Goal: Information Seeking & Learning: Check status

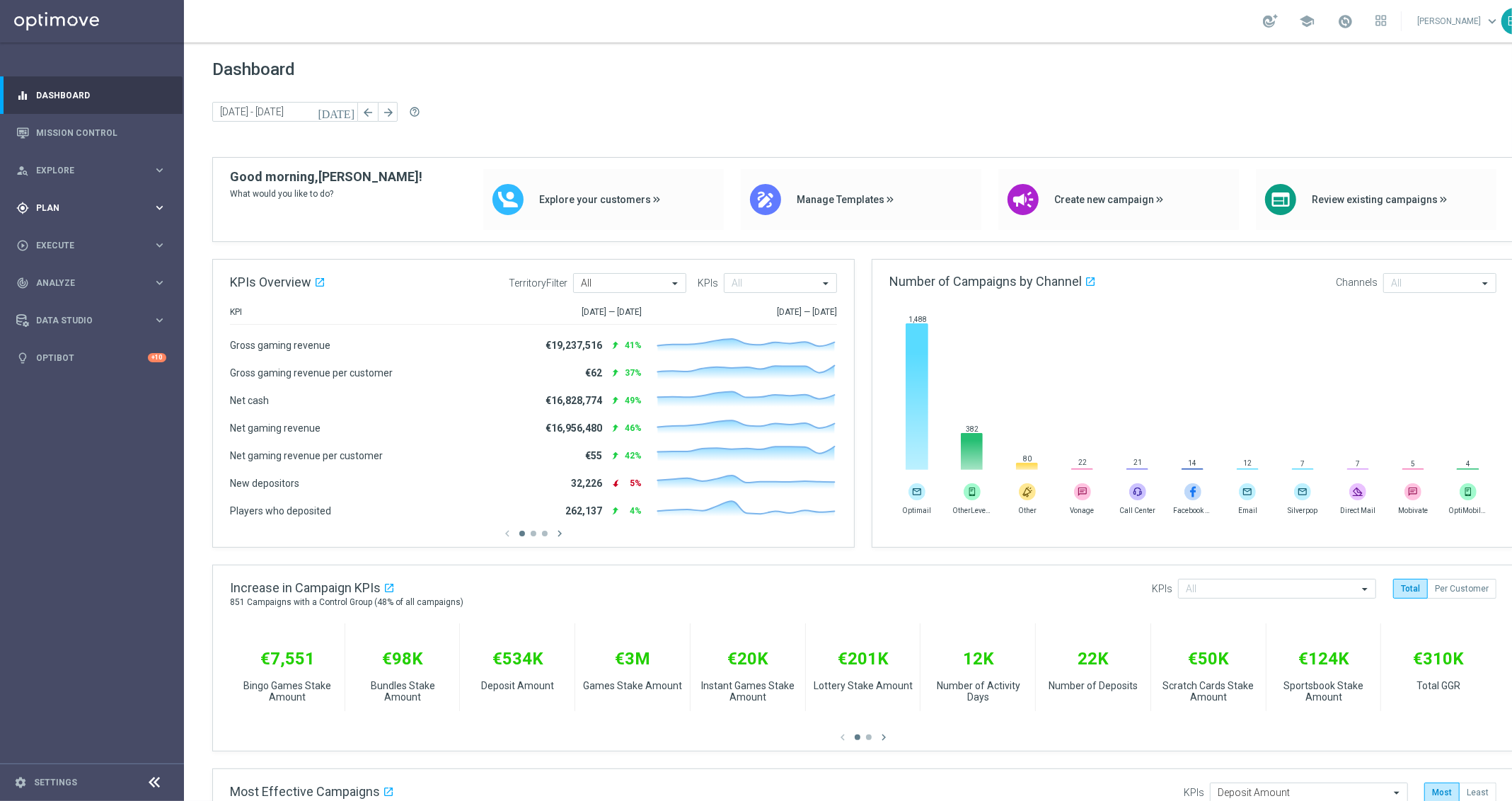
click at [107, 200] on div "gps_fixed Plan keyboard_arrow_right" at bounding box center [91, 208] width 183 height 38
click at [102, 283] on span "Templates" at bounding box center [88, 279] width 101 height 8
click at [85, 299] on link "Optimail" at bounding box center [95, 300] width 103 height 11
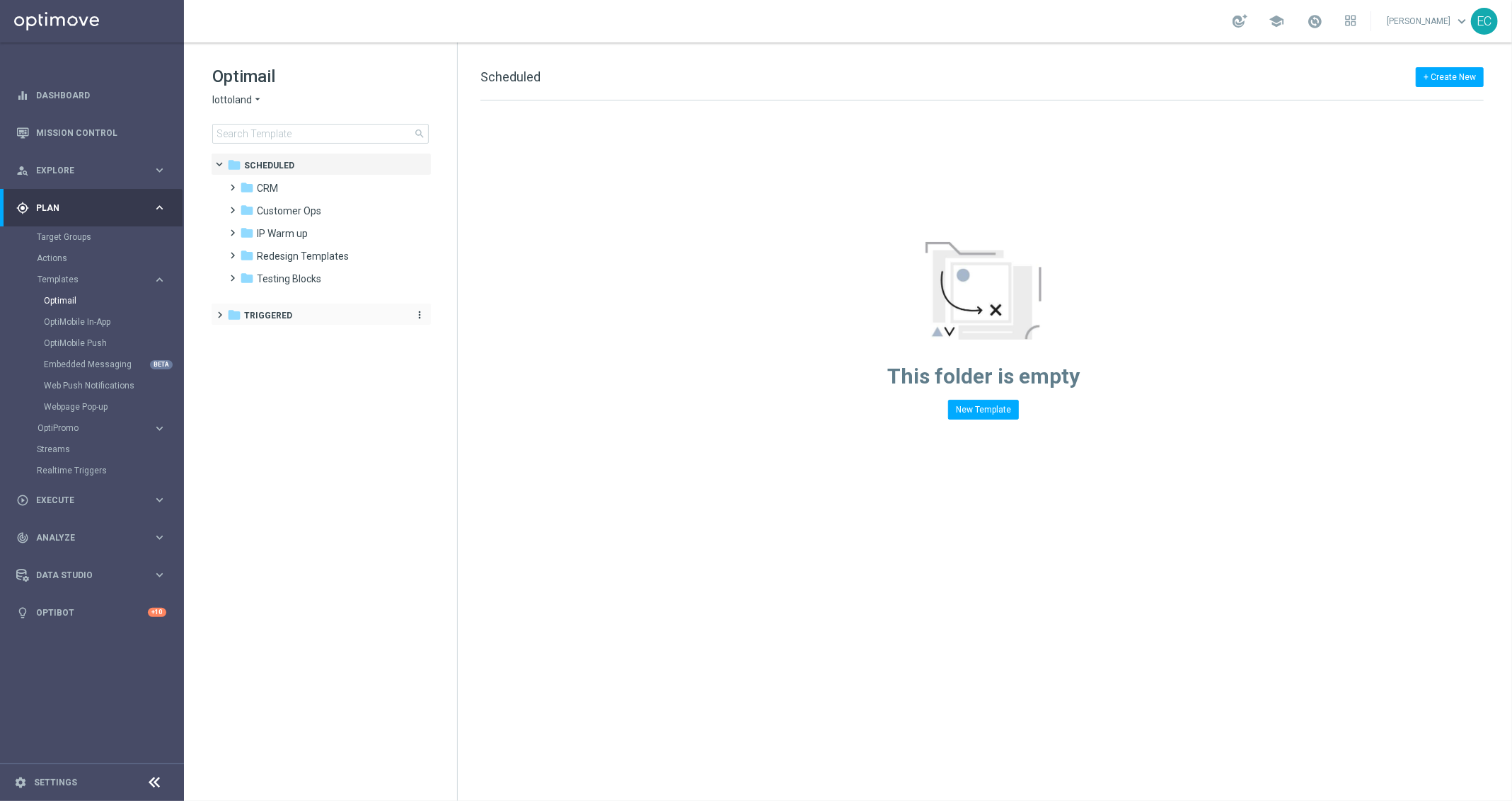
click at [305, 315] on div "folder Triggered" at bounding box center [314, 316] width 174 height 16
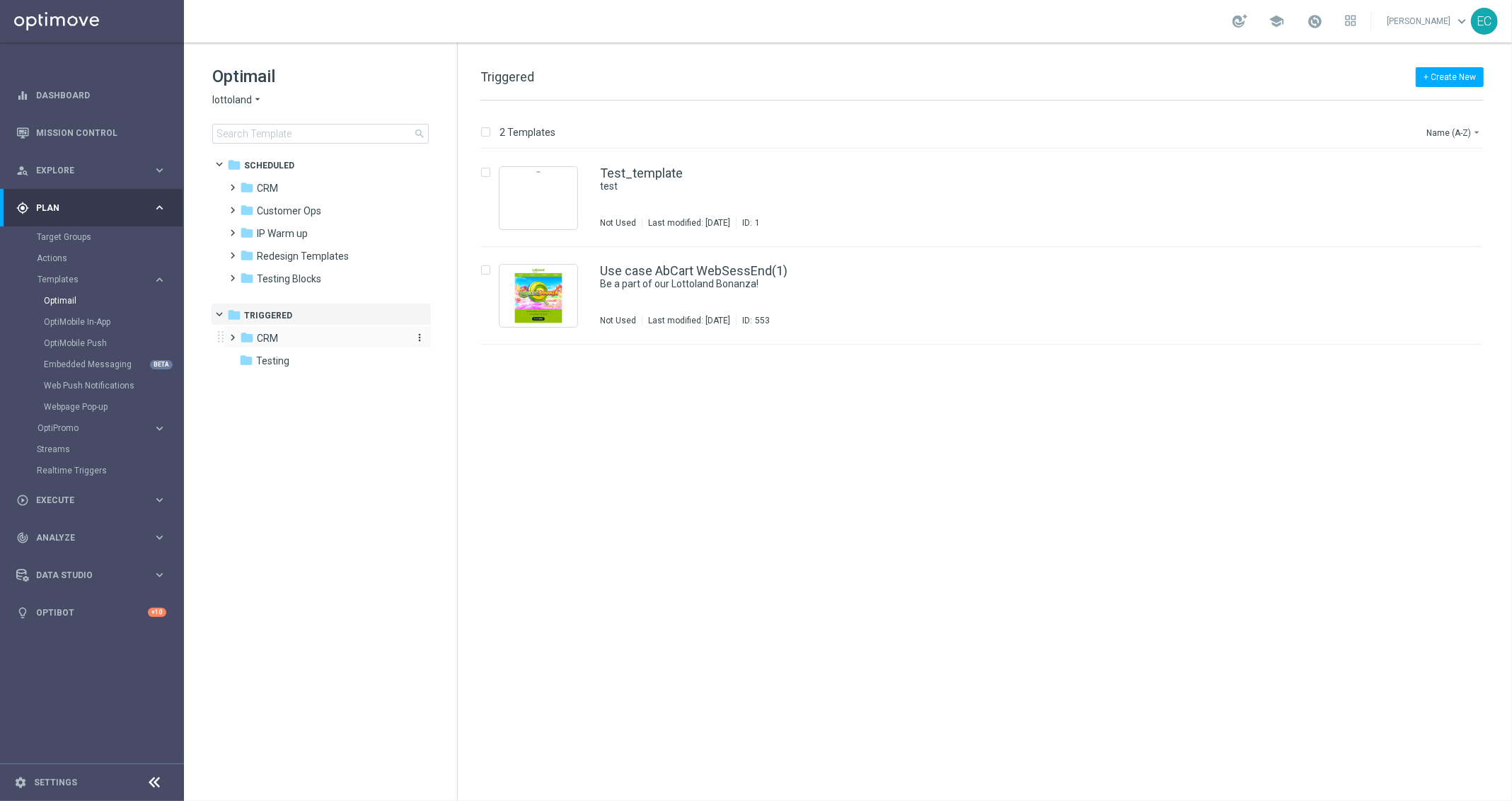
click at [312, 338] on div "folder CRM" at bounding box center [321, 338] width 162 height 16
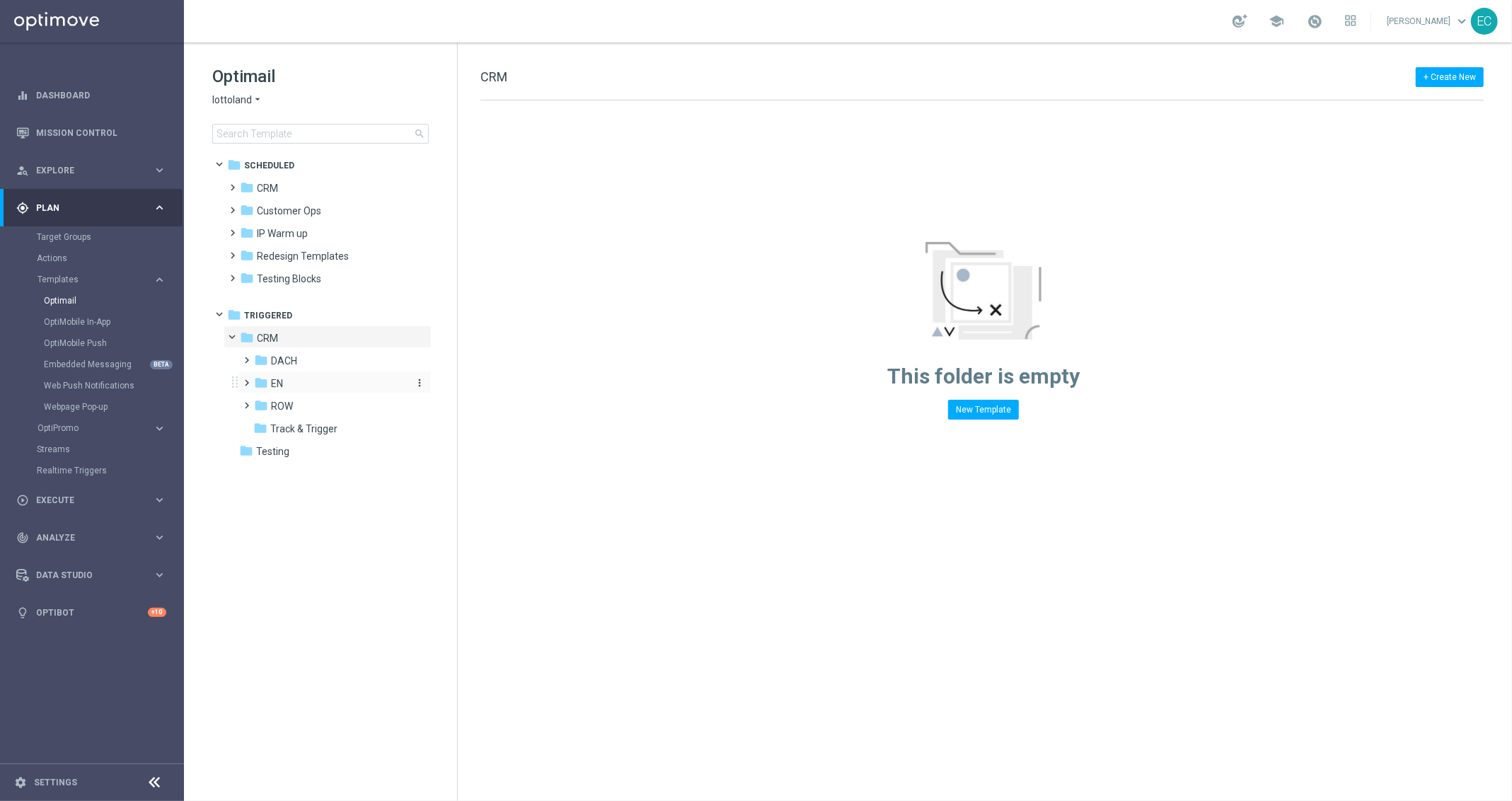
click at [338, 385] on div "folder EN" at bounding box center [329, 383] width 151 height 16
click at [350, 427] on span "EN_nrt_abandondcart" at bounding box center [334, 428] width 99 height 13
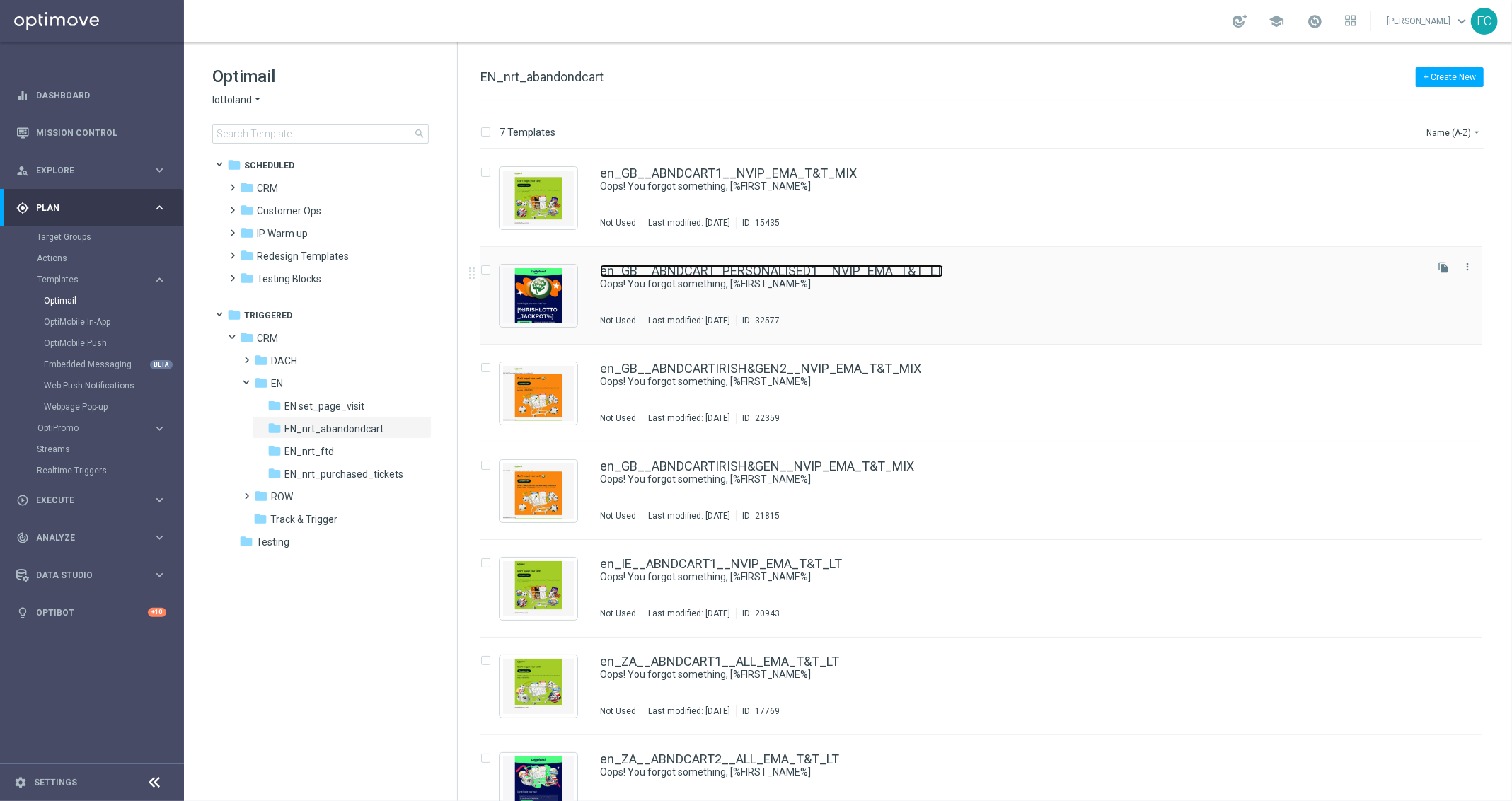
click at [723, 273] on link "en_GB__ABNDCART_PERSONALISED1__NVIP_EMA_T&T_LT" at bounding box center [772, 271] width 344 height 13
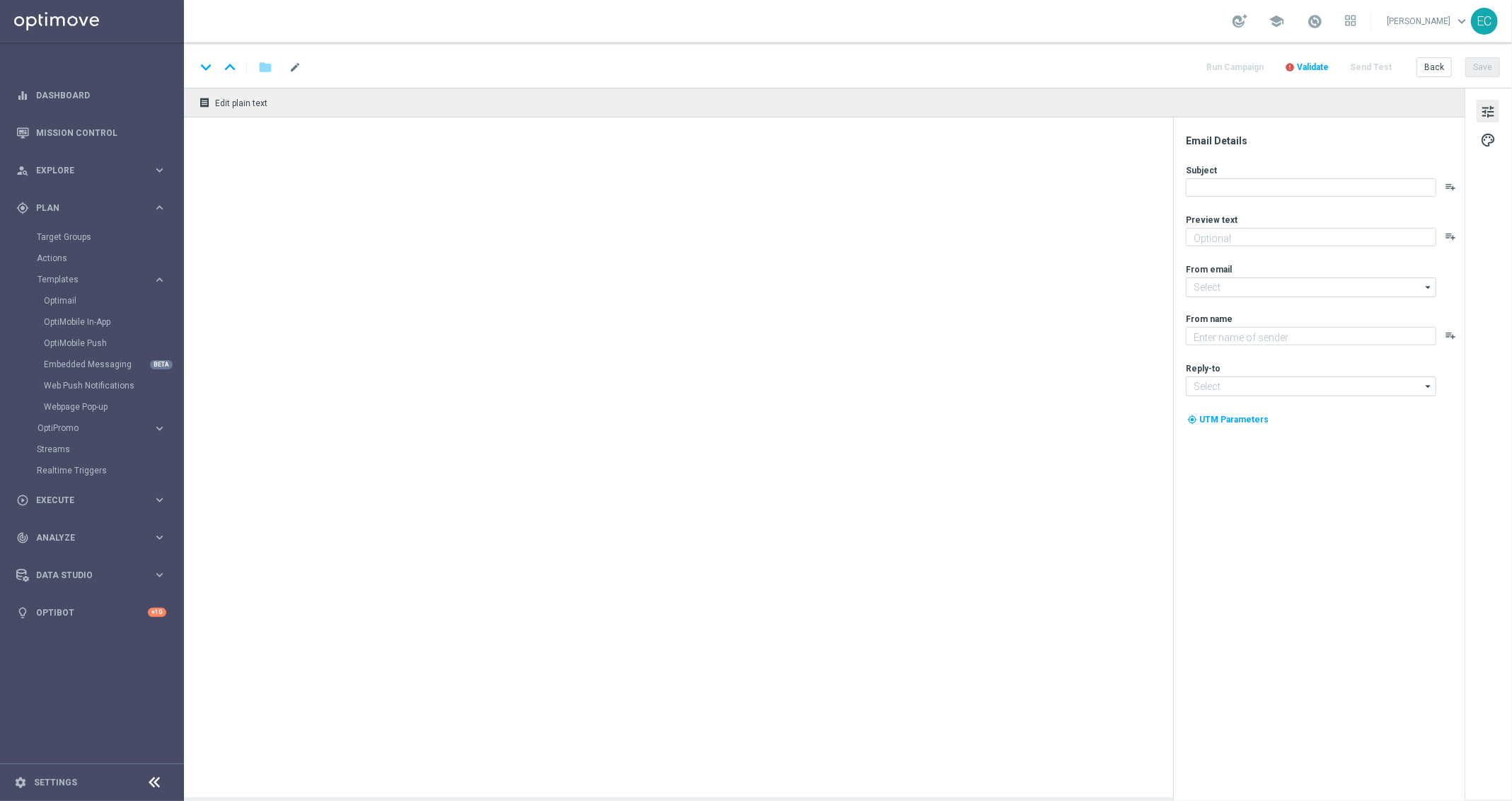
type textarea "Your cart is waiting!"
type input "mail@crm.lottoland.com"
type textarea "Lottoland"
type input "support@lottoland.co.uk"
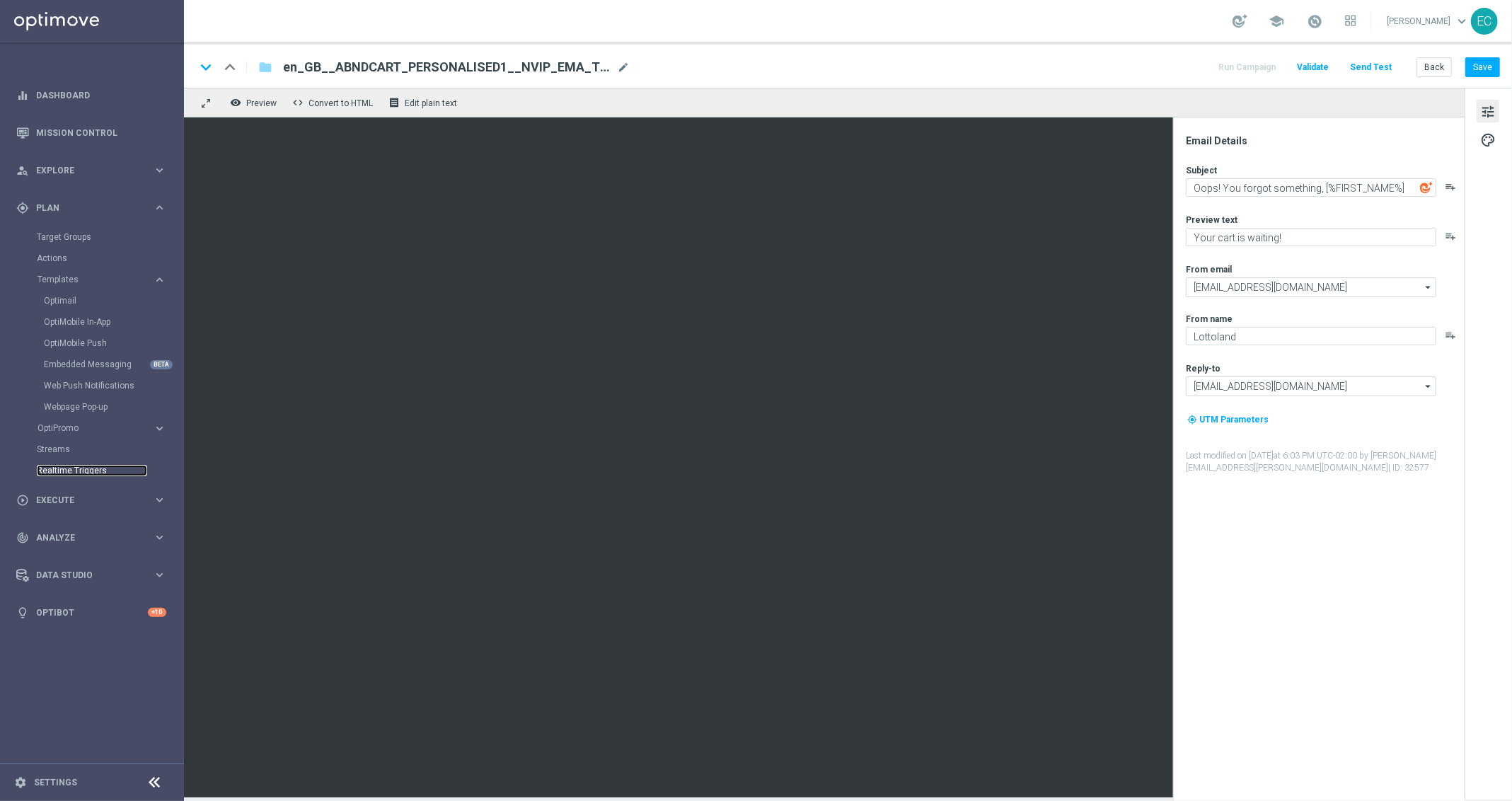
click at [95, 468] on link "Realtime Triggers" at bounding box center [92, 470] width 111 height 11
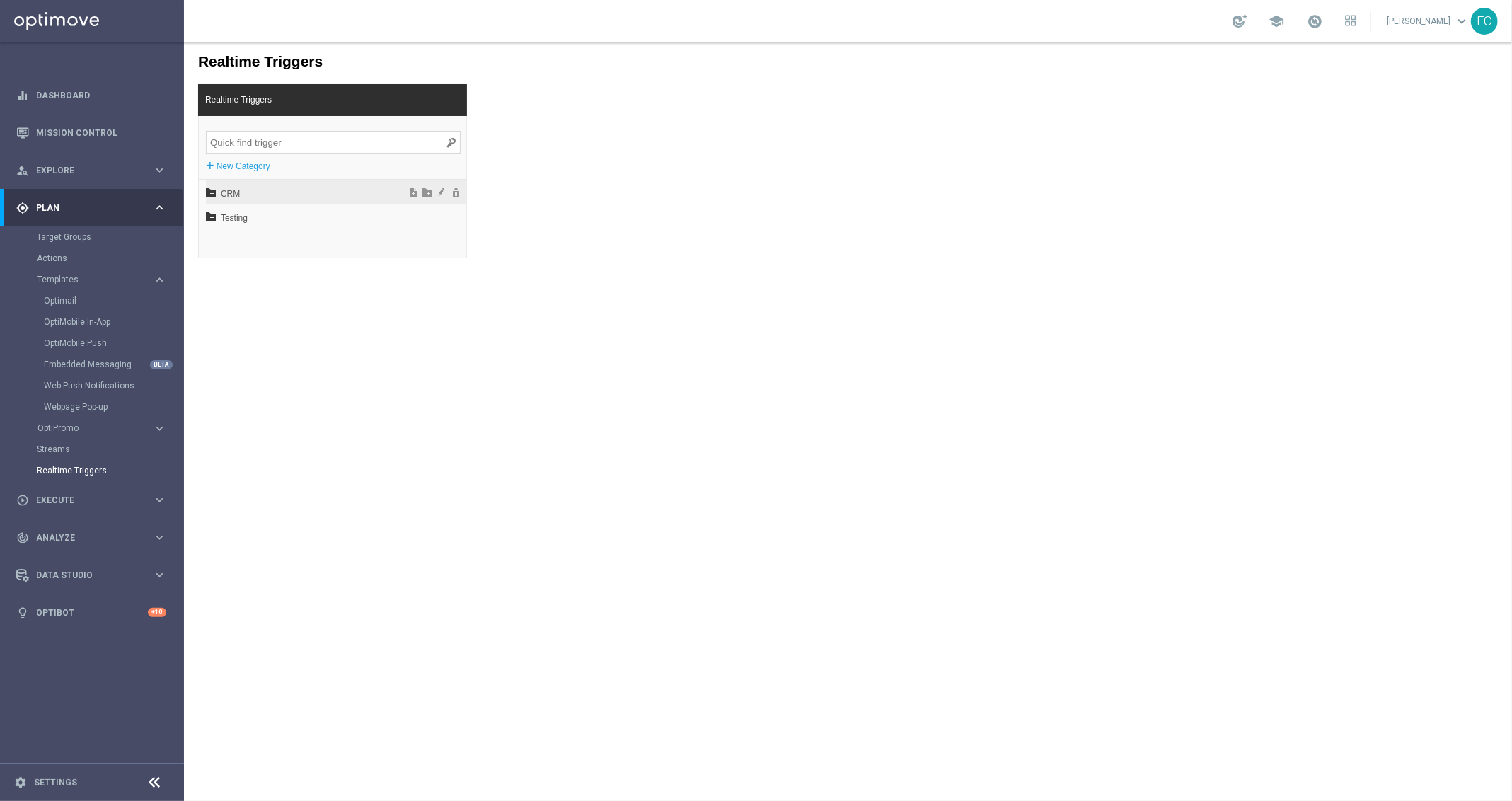
click at [247, 194] on span "CRM" at bounding box center [298, 193] width 157 height 24
click at [310, 220] on span "DACH" at bounding box center [303, 217] width 152 height 24
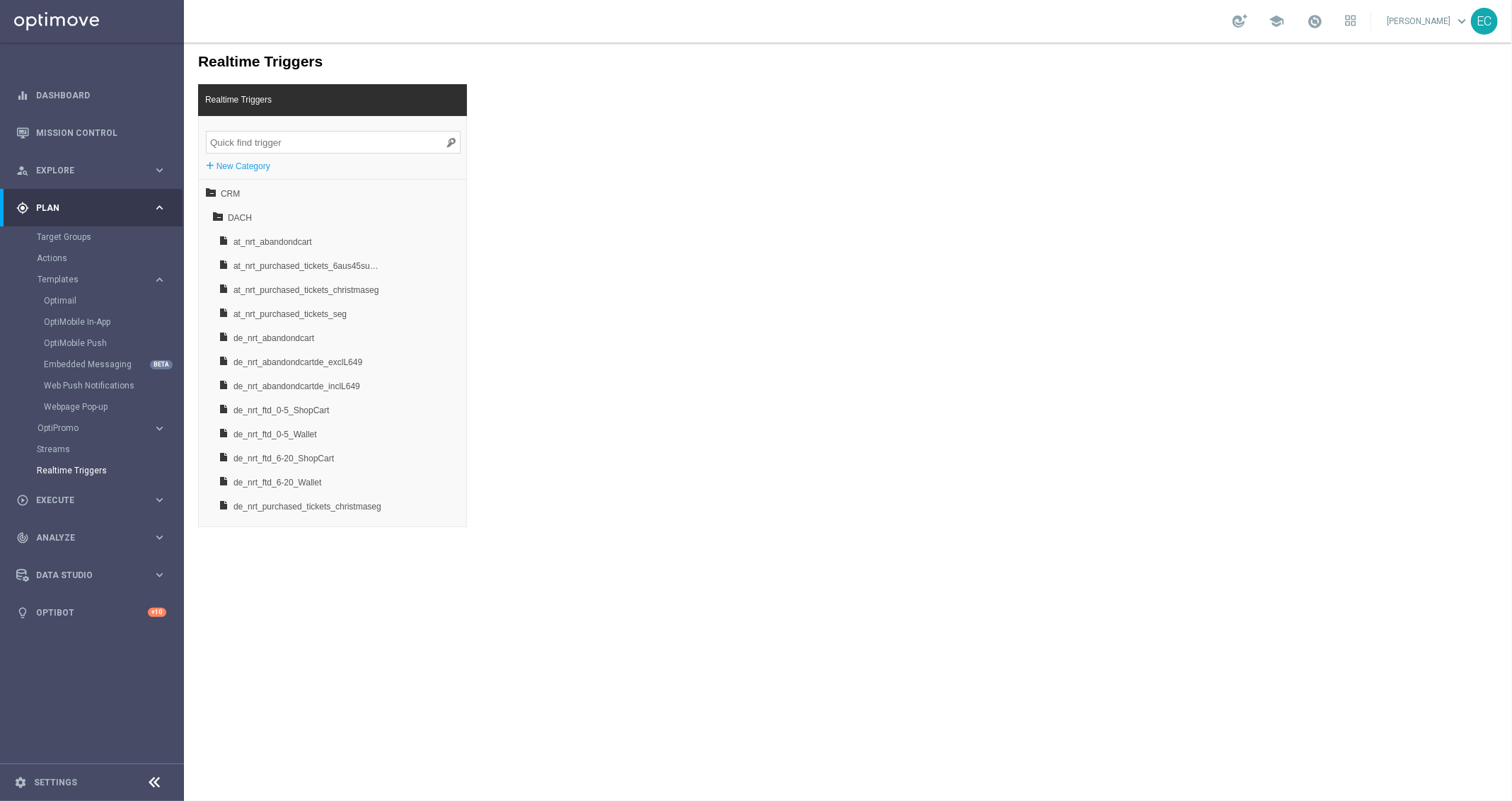
click at [339, 135] on input "search" at bounding box center [332, 142] width 254 height 23
paste input "at_nrt_purchased_tickets_6aus45subupsell"
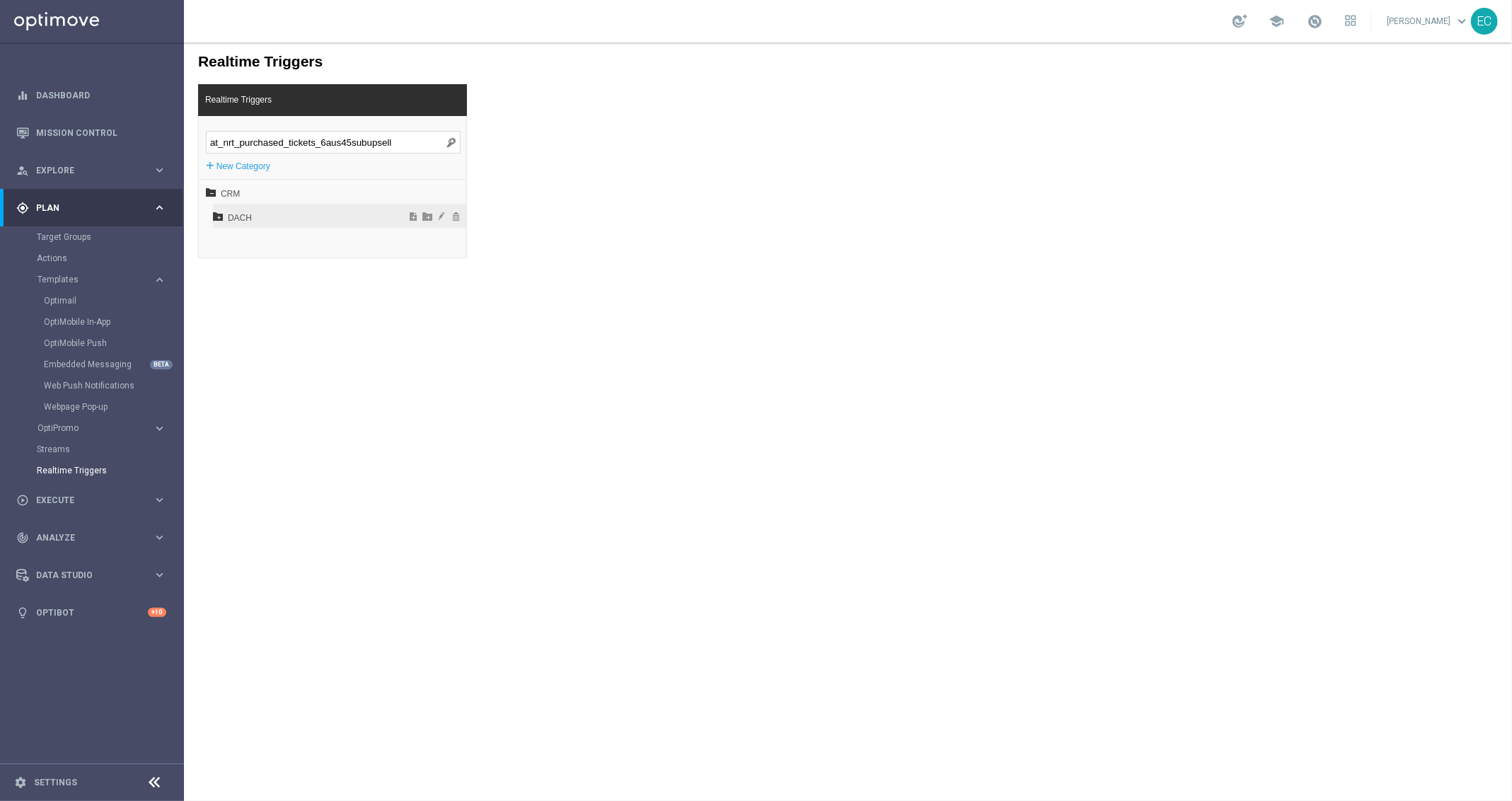
type input "at_nrt_purchased_tickets_6aus45subupsell"
click at [332, 207] on span "DACH" at bounding box center [303, 217] width 152 height 24
click at [324, 243] on span "at_nrt_purchased_tickets_6aus45subupsell" at bounding box center [306, 241] width 148 height 24
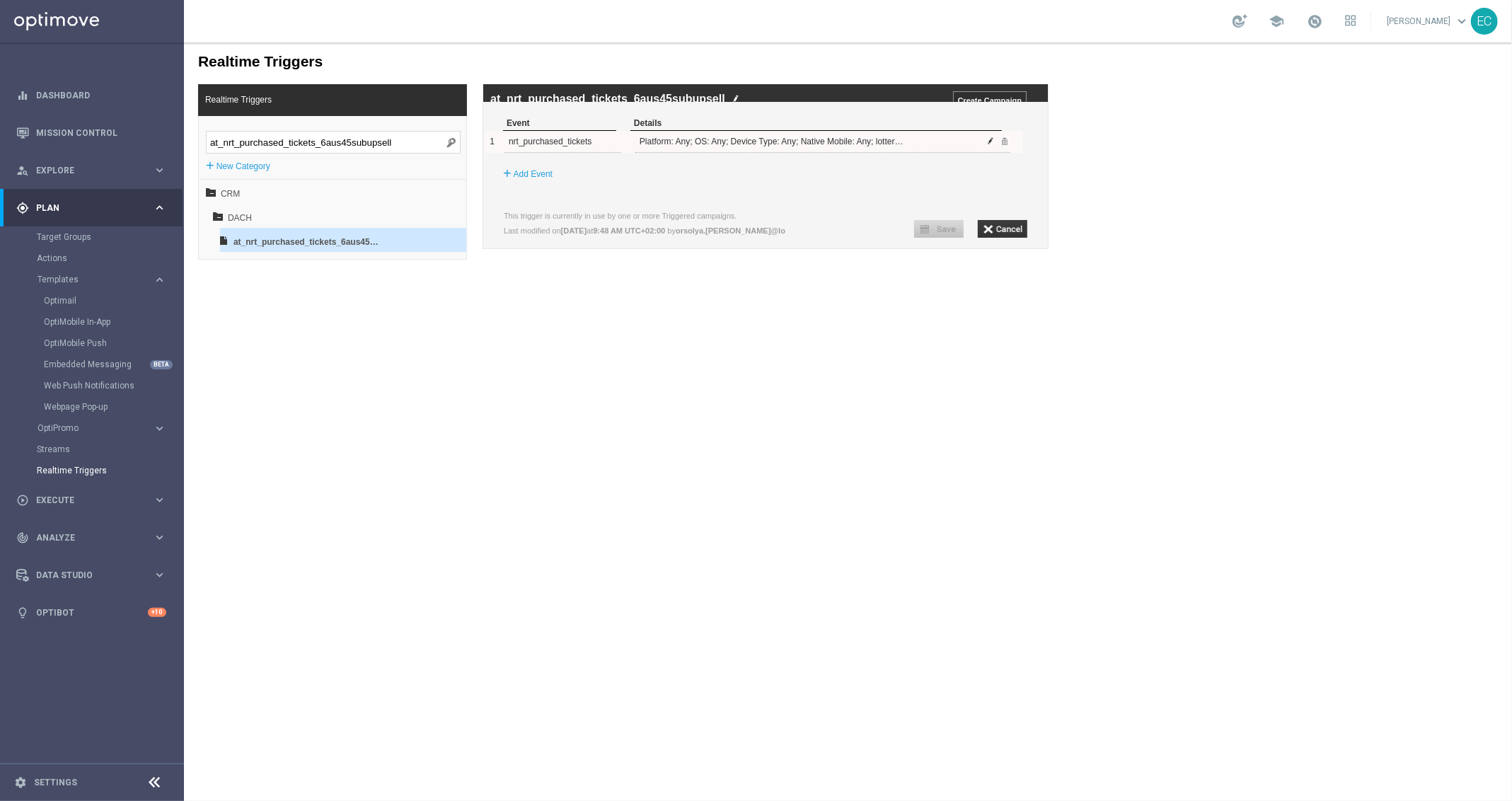
click at [990, 145] on span at bounding box center [990, 139] width 8 height 8
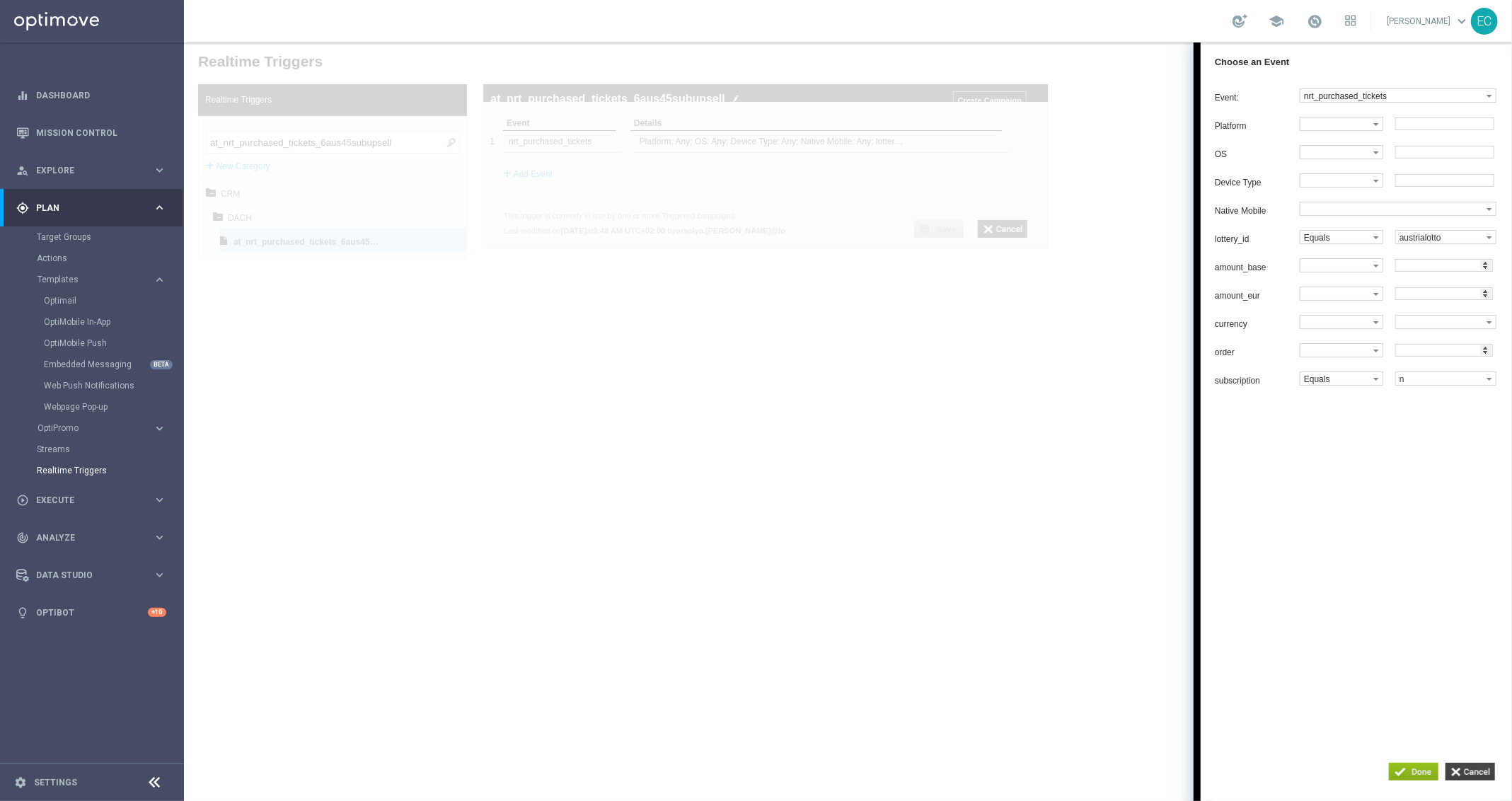
click at [1482, 768] on input "button" at bounding box center [1470, 771] width 50 height 18
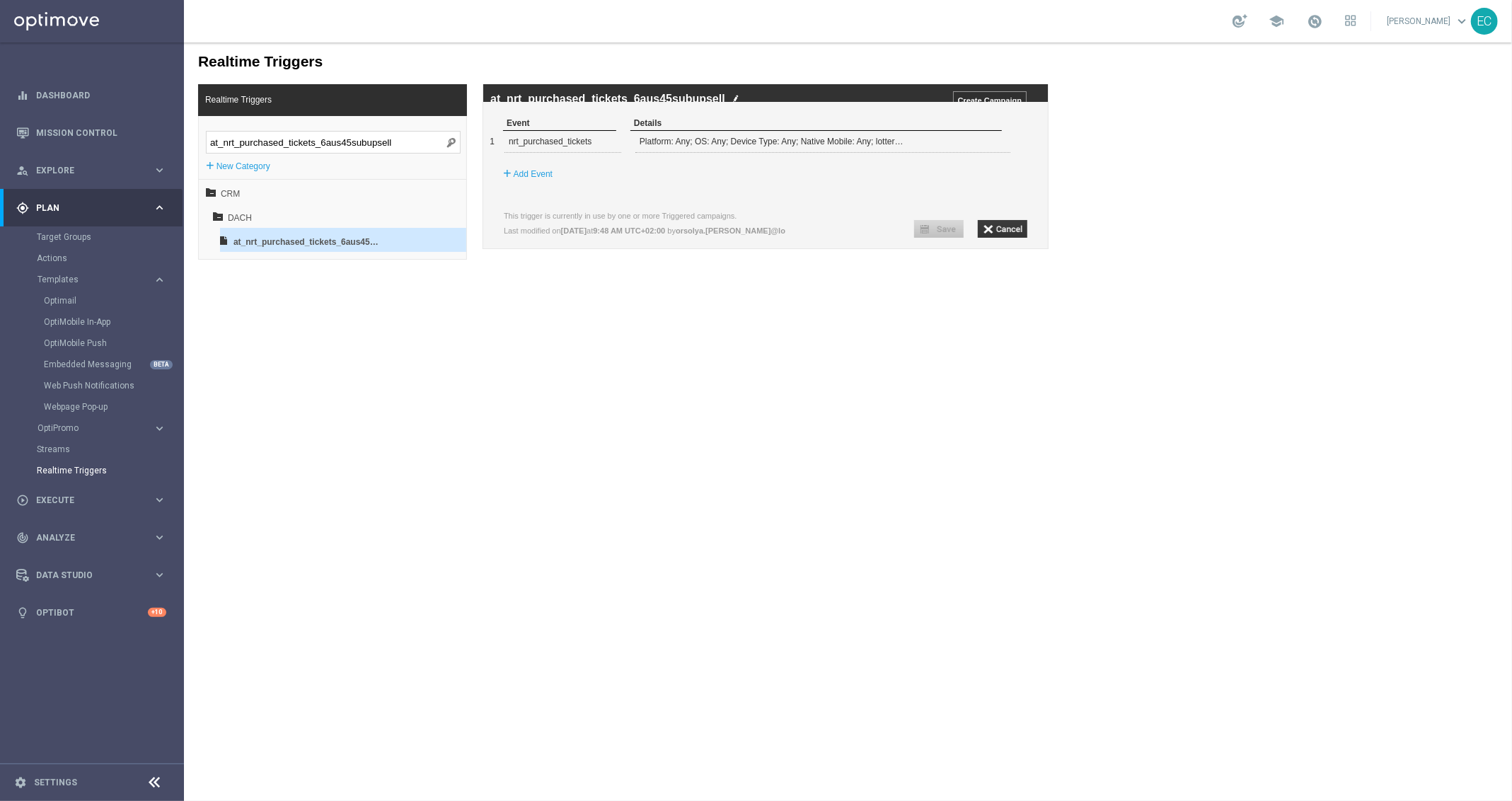
click at [377, 142] on input "at_nrt_purchased_tickets_6aus45subupsell" at bounding box center [332, 142] width 254 height 23
click at [1015, 237] on input "button" at bounding box center [1002, 228] width 50 height 18
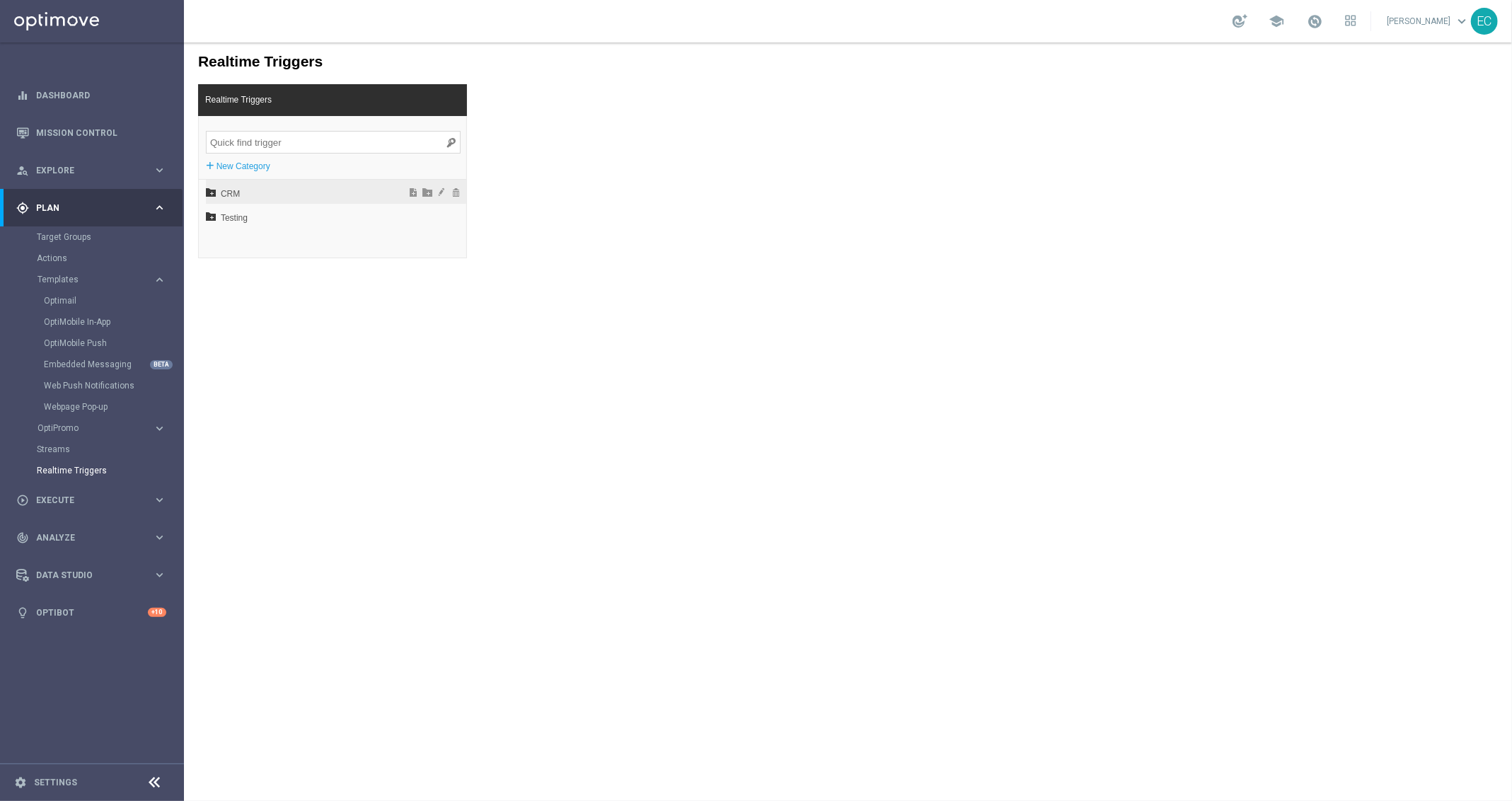
click at [260, 191] on span "CRM" at bounding box center [298, 193] width 157 height 24
click at [260, 217] on span "DACH" at bounding box center [303, 217] width 152 height 24
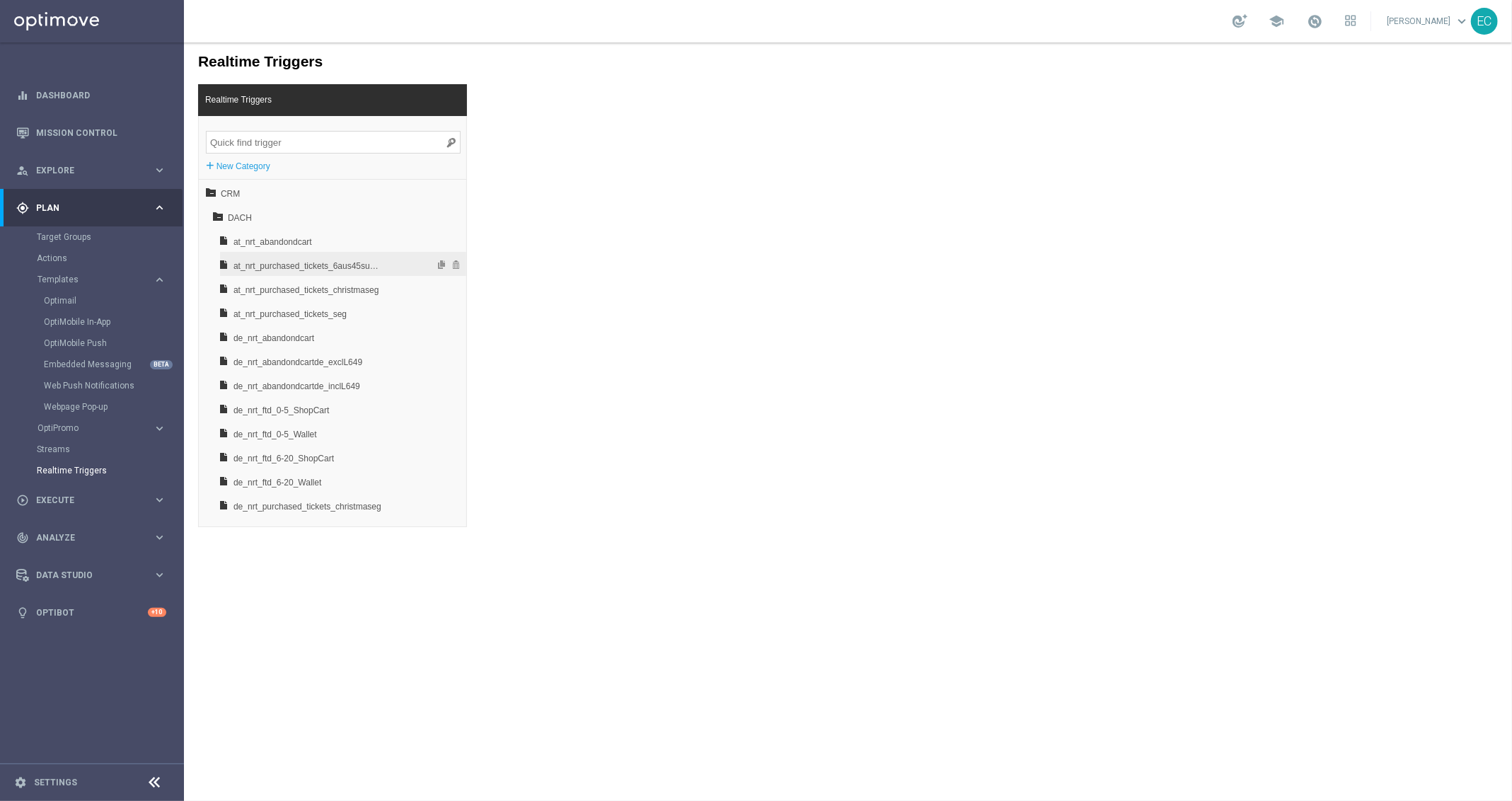
click at [375, 266] on span "at_nrt_purchased_tickets_6aus45subupsell" at bounding box center [306, 265] width 148 height 24
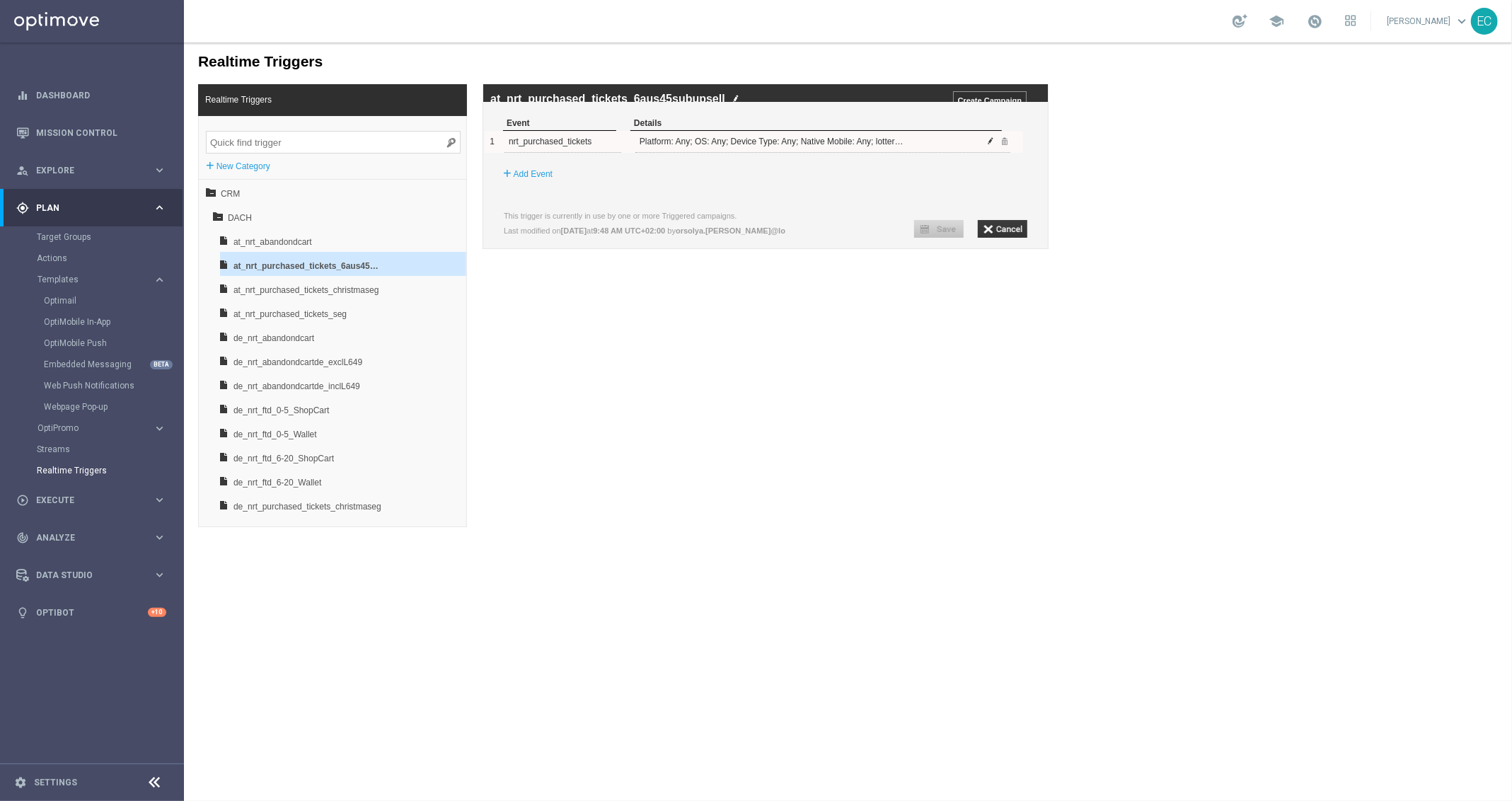
click at [990, 145] on span at bounding box center [990, 139] width 8 height 8
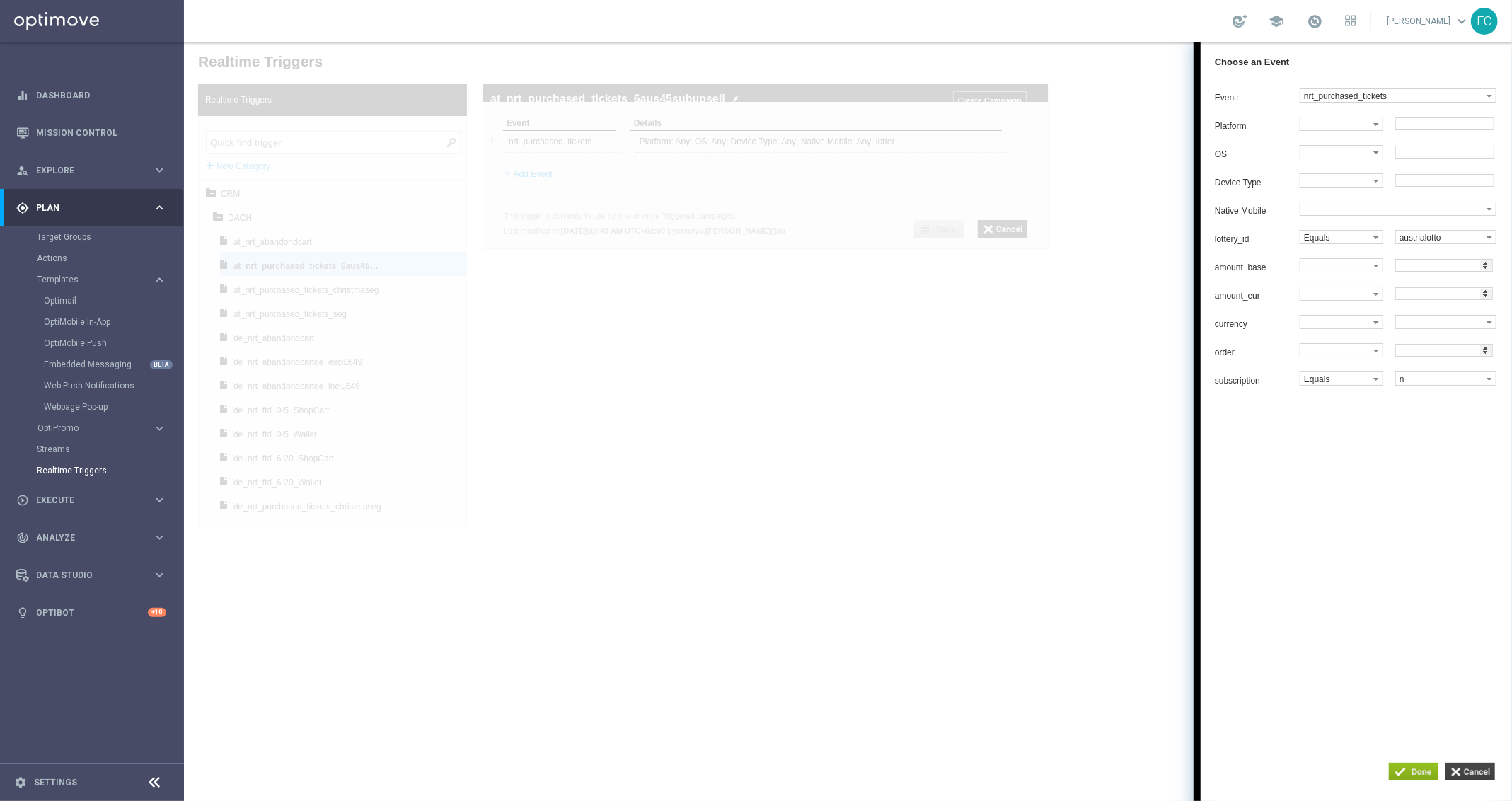
click at [1479, 774] on input "button" at bounding box center [1470, 771] width 50 height 18
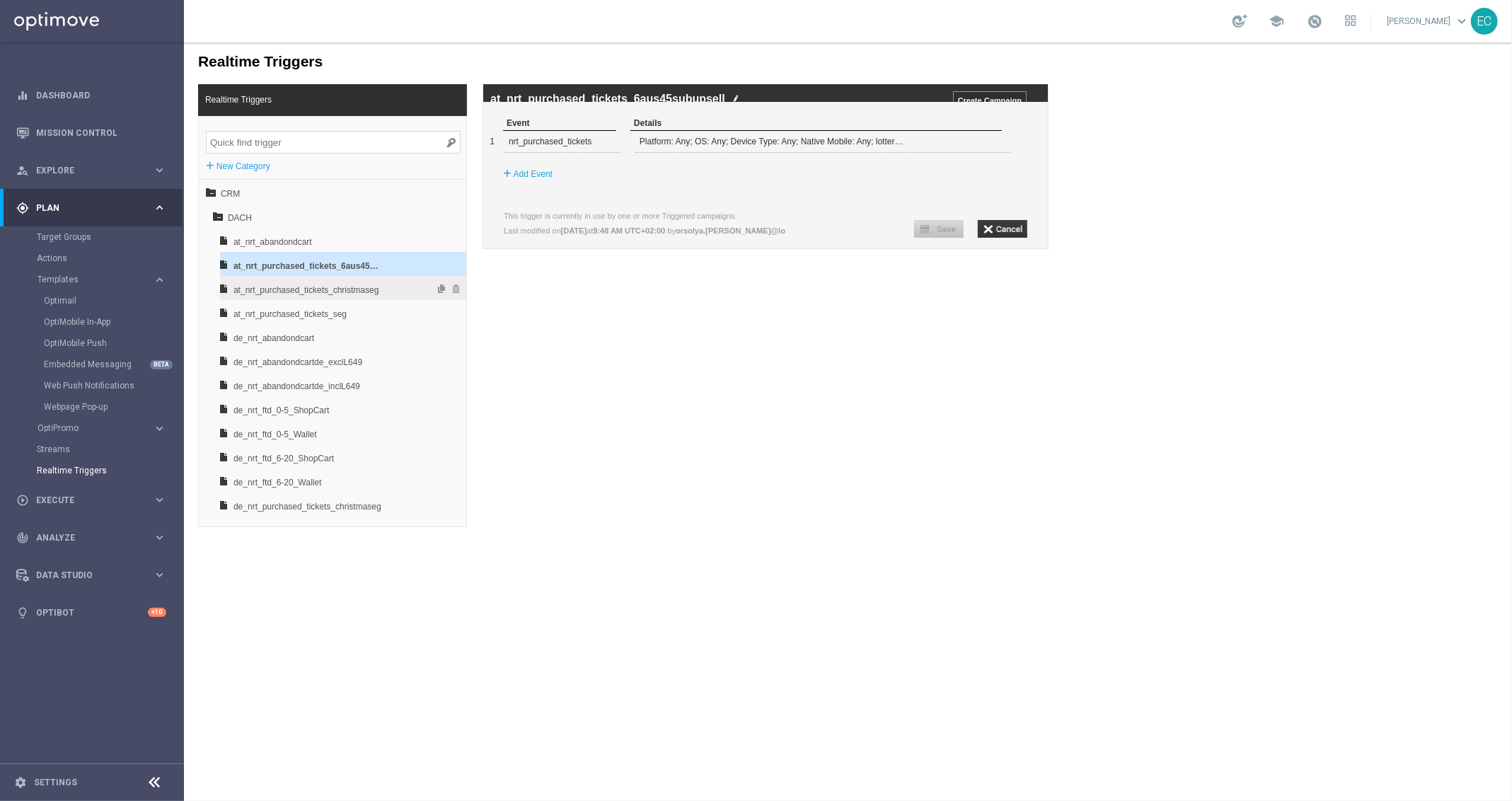
click at [375, 286] on span "at_nrt_purchased_tickets_christmaseg" at bounding box center [306, 289] width 148 height 24
click at [990, 145] on span at bounding box center [990, 139] width 8 height 8
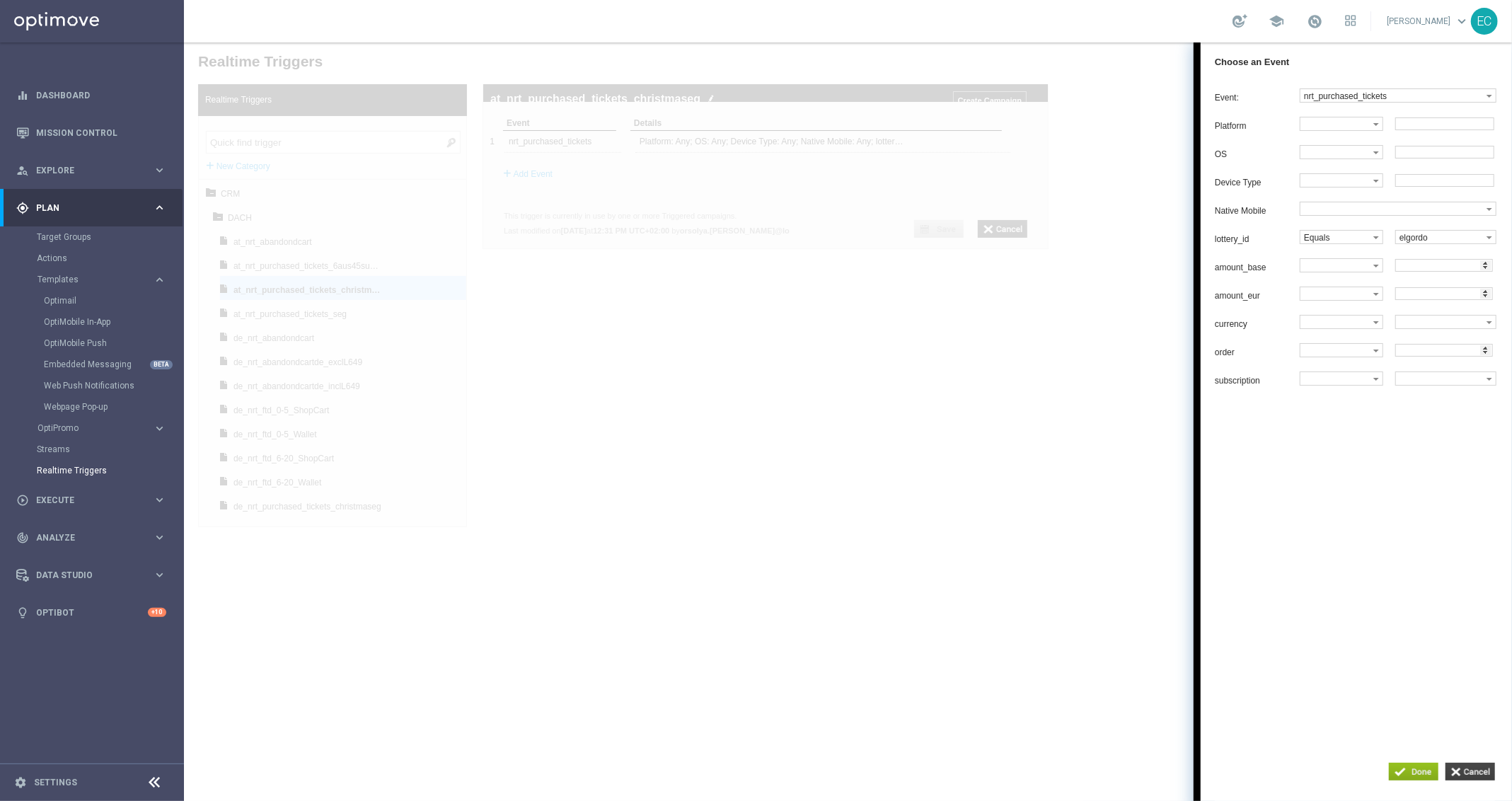
click at [1466, 773] on input "button" at bounding box center [1470, 771] width 50 height 18
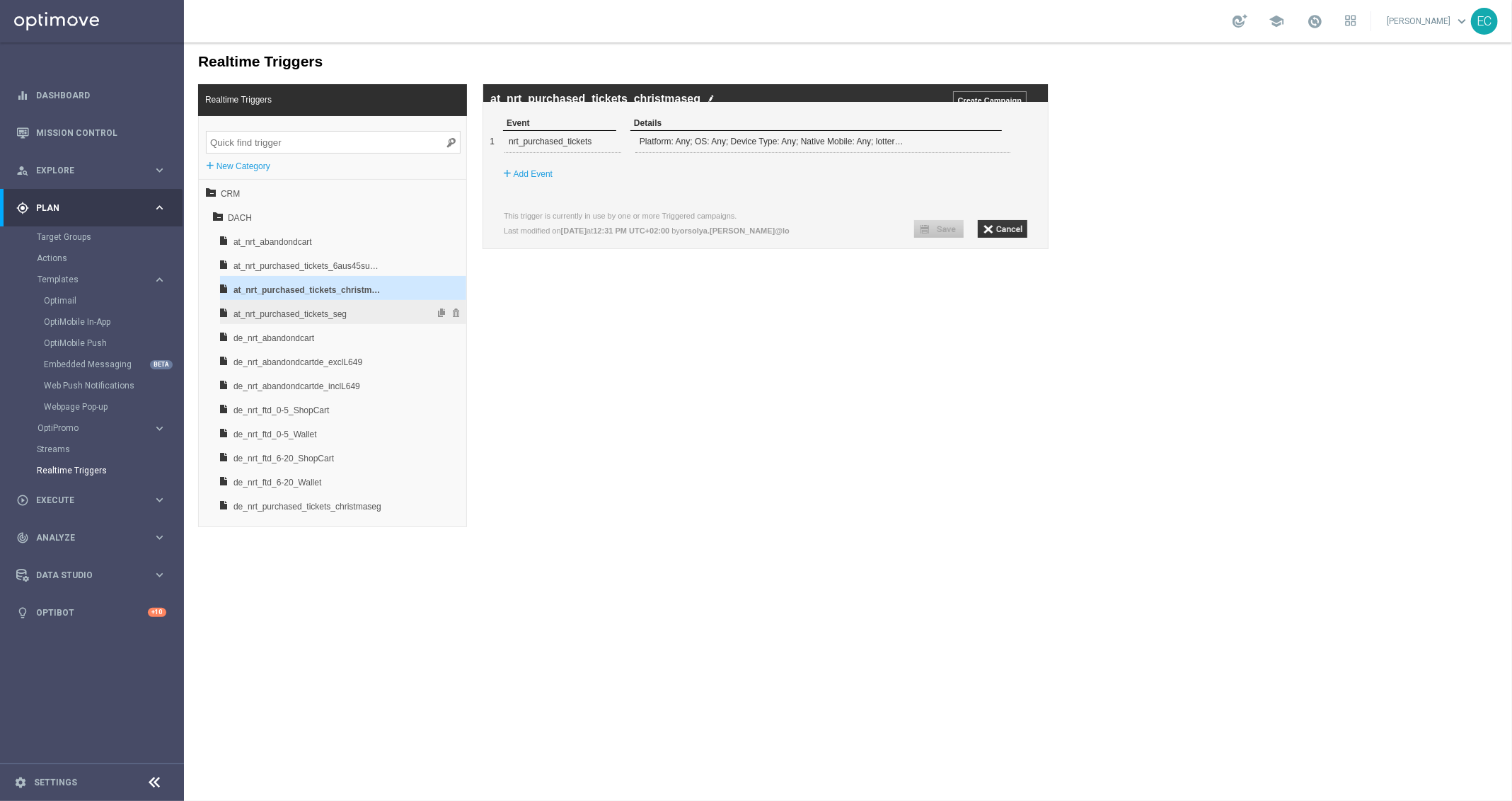
click at [335, 314] on span "at_nrt_purchased_tickets_seg" at bounding box center [306, 313] width 148 height 24
click at [989, 145] on span at bounding box center [990, 139] width 8 height 8
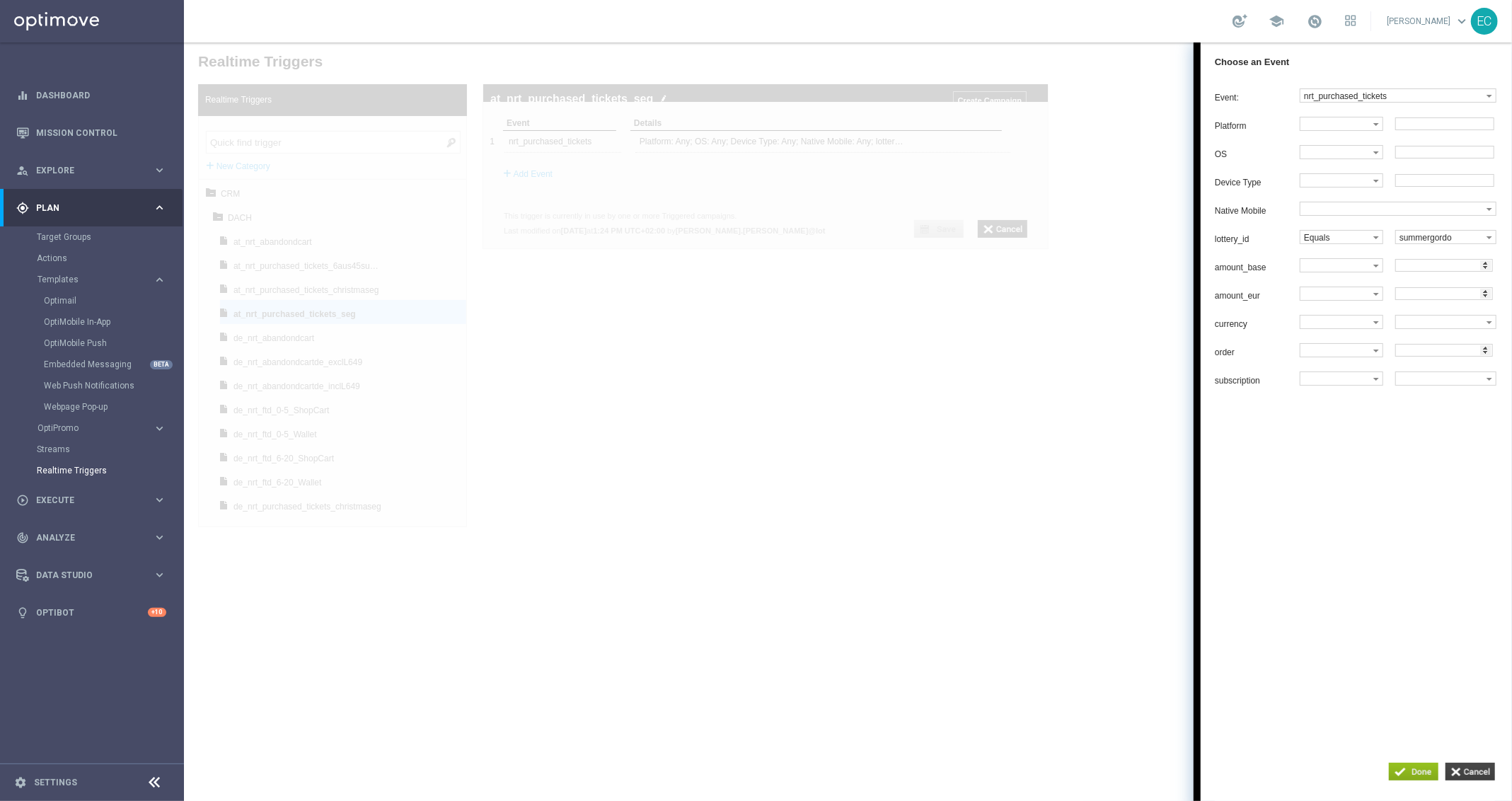
click at [1463, 775] on input "button" at bounding box center [1470, 771] width 50 height 18
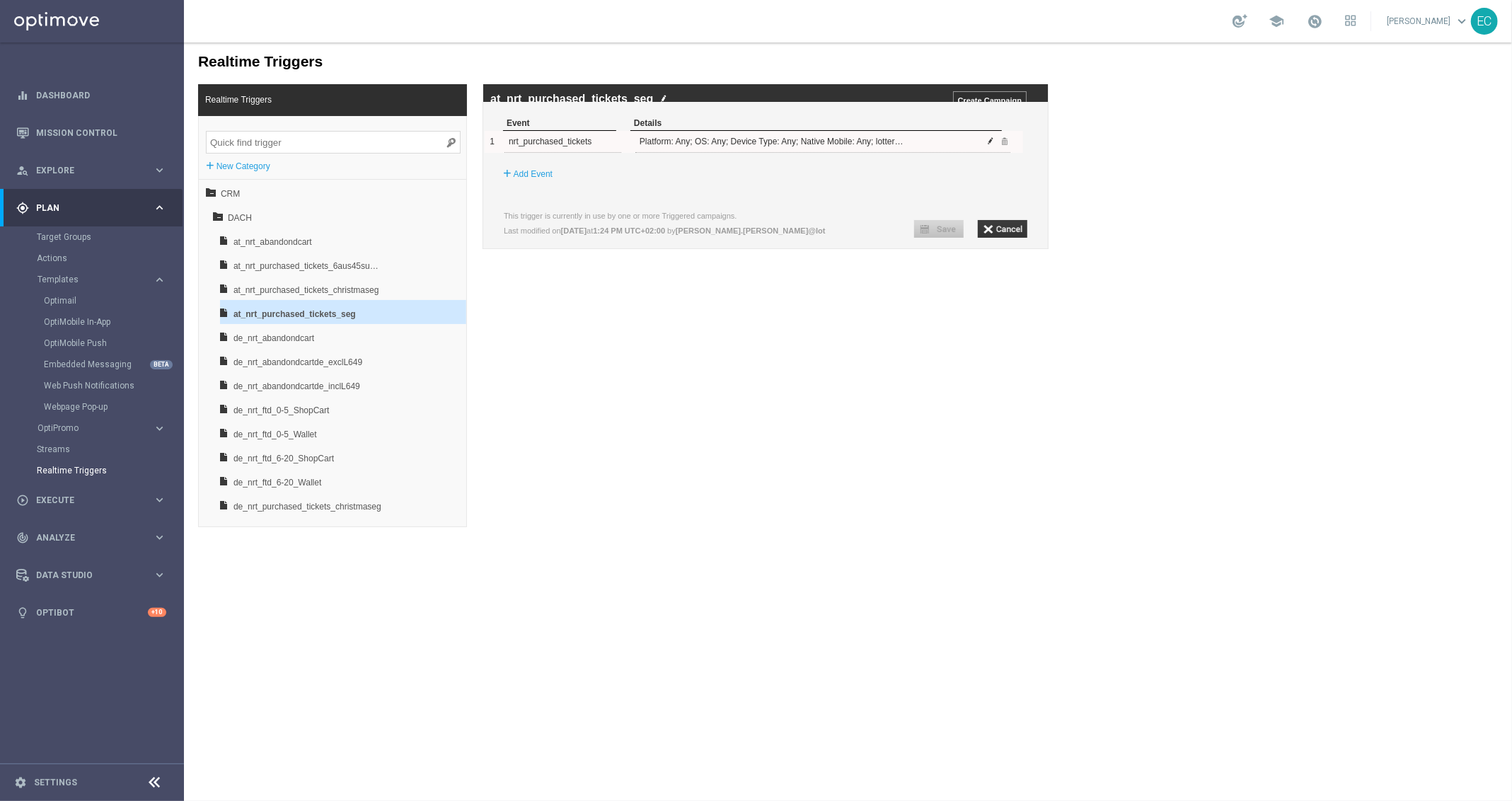
click at [988, 145] on span at bounding box center [990, 139] width 8 height 8
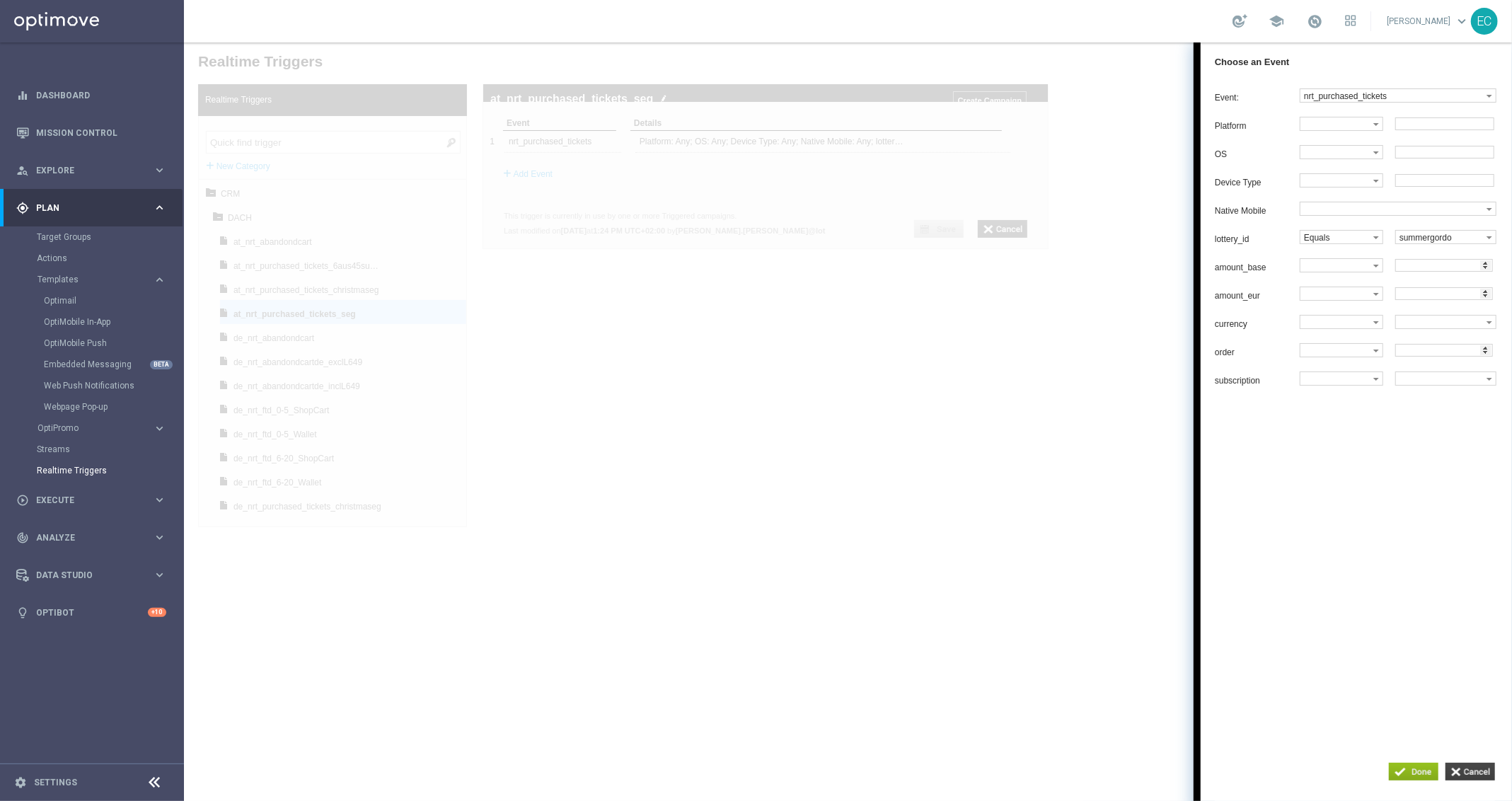
click at [1471, 774] on input "button" at bounding box center [1470, 771] width 50 height 18
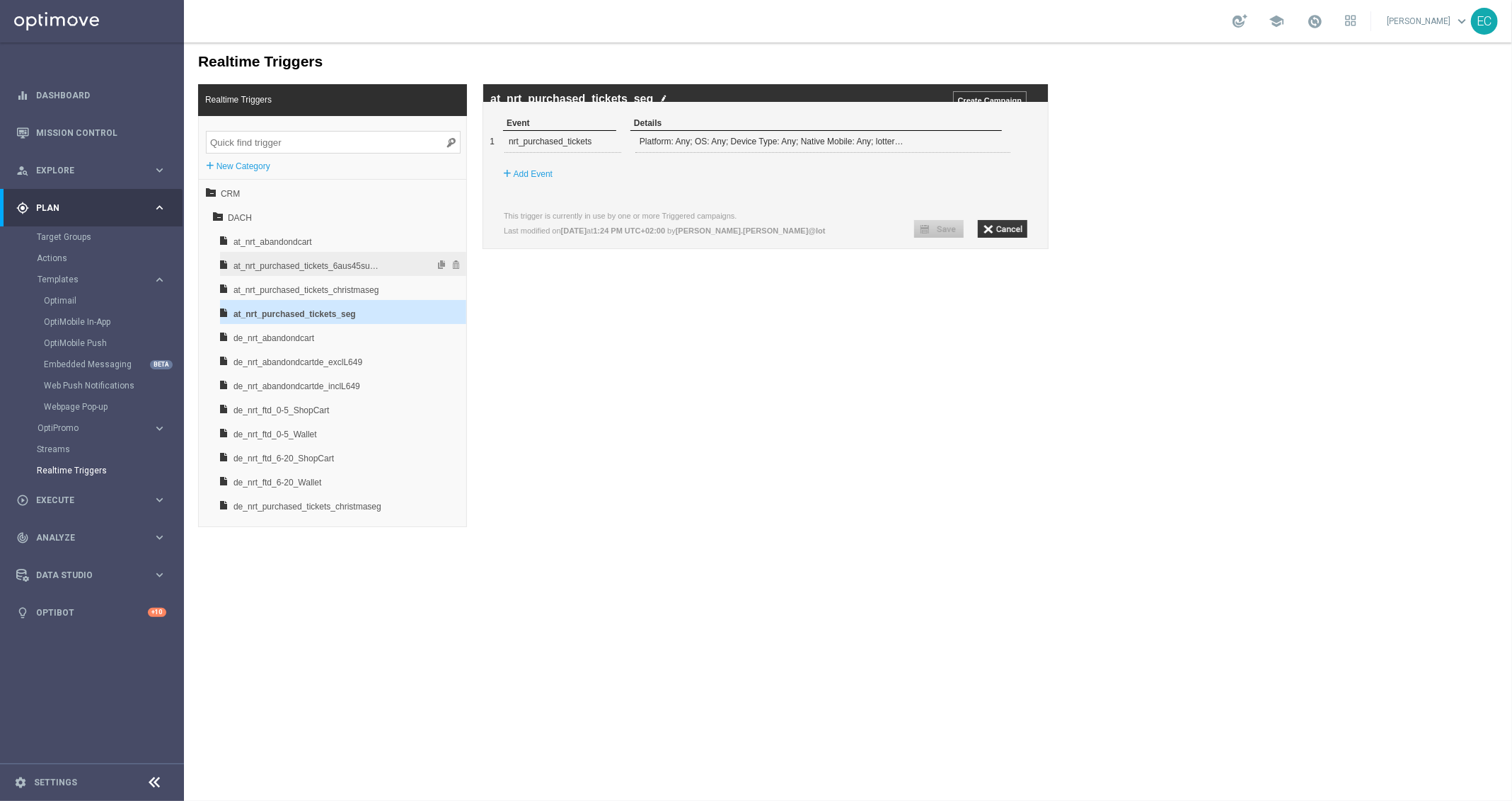
click at [358, 267] on span "at_nrt_purchased_tickets_6aus45subupsell" at bounding box center [306, 265] width 148 height 24
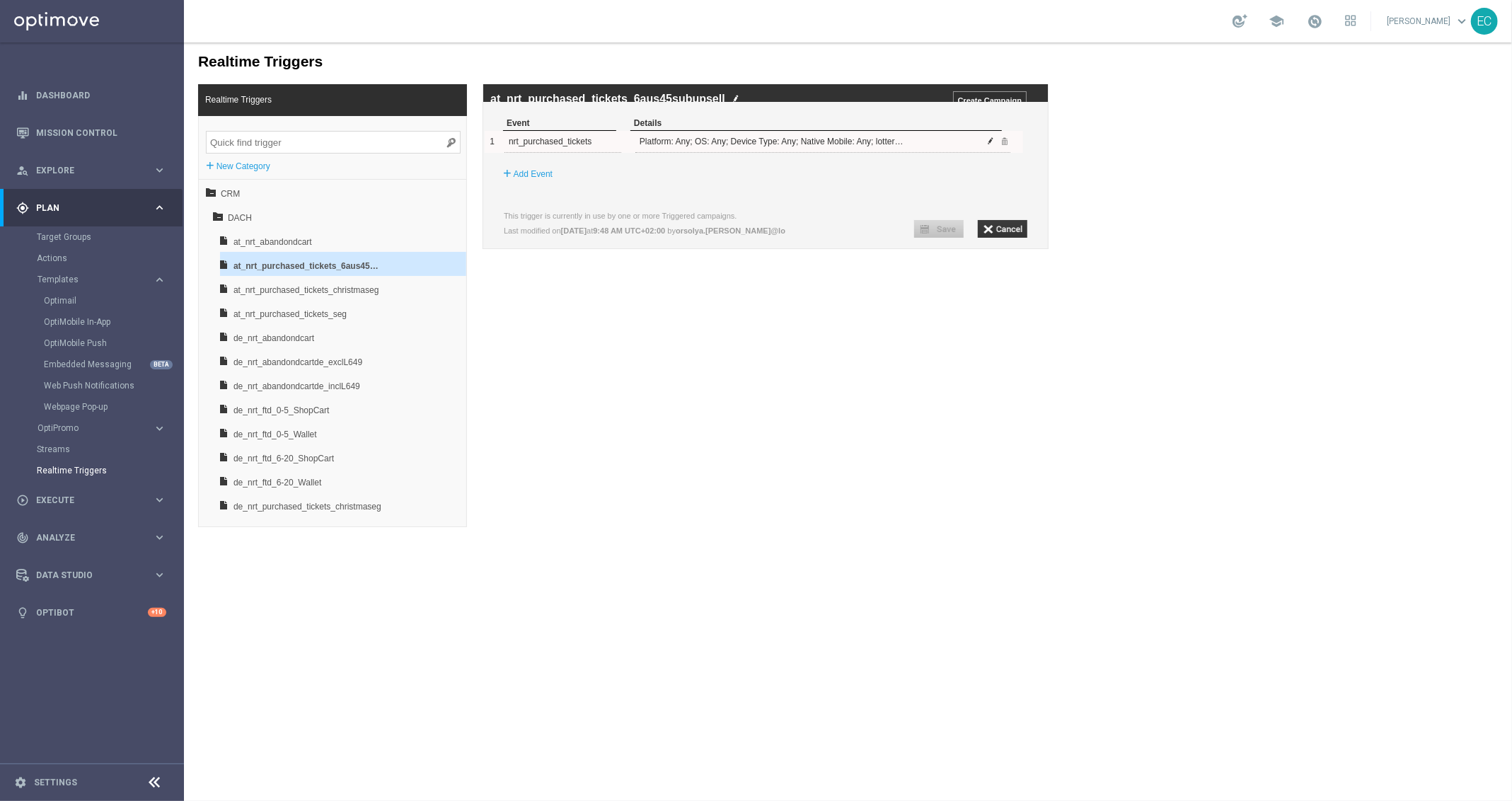
click at [990, 145] on span at bounding box center [990, 139] width 8 height 8
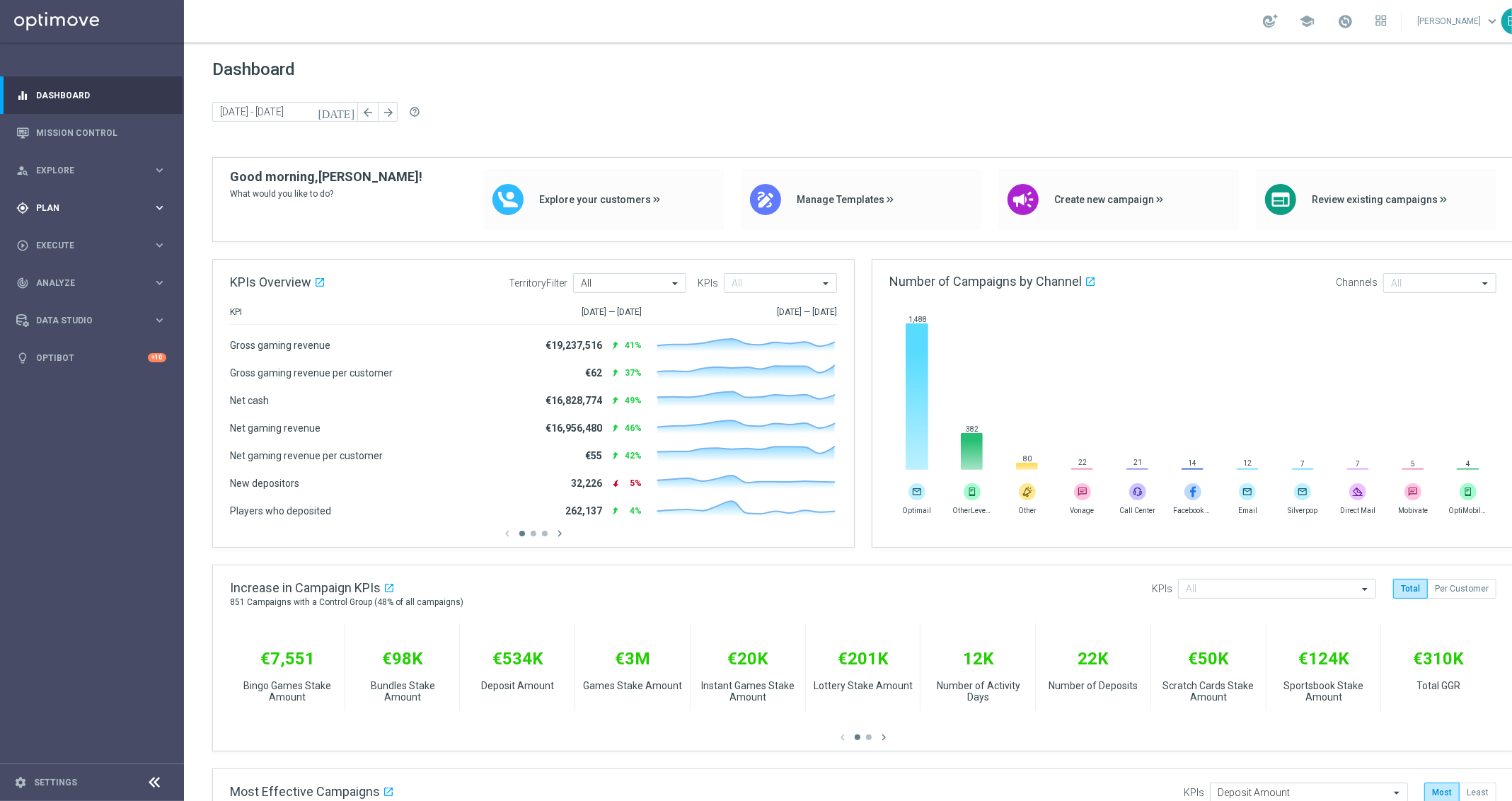
click at [33, 207] on div "gps_fixed Plan" at bounding box center [85, 208] width 137 height 13
click at [82, 277] on span "Templates" at bounding box center [88, 279] width 101 height 8
click at [60, 300] on link "Optimail" at bounding box center [95, 300] width 103 height 11
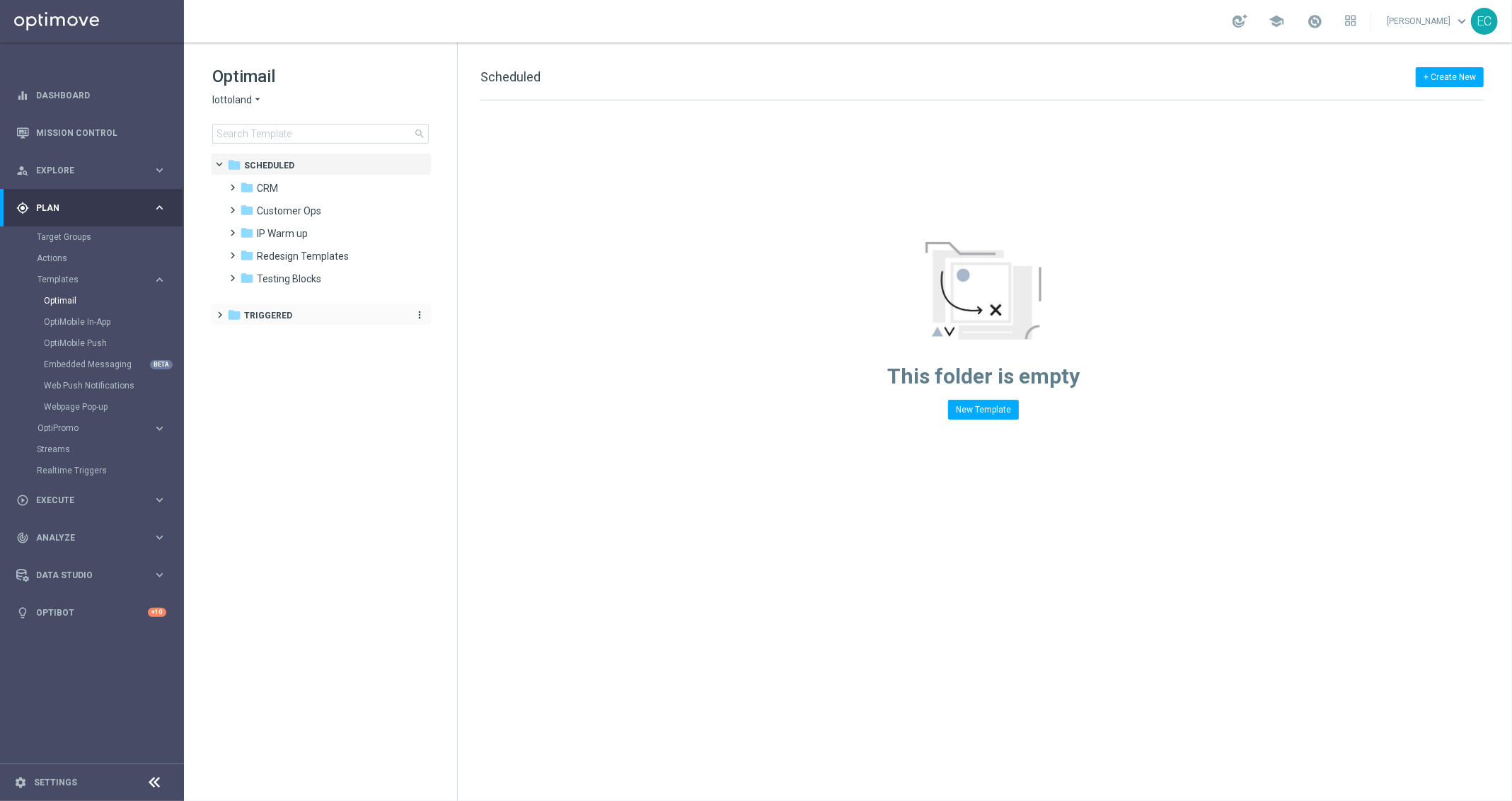
click at [286, 320] on span "Triggered" at bounding box center [268, 315] width 48 height 13
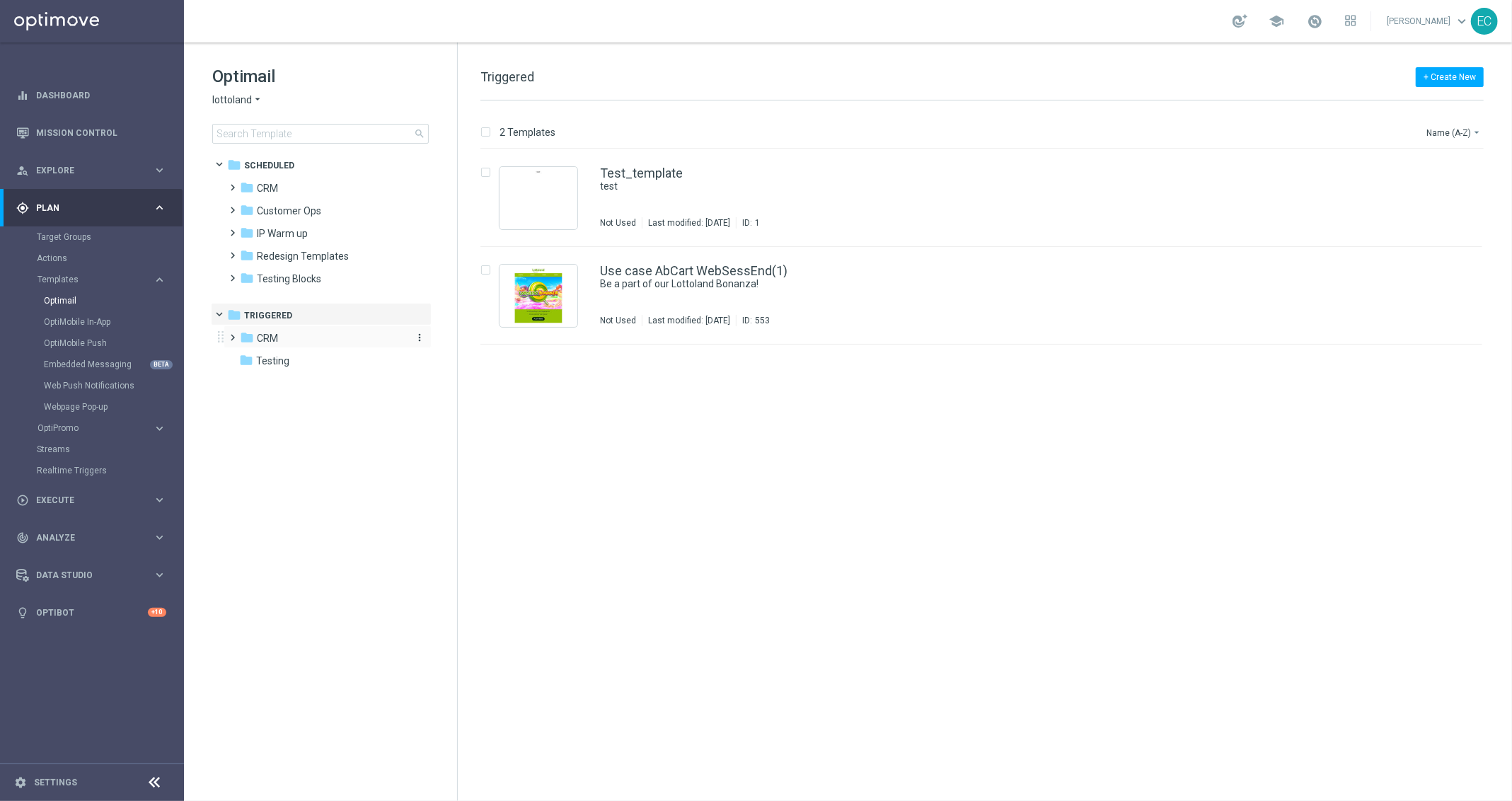
click at [289, 343] on div "folder CRM" at bounding box center [321, 338] width 162 height 16
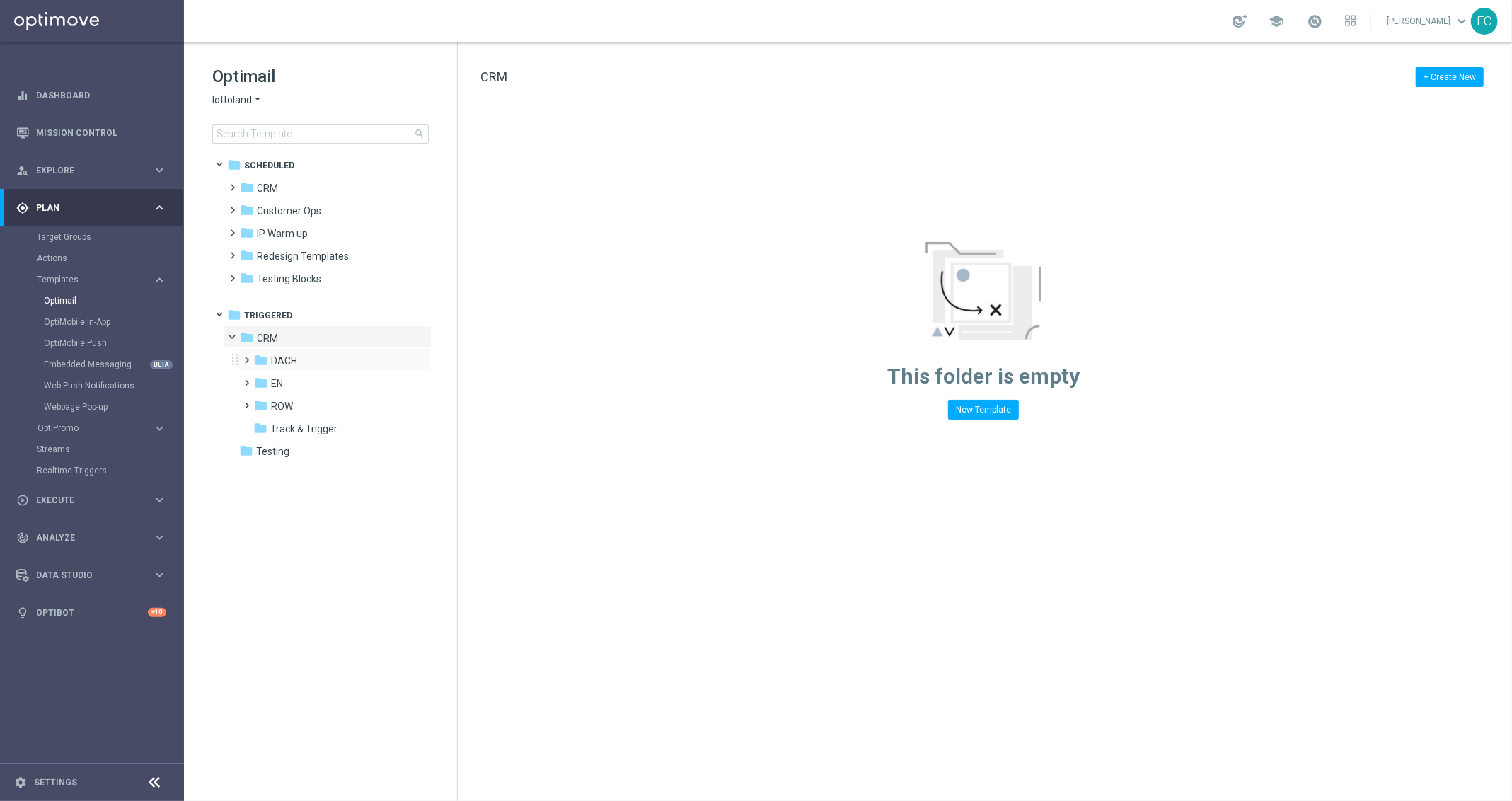
click at [290, 352] on div "folder DACH more_vert" at bounding box center [334, 359] width 194 height 23
click at [304, 361] on div "folder DACH" at bounding box center [329, 361] width 151 height 16
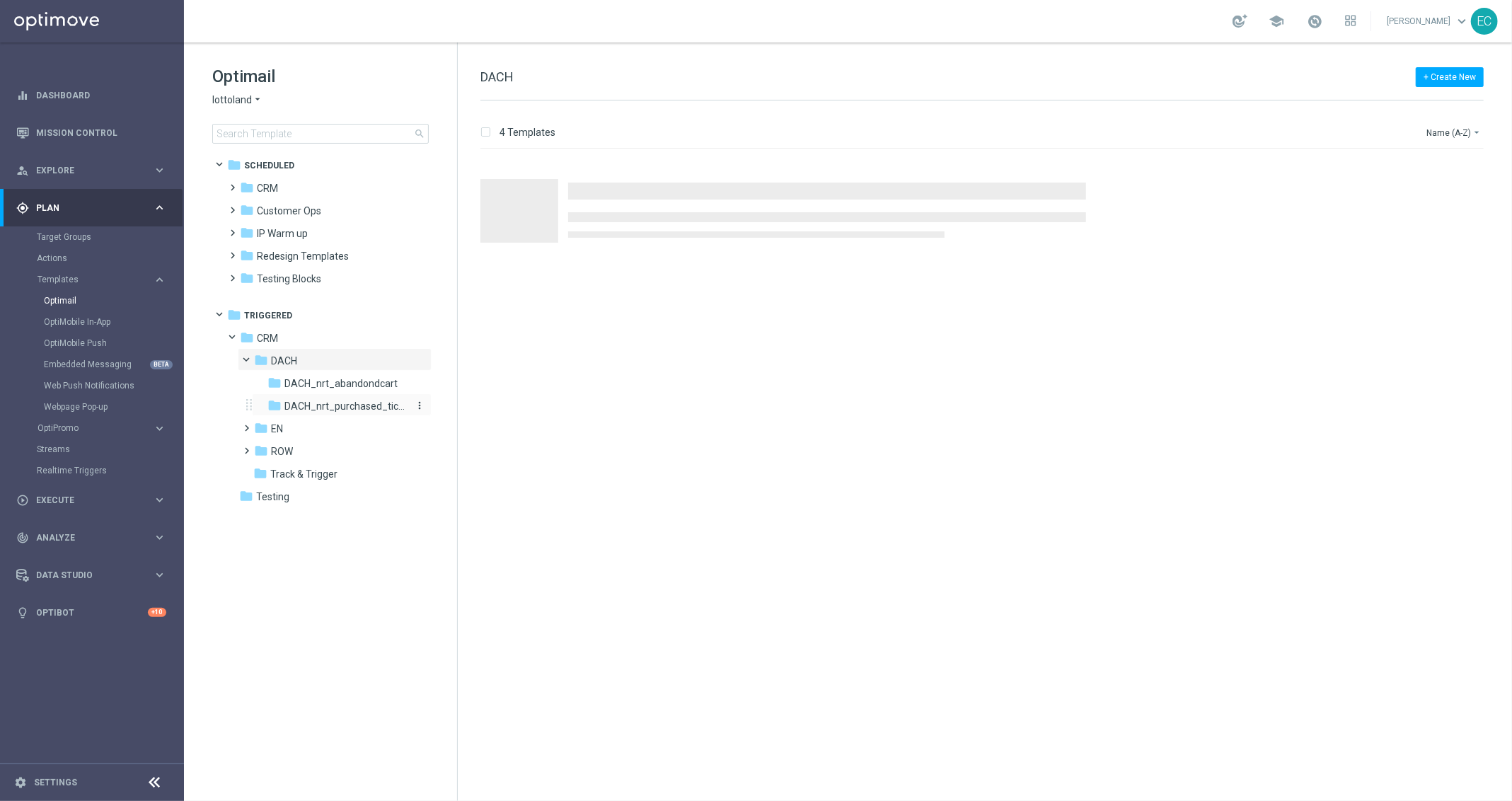
click at [359, 412] on span "DACH_nrt_purchased_tickets" at bounding box center [345, 406] width 122 height 13
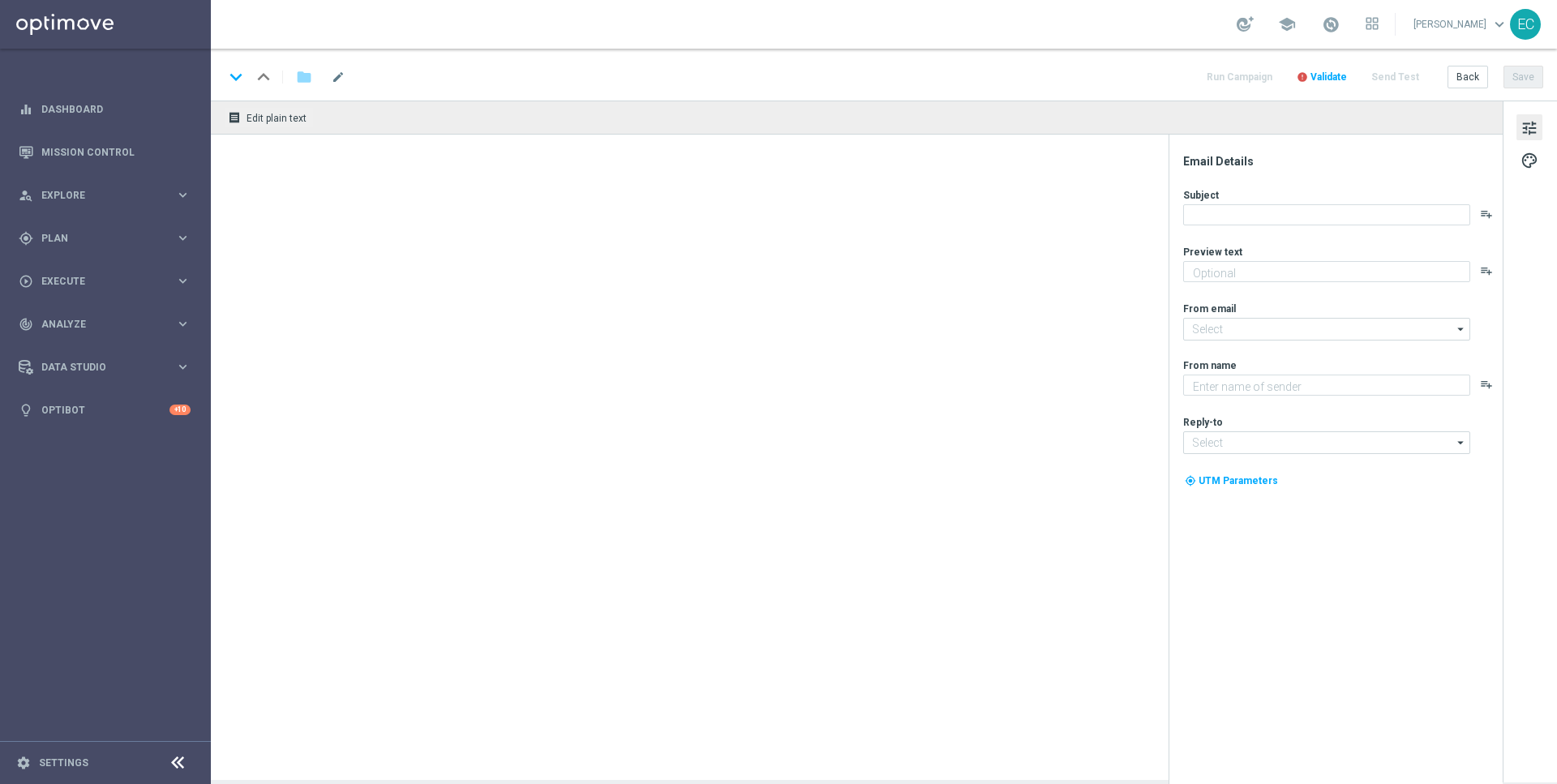
type textarea "Take a trip back in time with Ancient Tumble!"
type textarea "Lottoland"
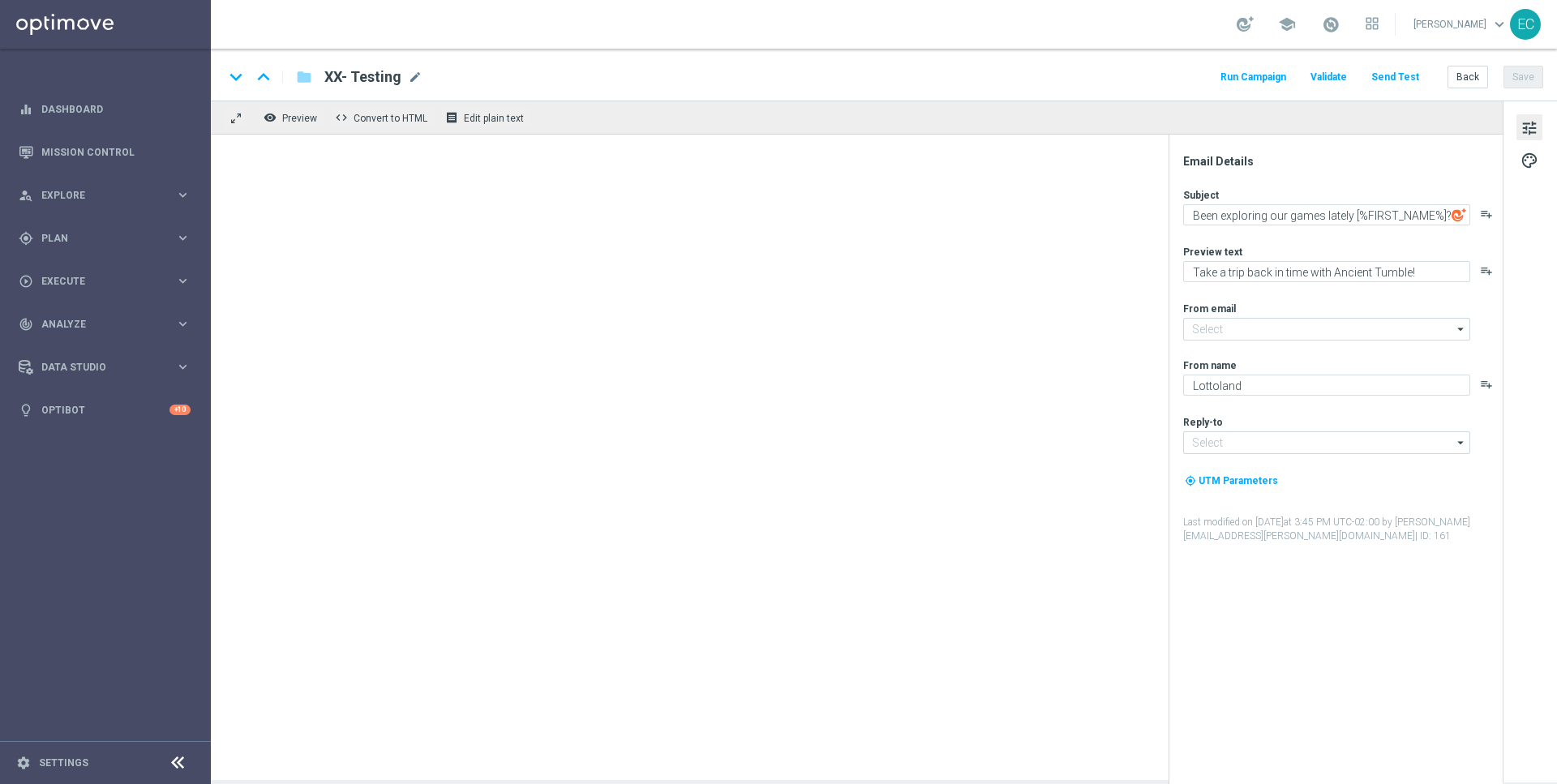
type input "mail@crm.lottoland.com"
type input "service@lottoland.com"
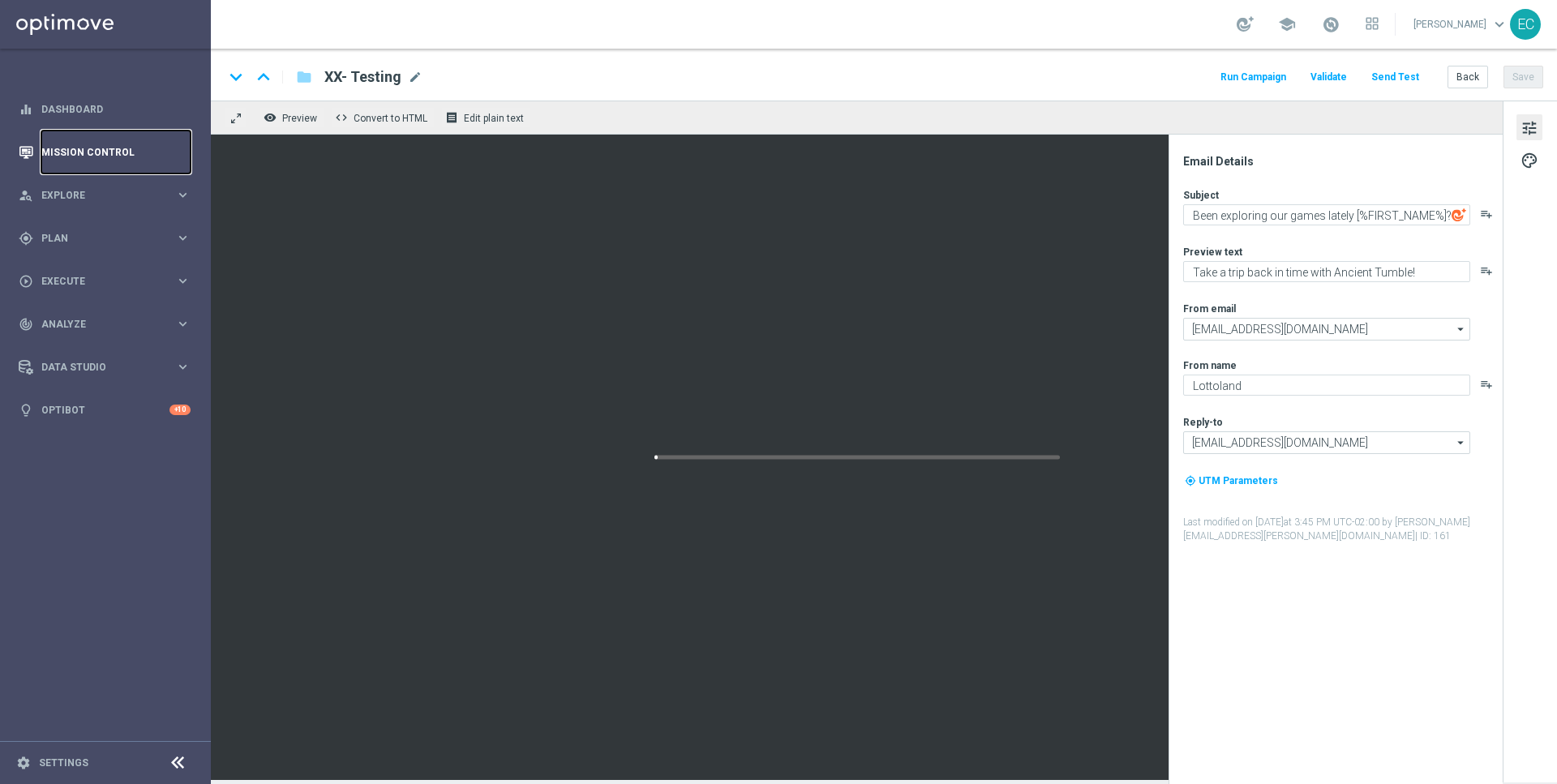
click at [110, 145] on link "Mission Control" at bounding box center [116, 152] width 150 height 43
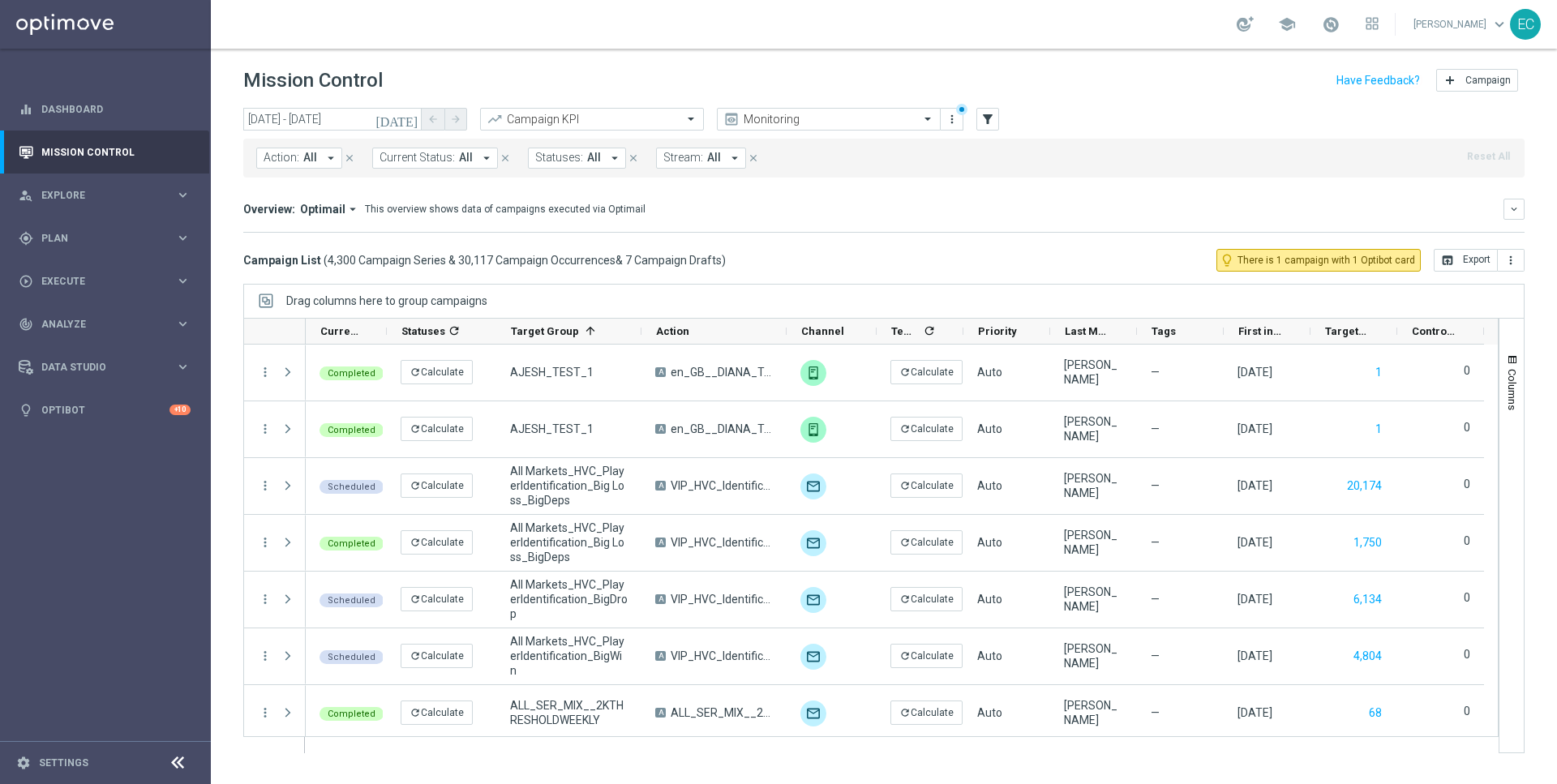
click at [324, 153] on icon "arrow_drop_down" at bounding box center [331, 157] width 14 height 14
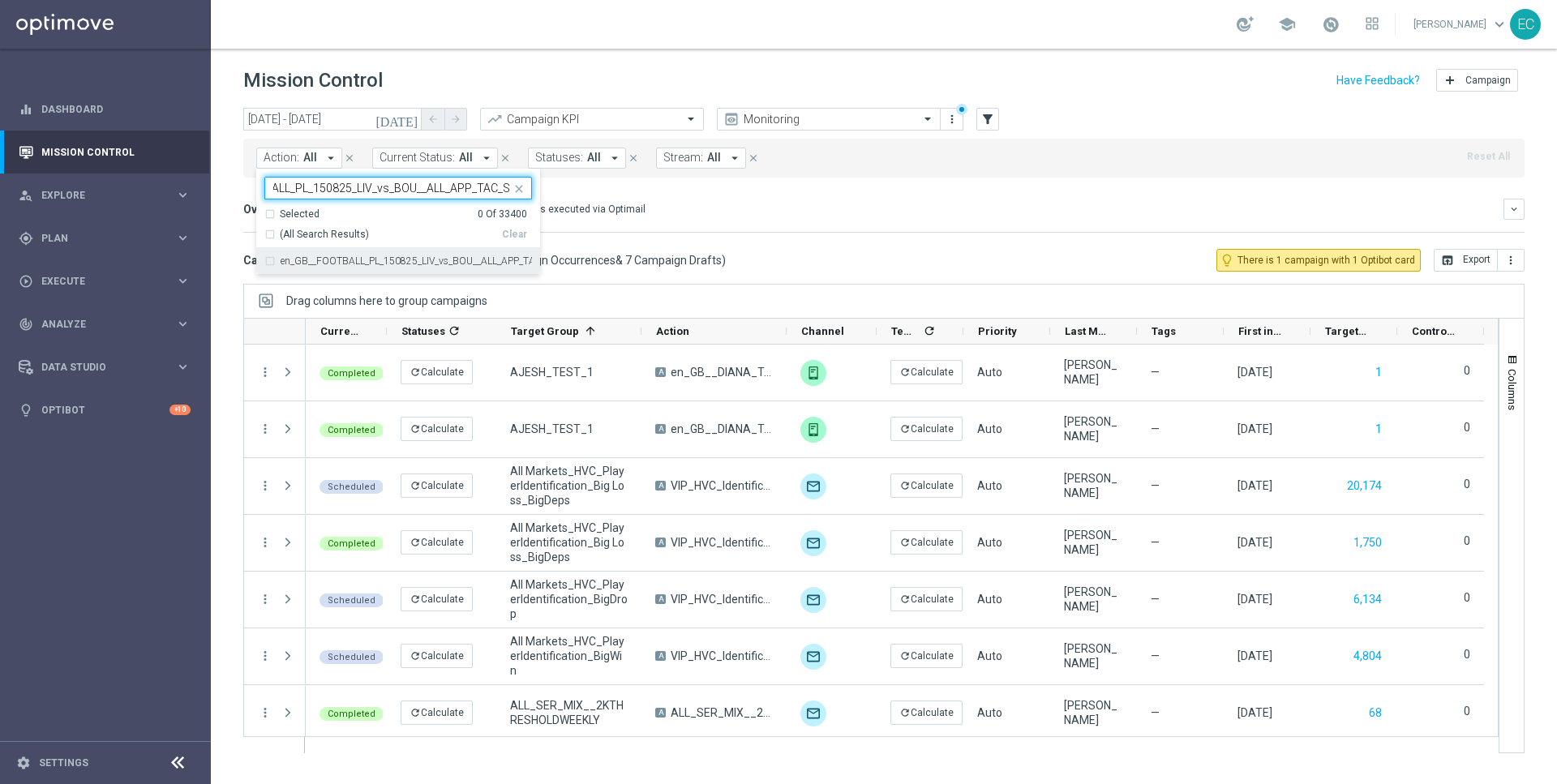
click at [435, 262] on label "en_GB__FOOTBALL_PL_150825_LIV_vs_BOU__ALL_APP_TAC_SB" at bounding box center [406, 260] width 252 height 9
type input "en_GB__FOOTBALL_PL_150825_LIV_vs_BOU__ALL_APP_TAC_SB"
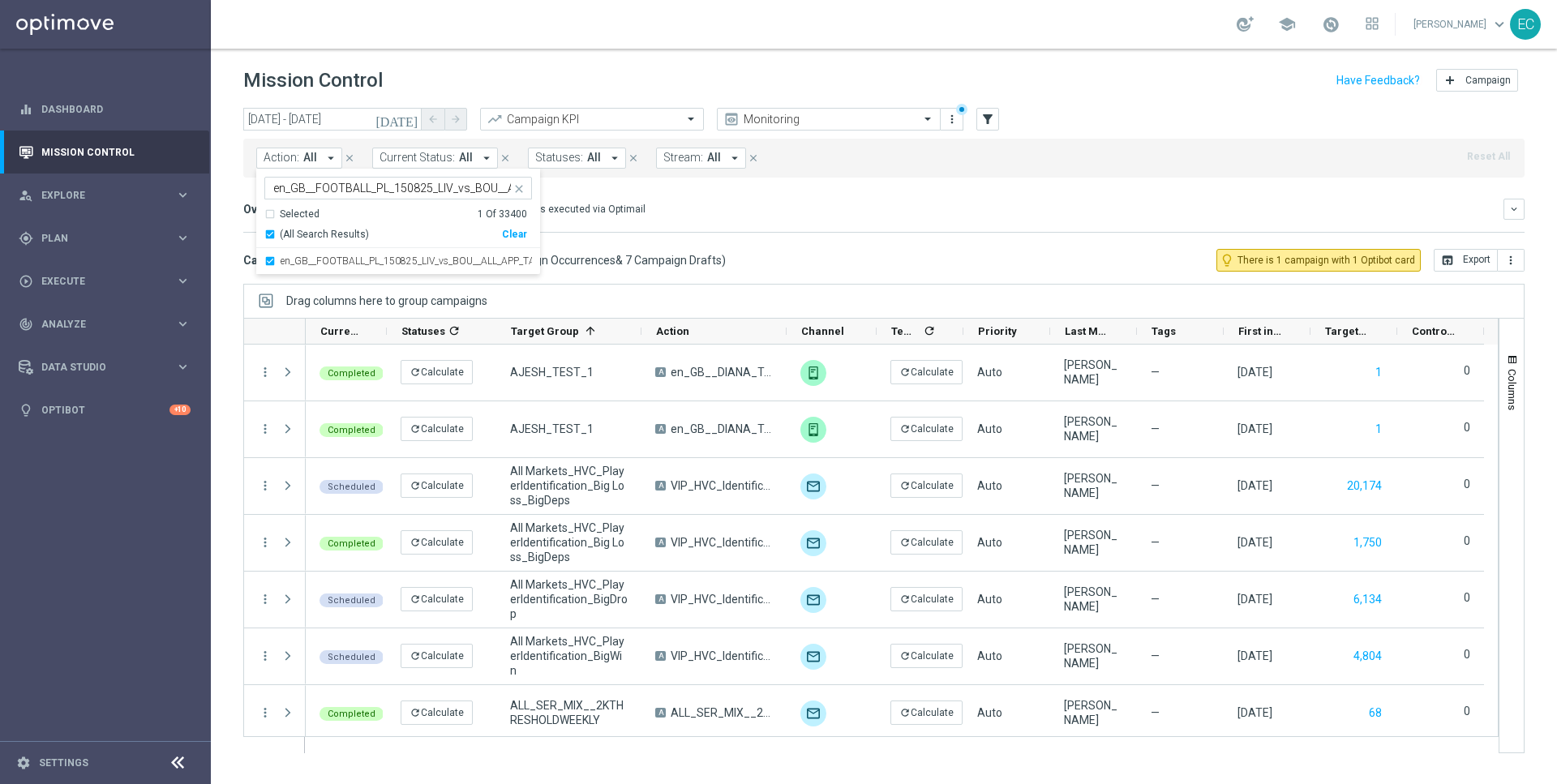
click at [571, 54] on header "Mission Control add Campaign" at bounding box center [884, 78] width 1346 height 60
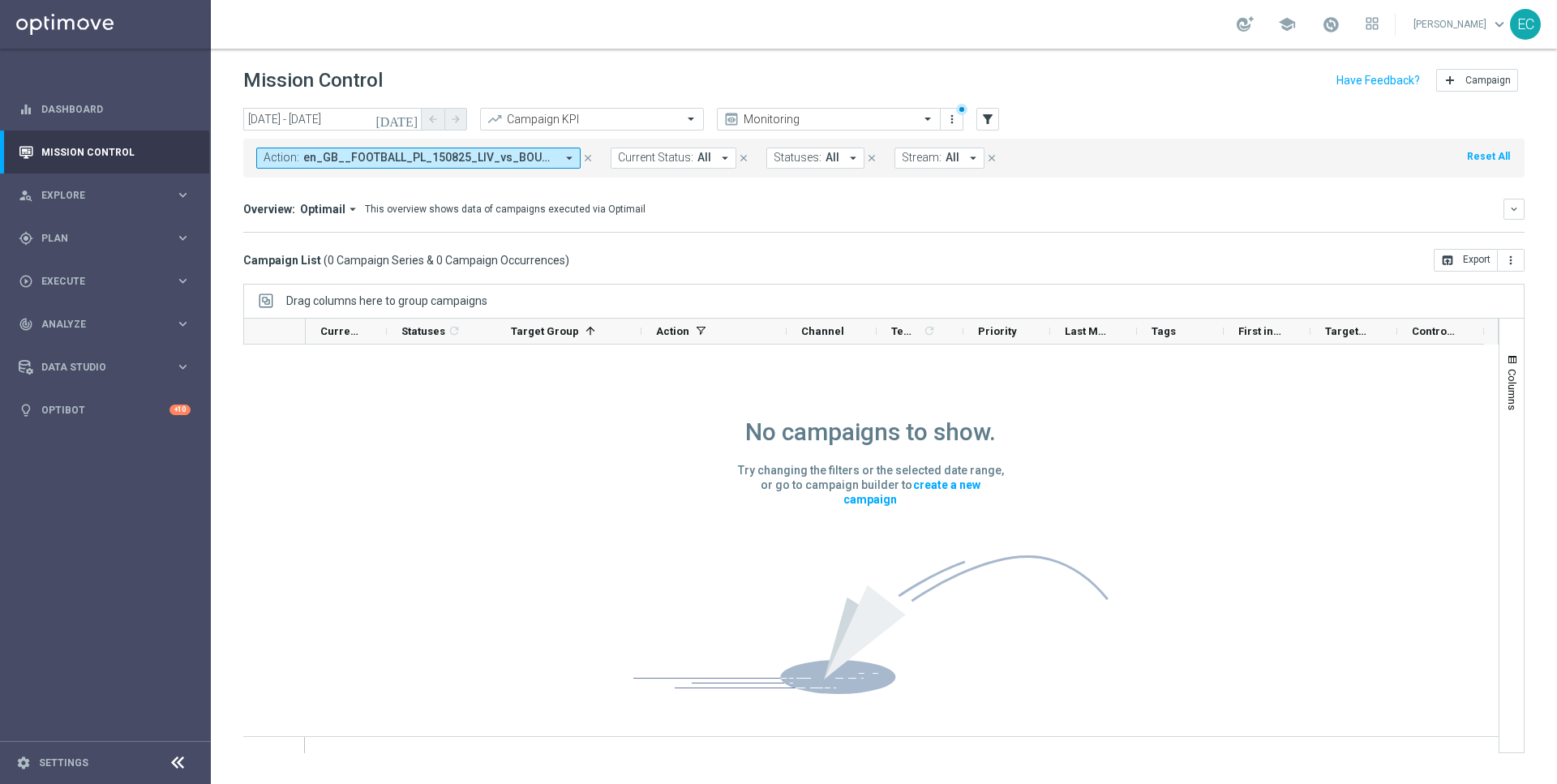
click at [408, 125] on icon "today" at bounding box center [398, 119] width 44 height 14
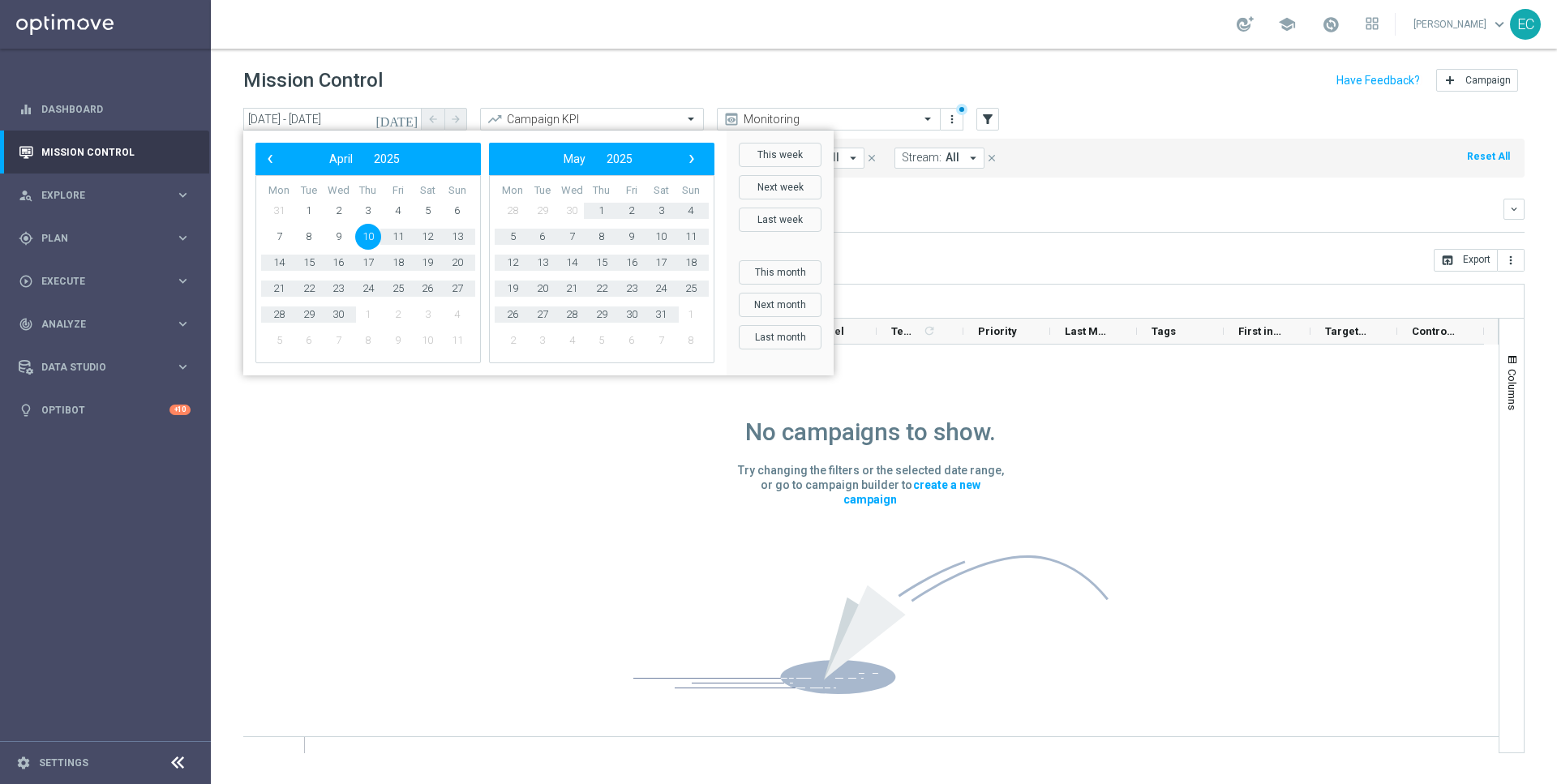
click at [681, 166] on bs-datepicker-navigation-view "‹ ​ May ​ 2025 ​ ›" at bounding box center [598, 159] width 209 height 21
click at [690, 164] on span "›" at bounding box center [691, 159] width 21 height 21
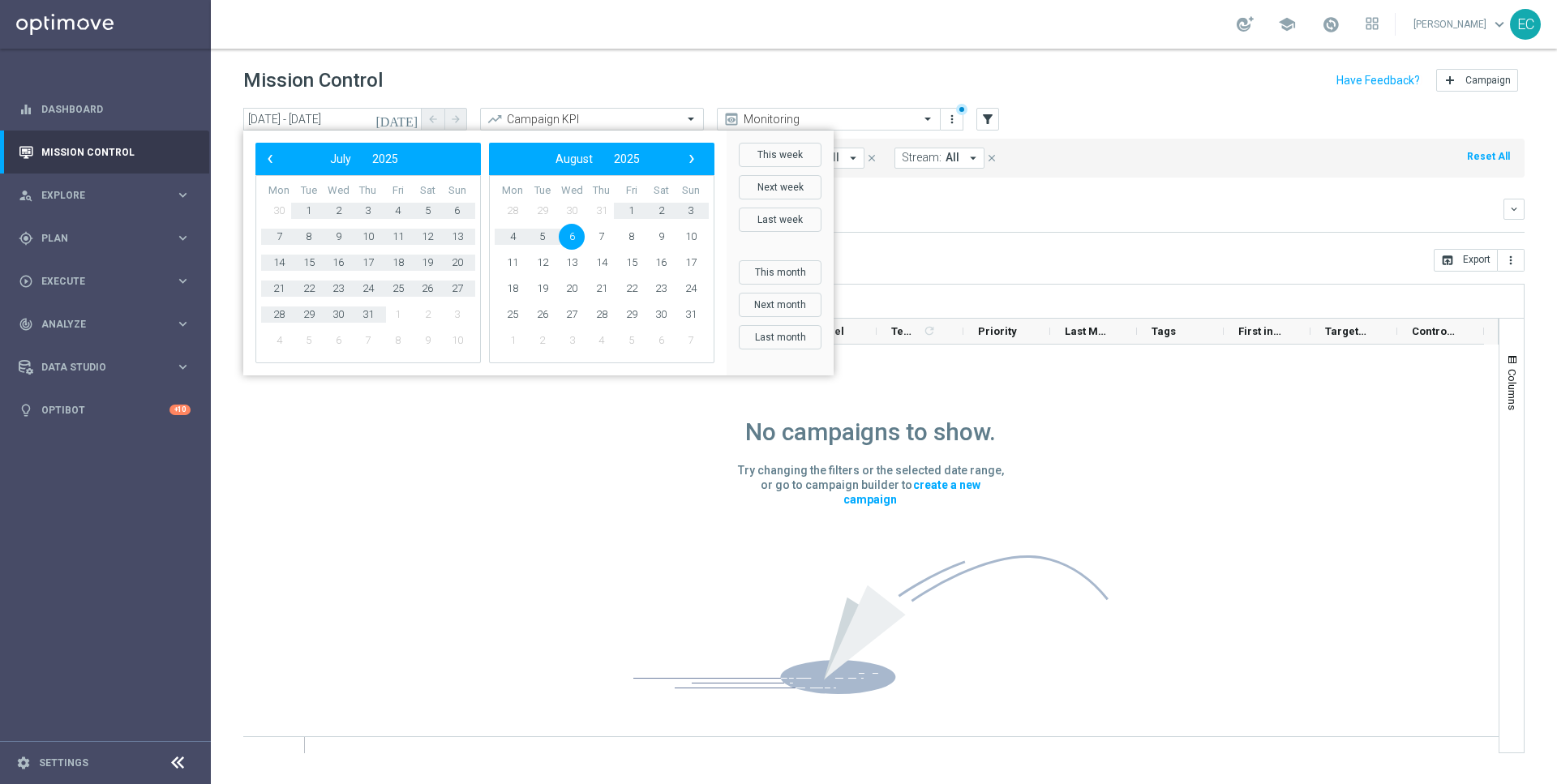
click at [690, 164] on span "›" at bounding box center [691, 159] width 21 height 21
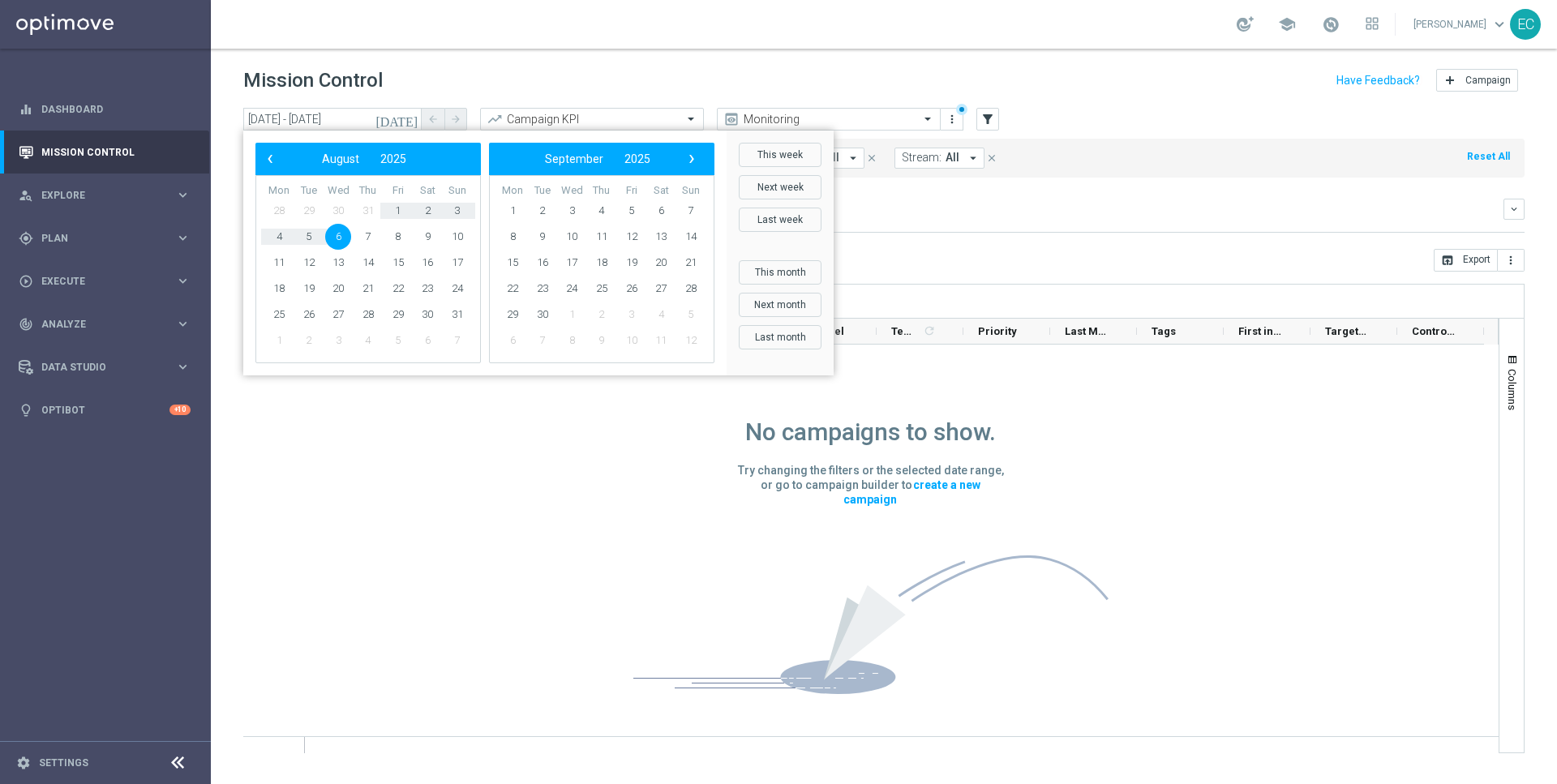
click at [343, 235] on span "6" at bounding box center [338, 236] width 26 height 26
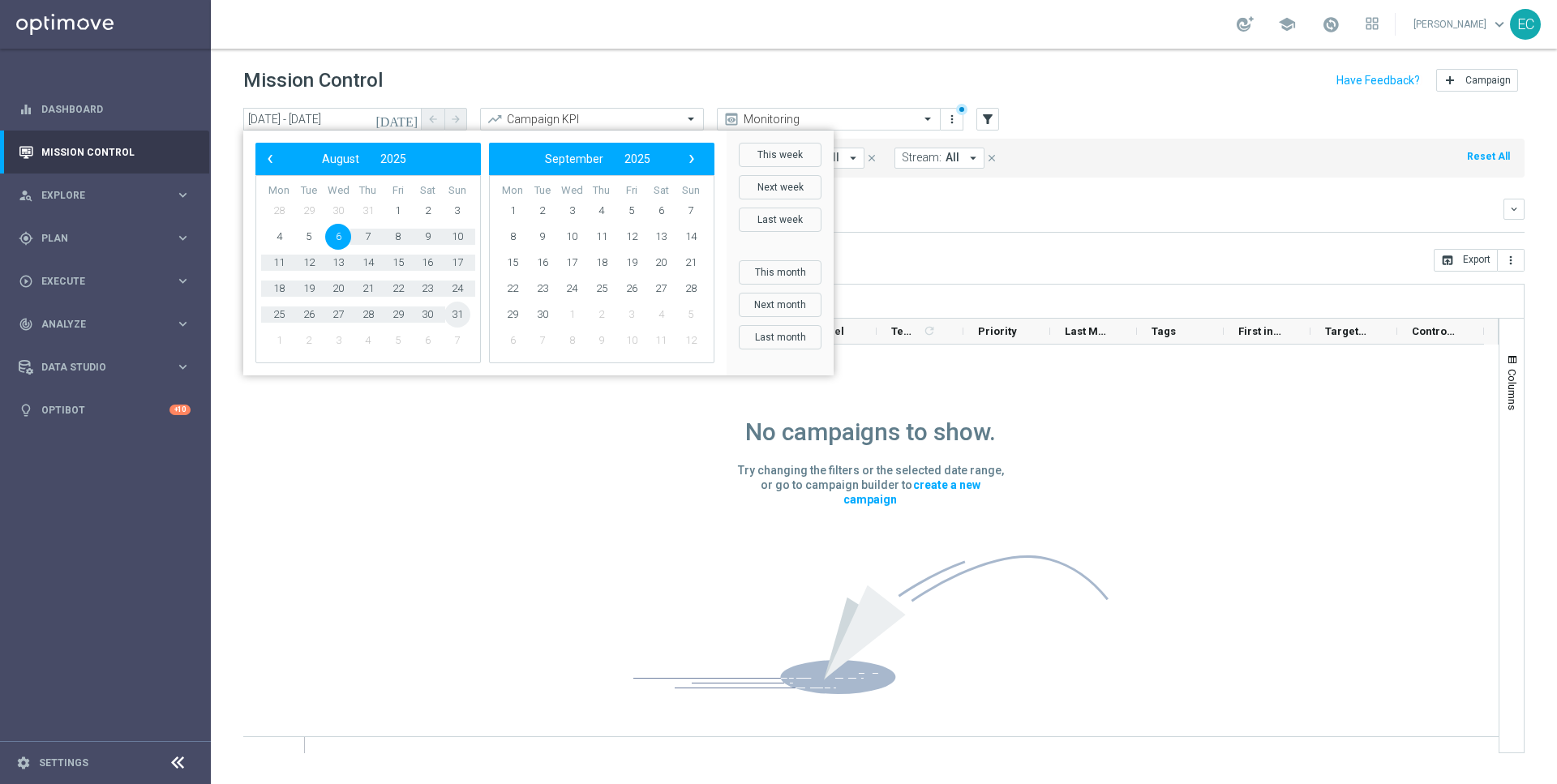
click at [461, 313] on span "31" at bounding box center [457, 315] width 26 height 26
type input "06 Aug 2025 - 31 Aug 2025"
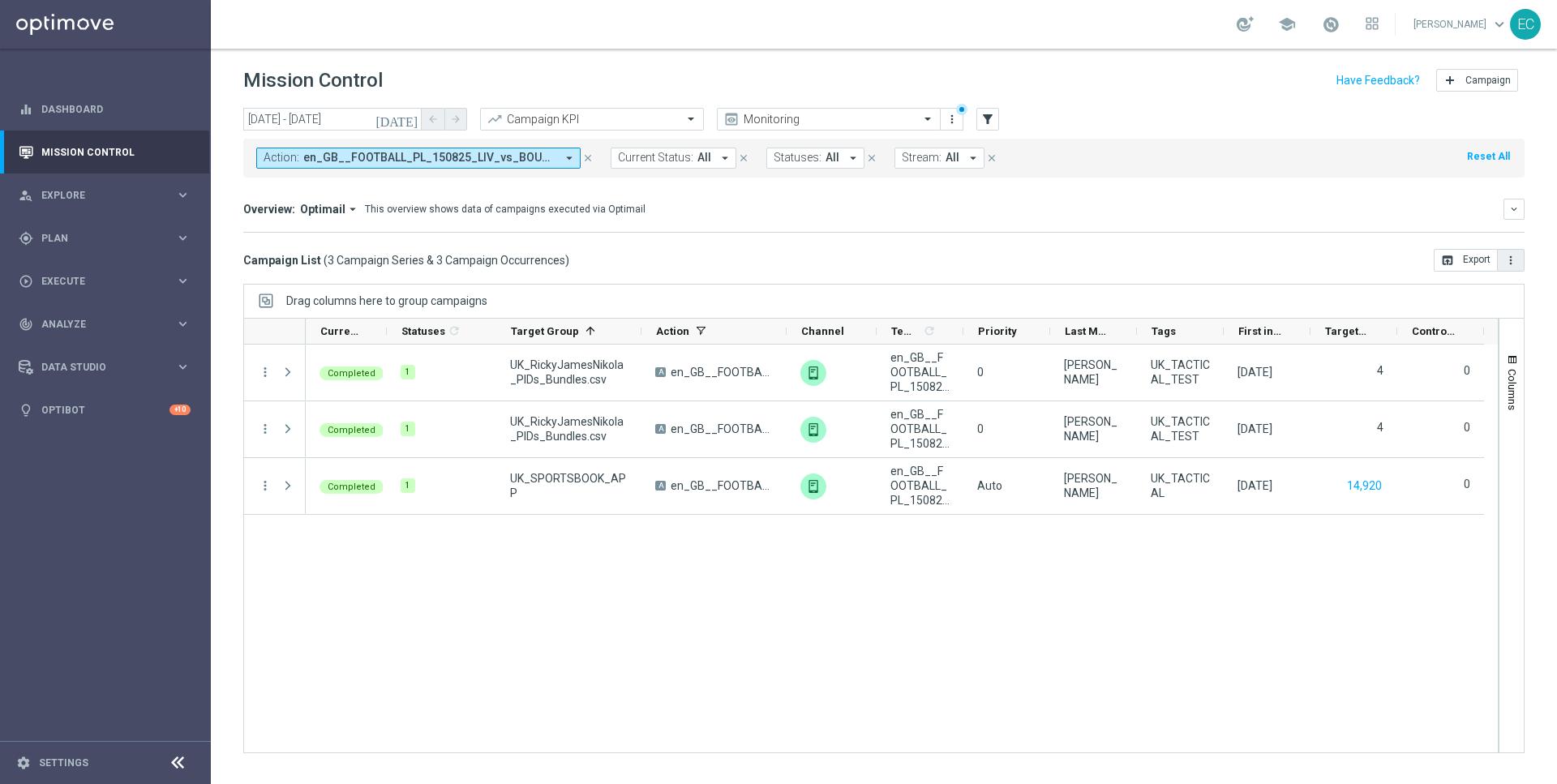
click at [1511, 261] on icon "more_vert" at bounding box center [1510, 260] width 13 height 13
click at [1354, 224] on div "Overview: Optimail arrow_drop_down This overview shows data of campaigns execut…" at bounding box center [884, 216] width 1281 height 34
click at [1512, 363] on span "button" at bounding box center [1512, 360] width 13 height 13
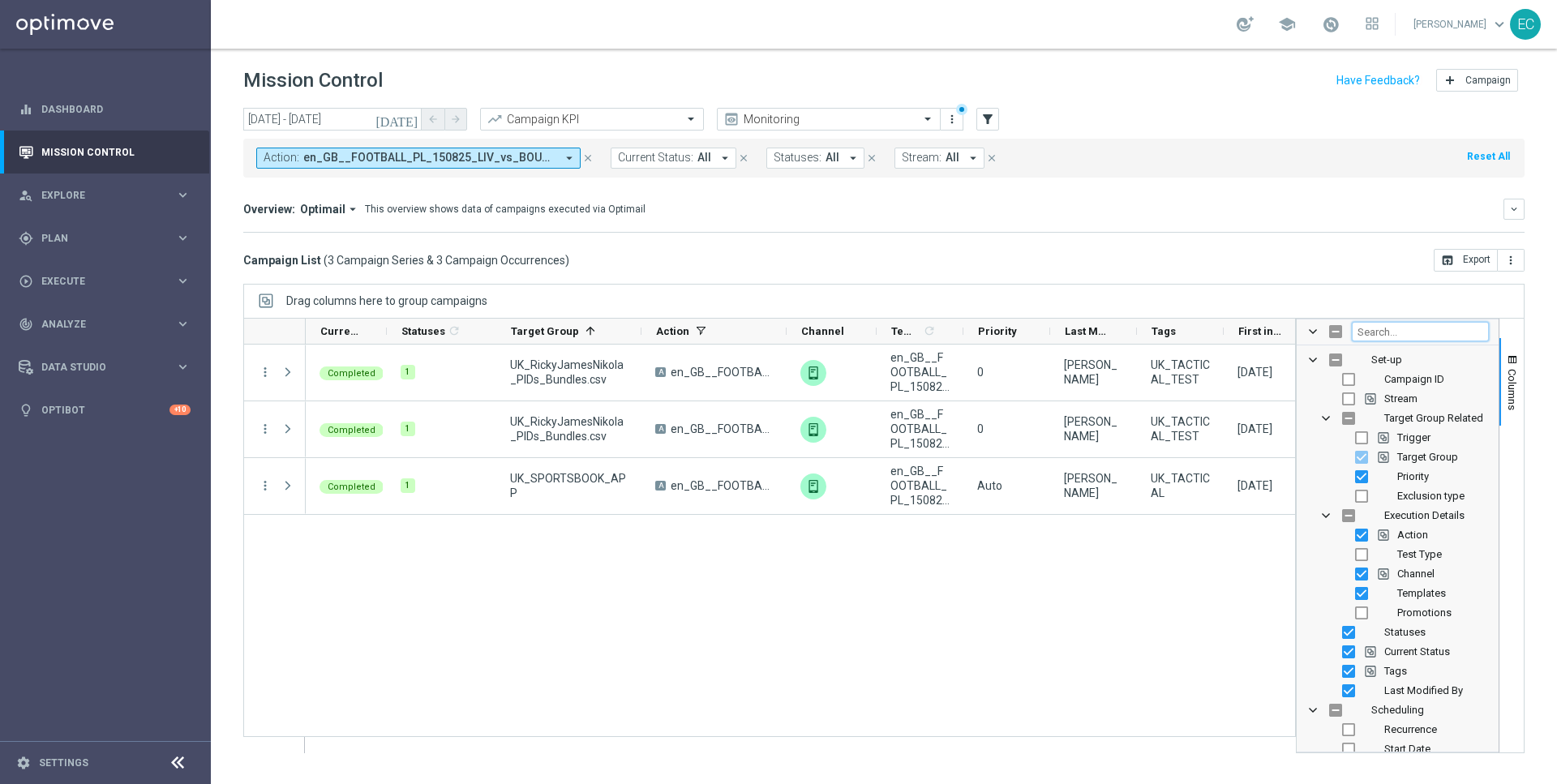
click at [1419, 332] on input "Filter Columns Input" at bounding box center [1420, 332] width 137 height 20
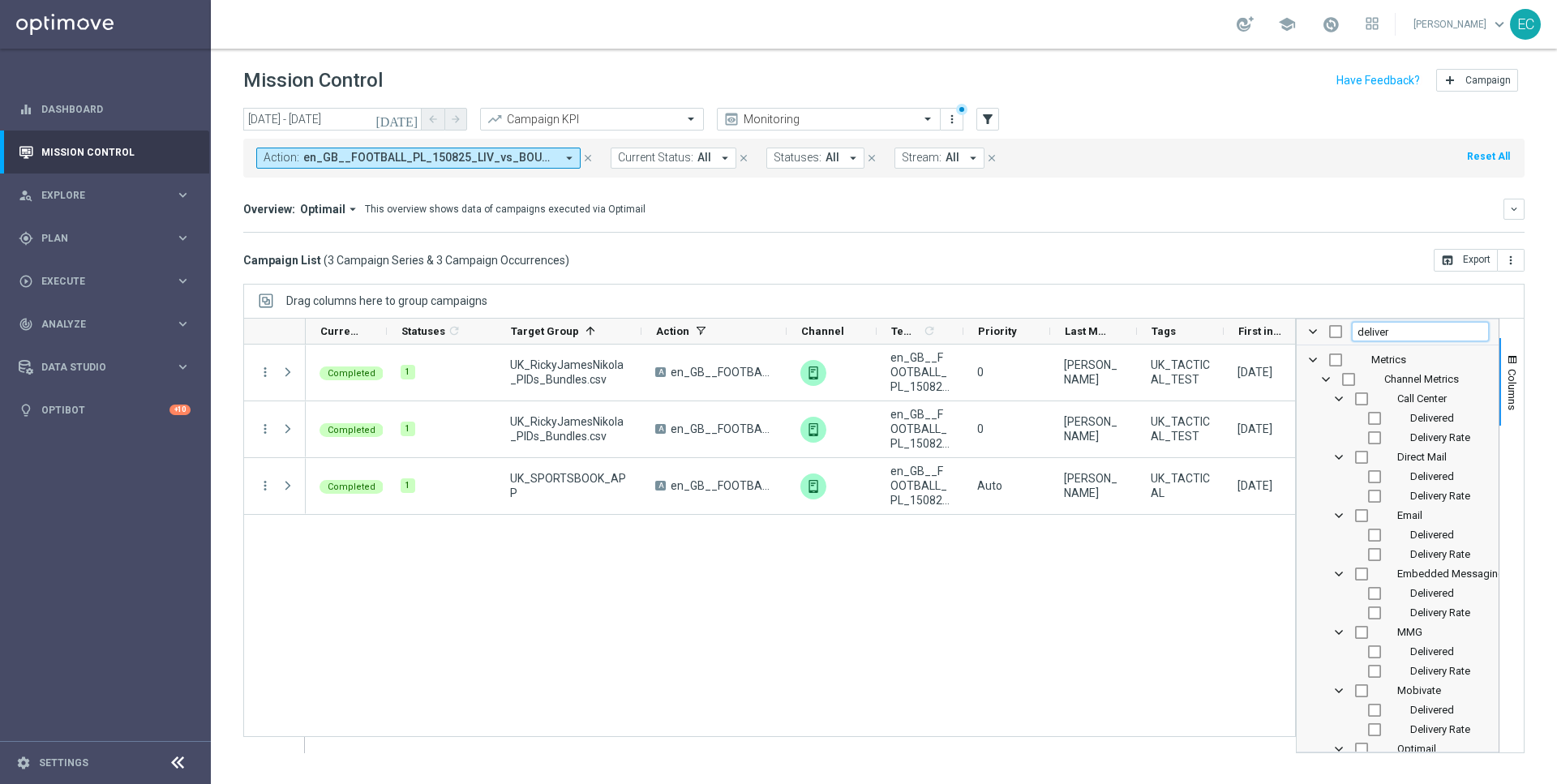
type input "deliver"
click at [1372, 492] on input "Press SPACE to toggle visibility (hidden)" at bounding box center [1374, 496] width 13 height 13
checkbox input "true"
checkbox input "false"
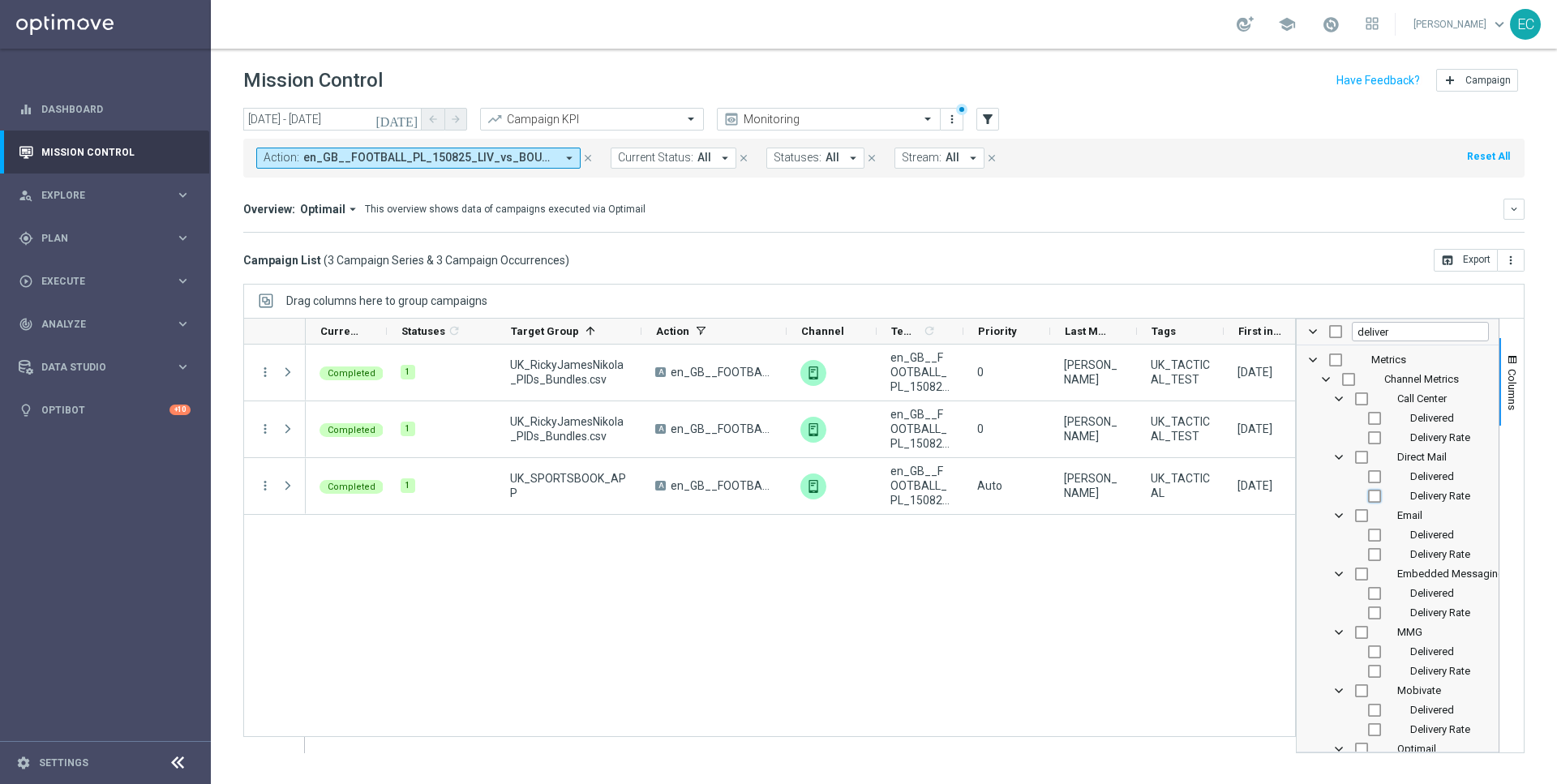
checkbox input "false"
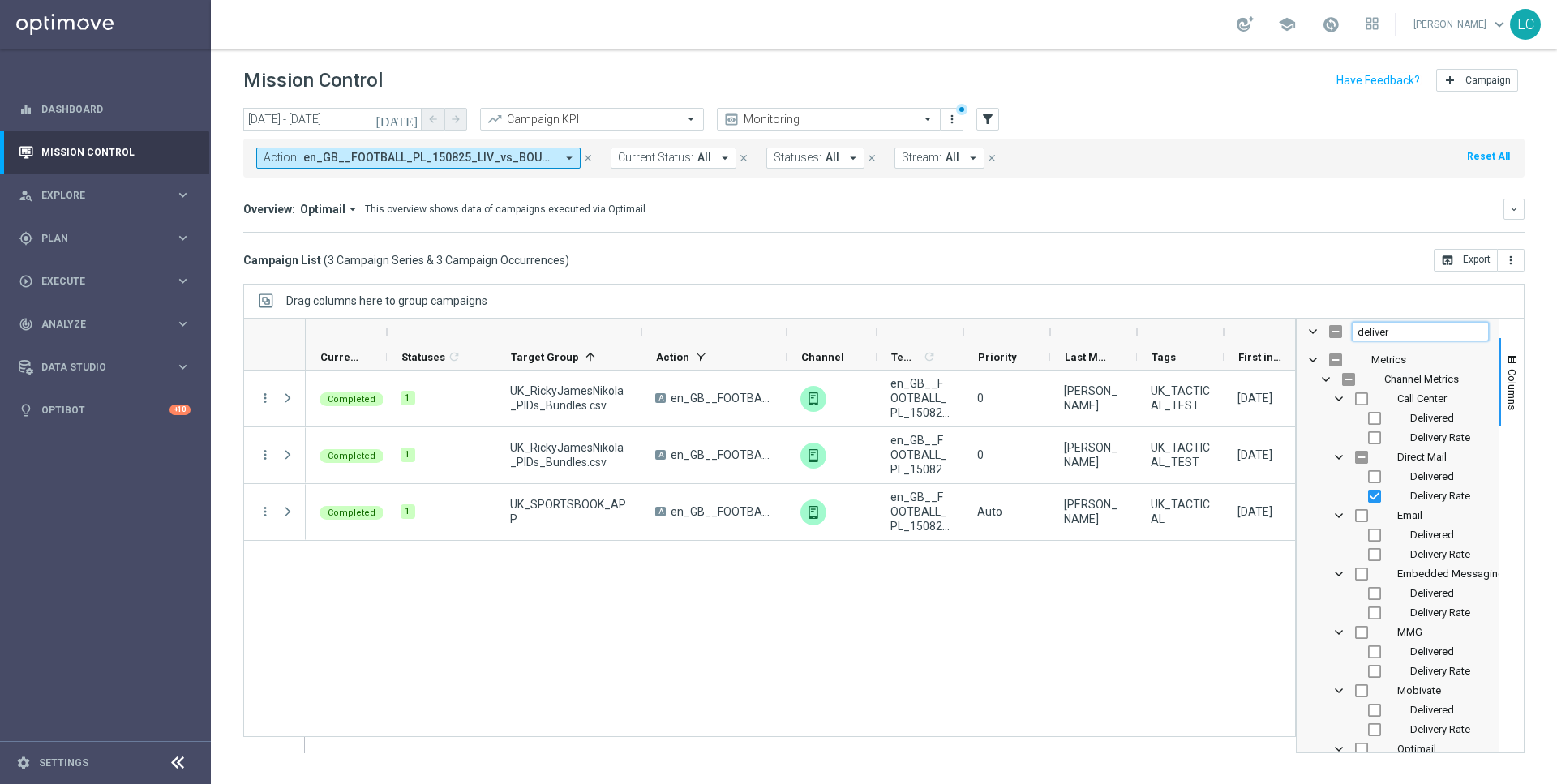
click at [1420, 336] on input "deliver" at bounding box center [1420, 332] width 137 height 20
type input "open rate"
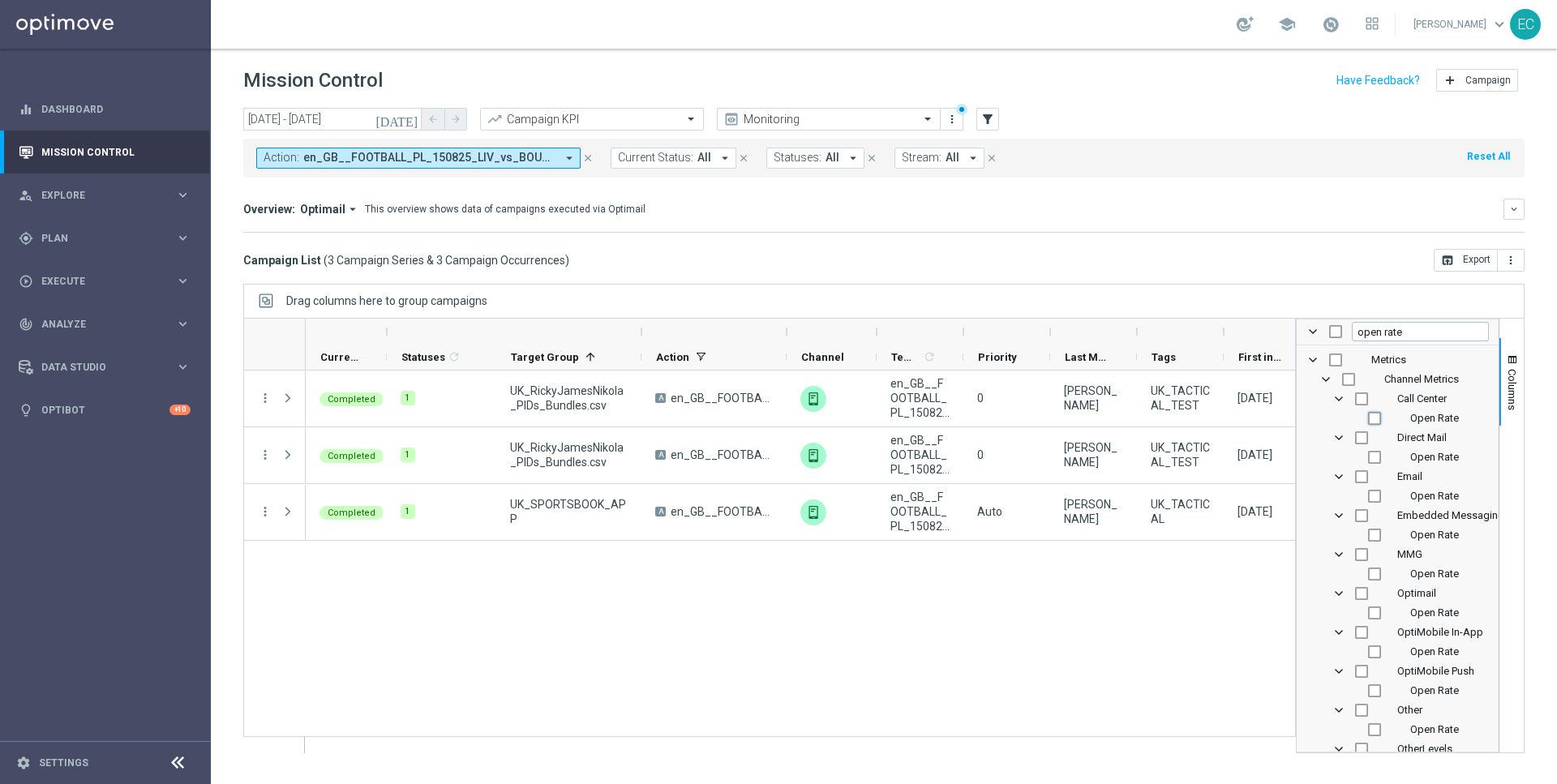
click at [1377, 415] on input "Press SPACE to toggle visibility (hidden)" at bounding box center [1374, 418] width 13 height 13
checkbox input "true"
checkbox input "false"
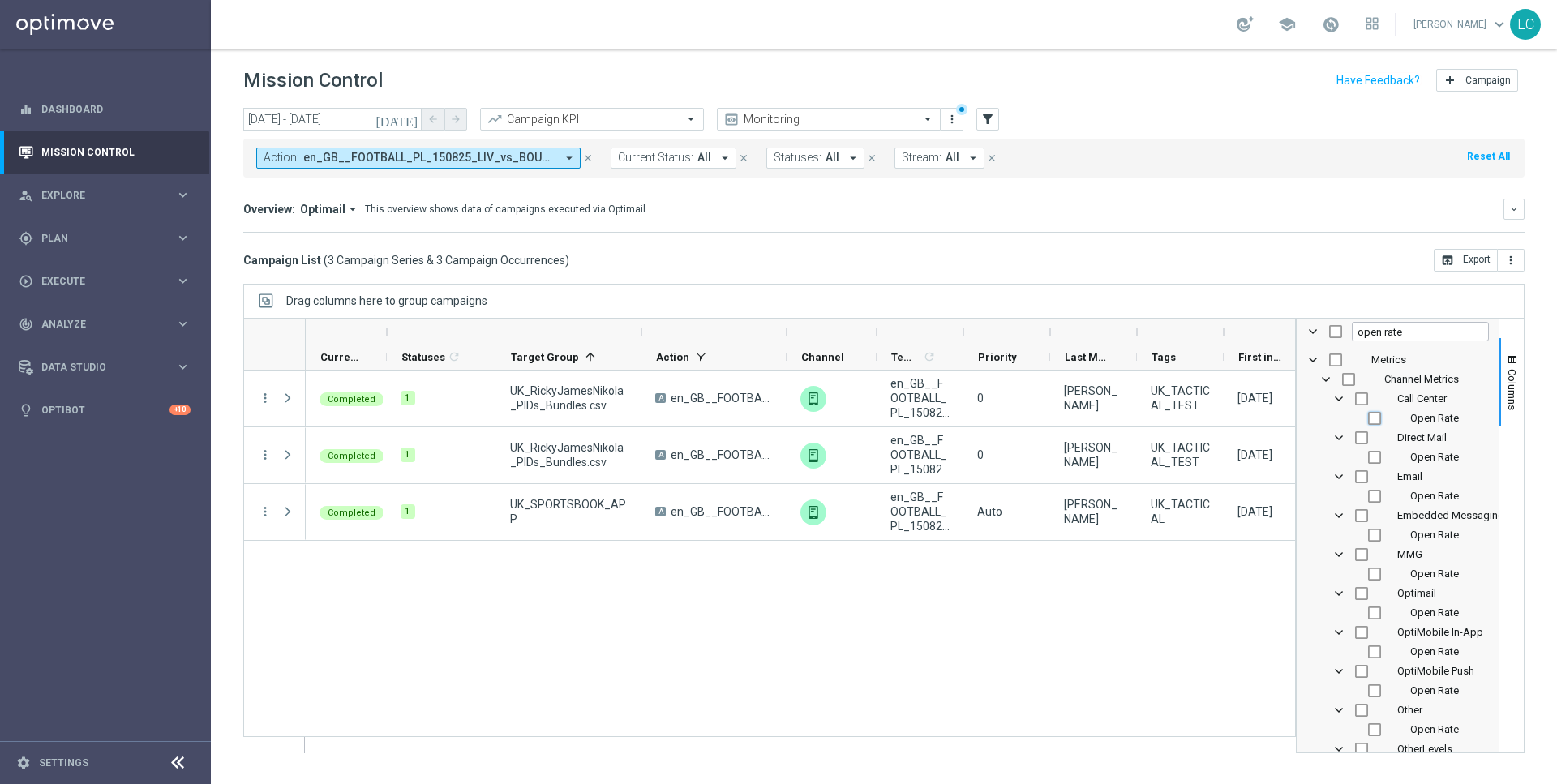
checkbox input "true"
click at [1205, 619] on div "Completed 1 UK_RickyJamesNikola_PIDs_Bundles.csv A en_GB__FOOTBALL_PL_150825_LI…" at bounding box center [801, 561] width 990 height 382
click at [1333, 263] on div "Campaign List ( 3 Campaign Series & 3 Campaign Occurrences ) open_in_browser Ex…" at bounding box center [884, 260] width 1281 height 23
click at [1310, 331] on span at bounding box center [1313, 331] width 13 height 13
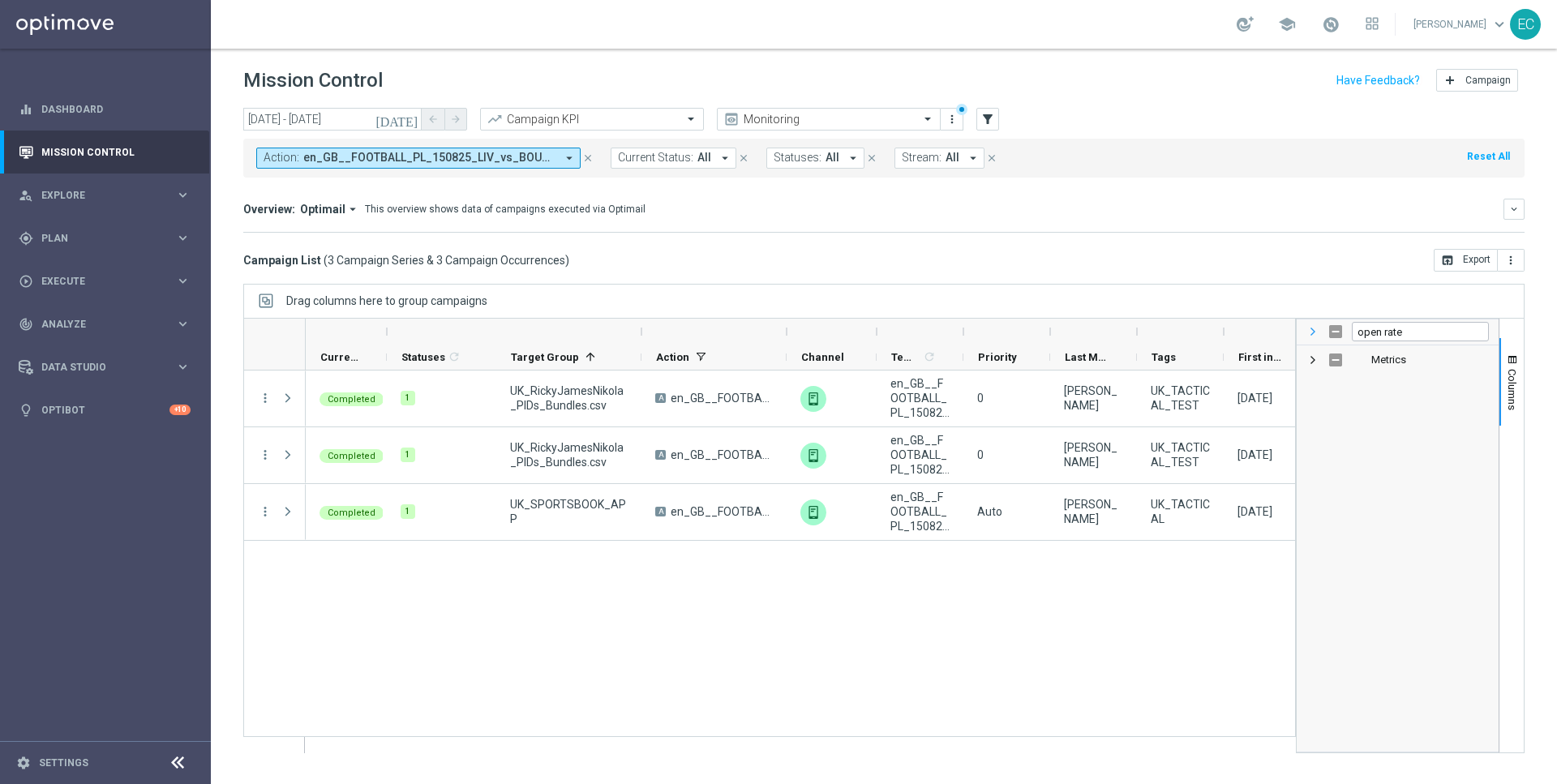
click at [1312, 331] on span at bounding box center [1313, 331] width 13 height 13
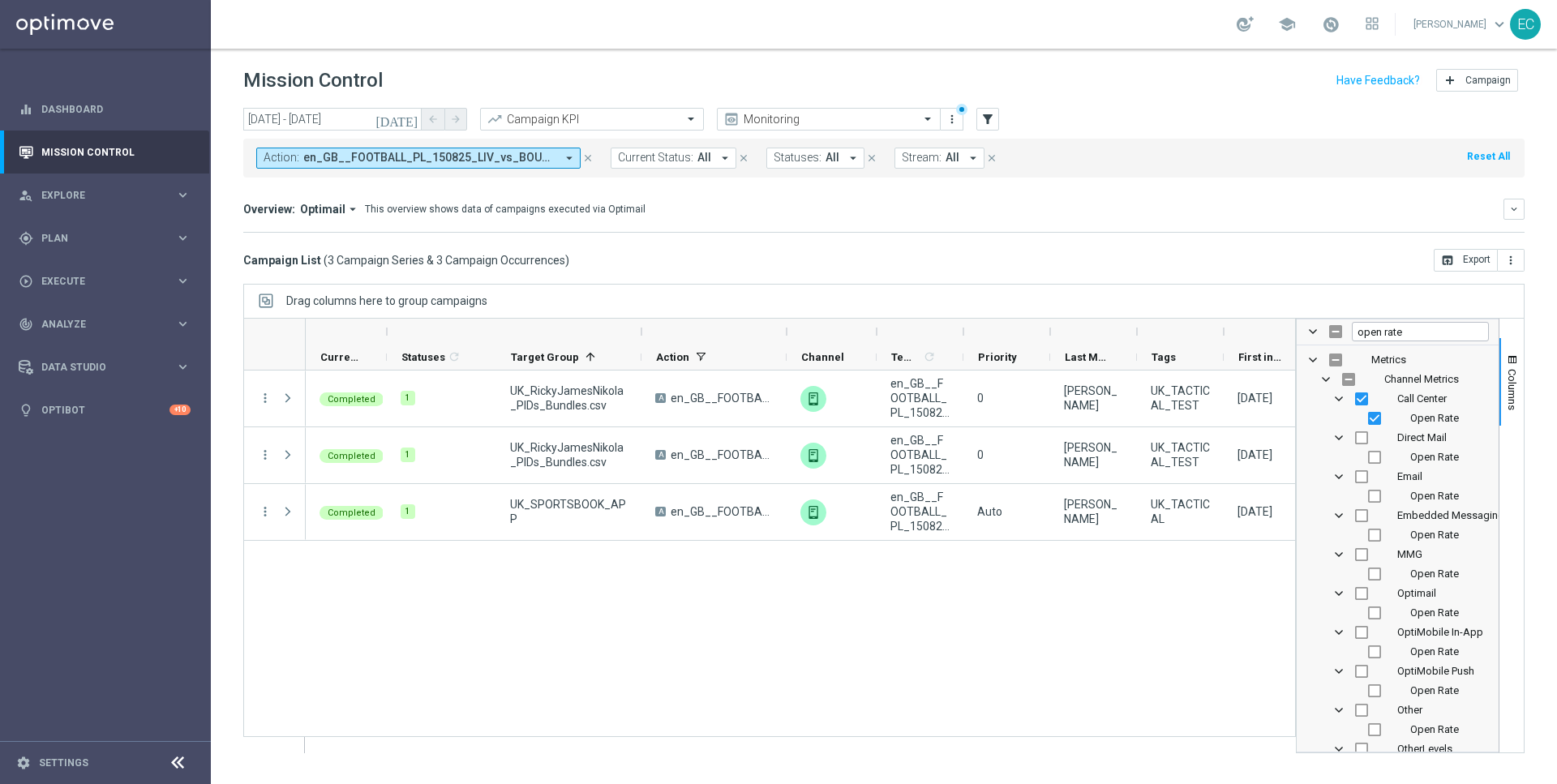
click at [1339, 288] on div "Drag columns here to group campaigns" at bounding box center [884, 301] width 1281 height 34
click at [1328, 378] on span "Channel Metrics Column Group" at bounding box center [1326, 379] width 13 height 13
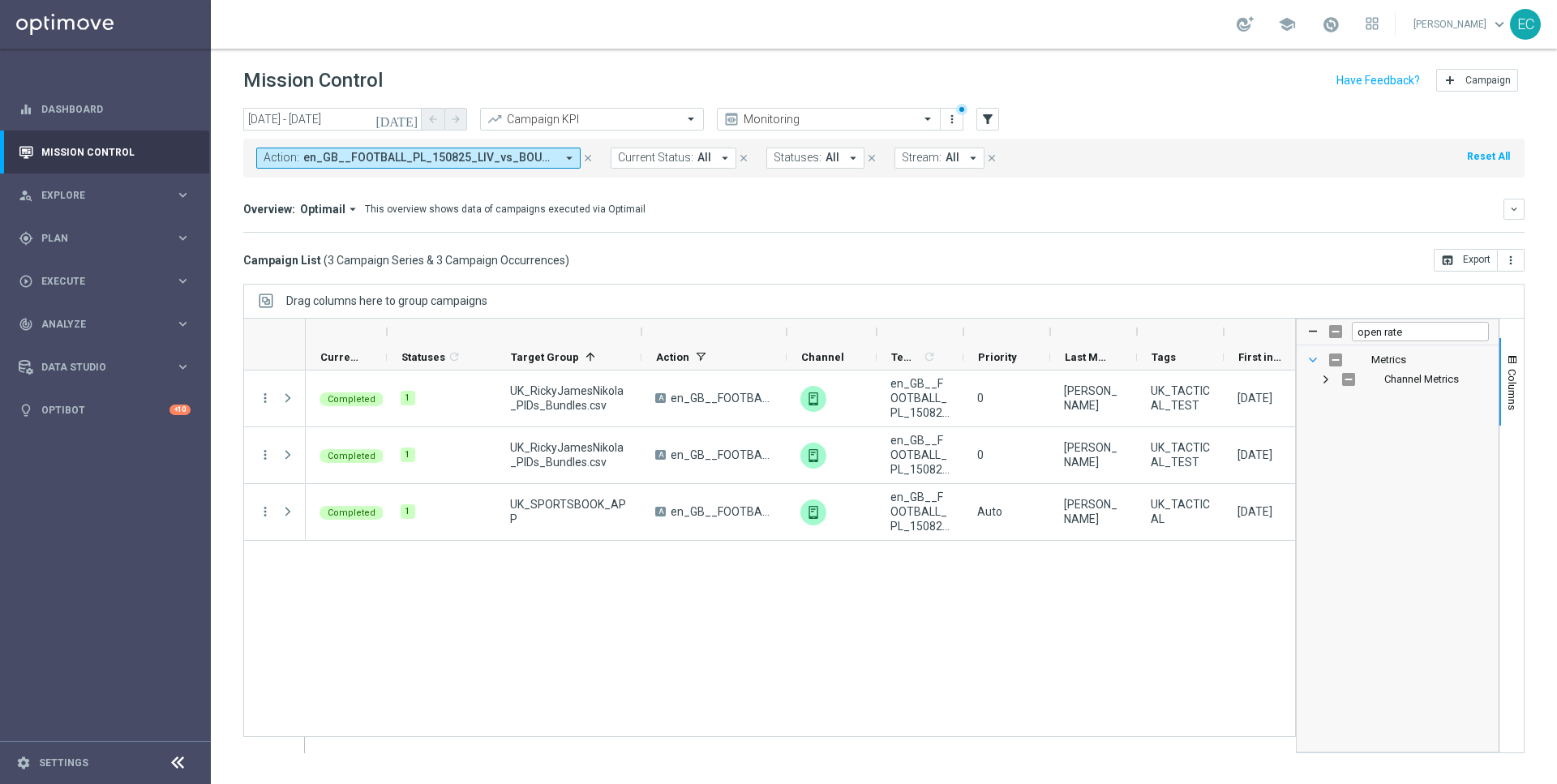
click at [1316, 360] on span "Metrics Column Group" at bounding box center [1313, 360] width 13 height 13
click at [1338, 356] on input "Press SPACE to toggle visibility (hidden)" at bounding box center [1335, 360] width 13 height 13
checkbox input "true"
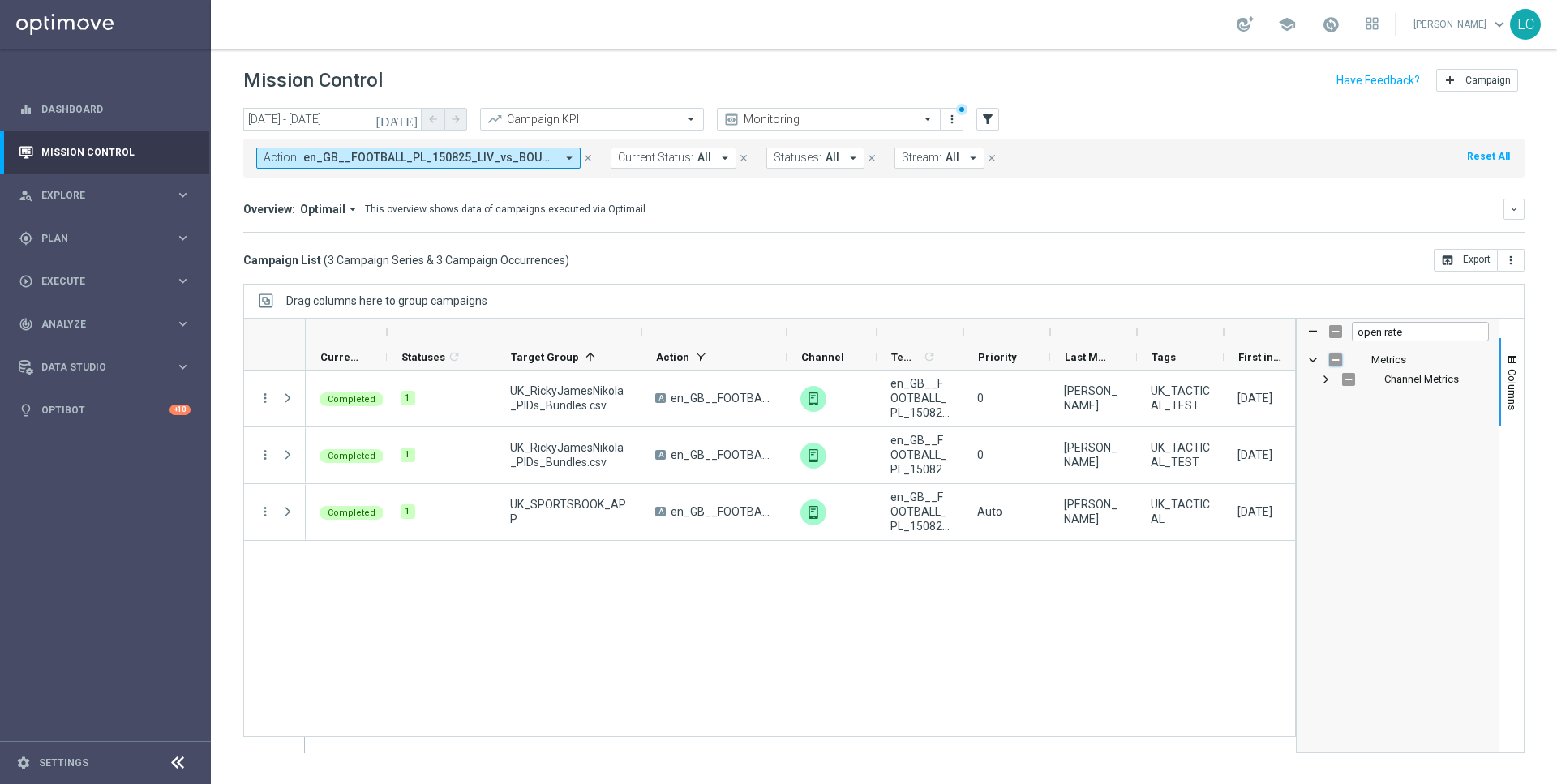
checkbox input "true"
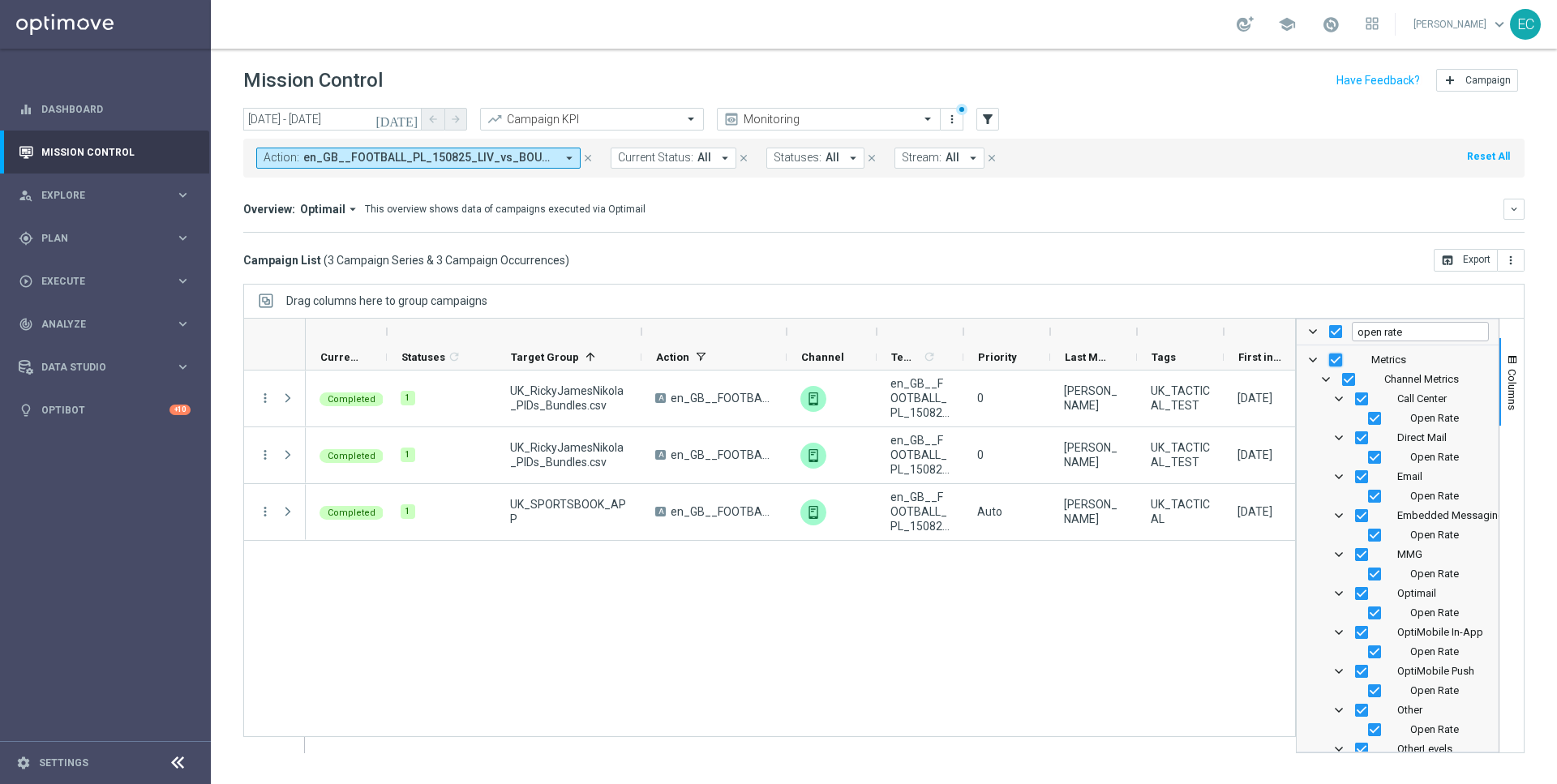
click at [1338, 356] on input "Press SPACE to toggle visibility (visible)" at bounding box center [1335, 360] width 13 height 13
checkbox input "false"
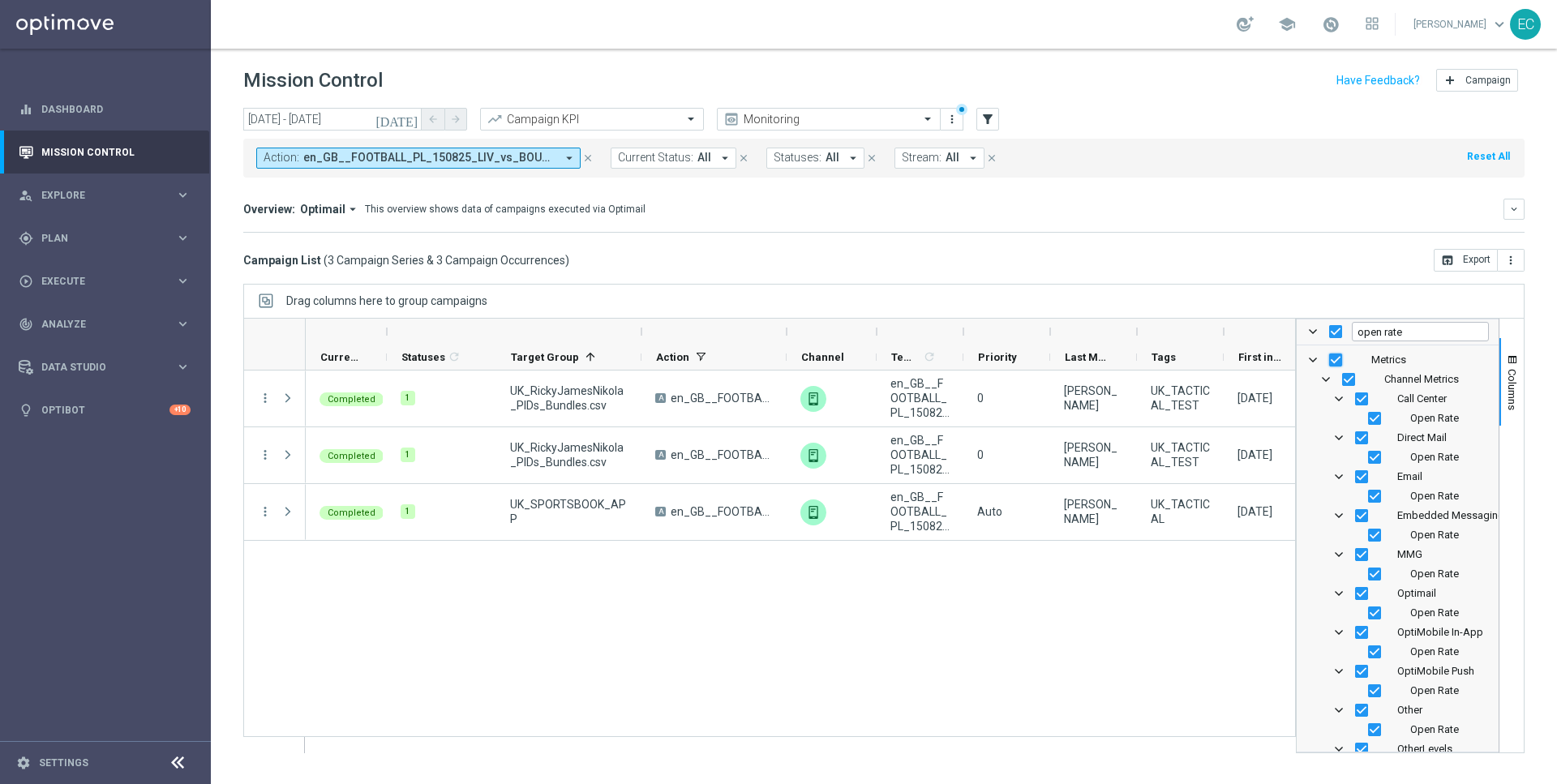
checkbox input "false"
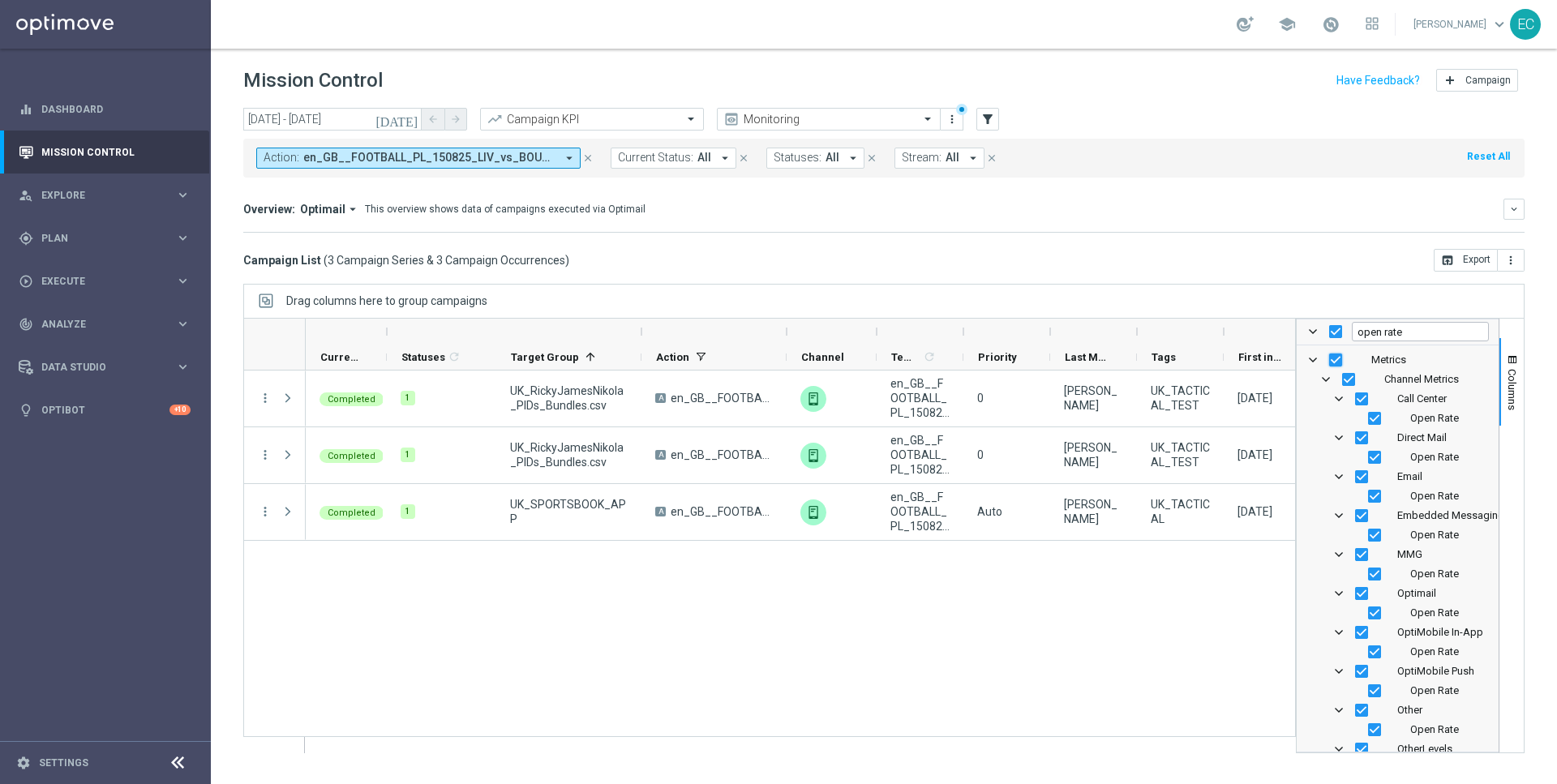
checkbox input "false"
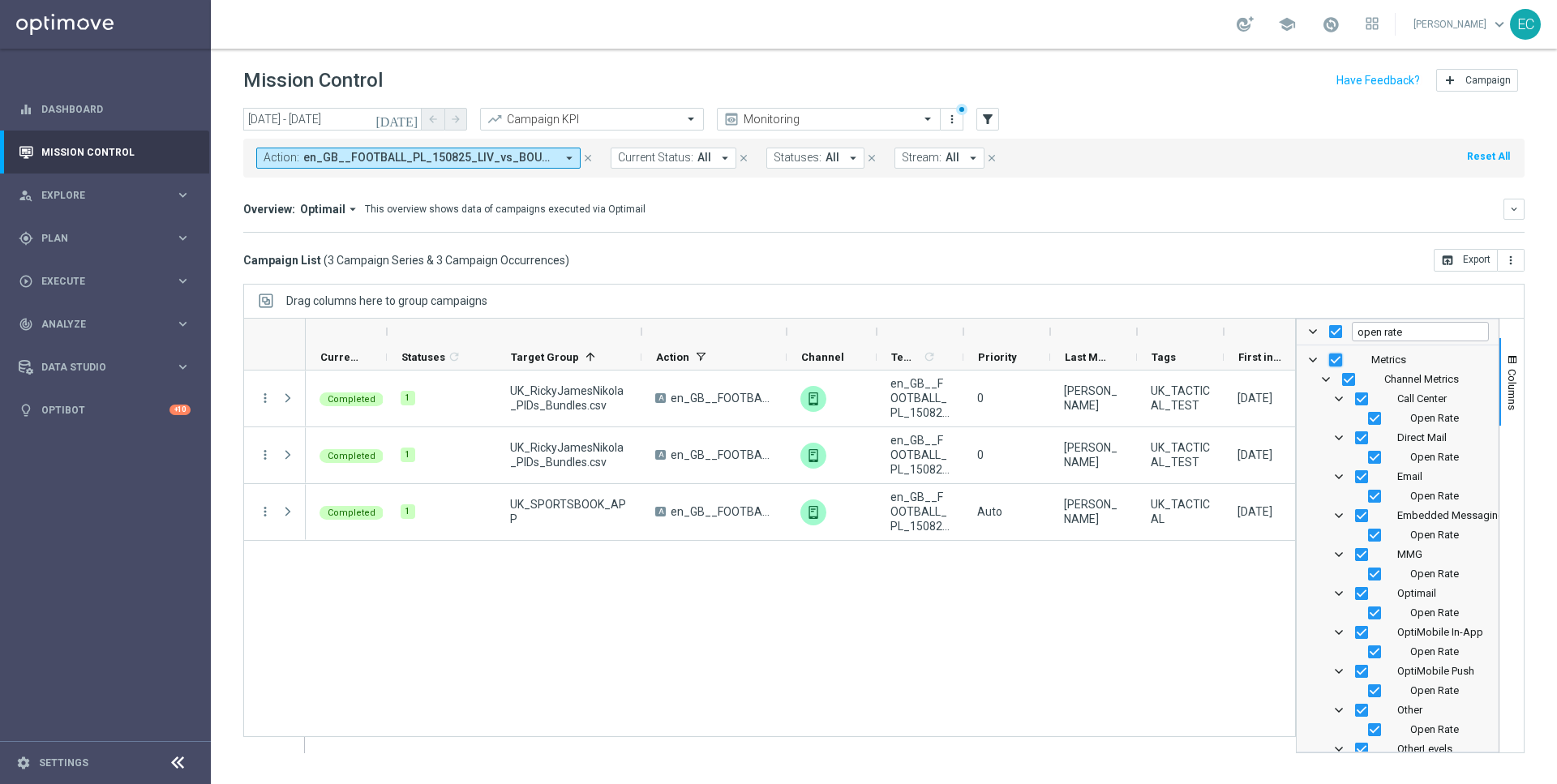
checkbox input "false"
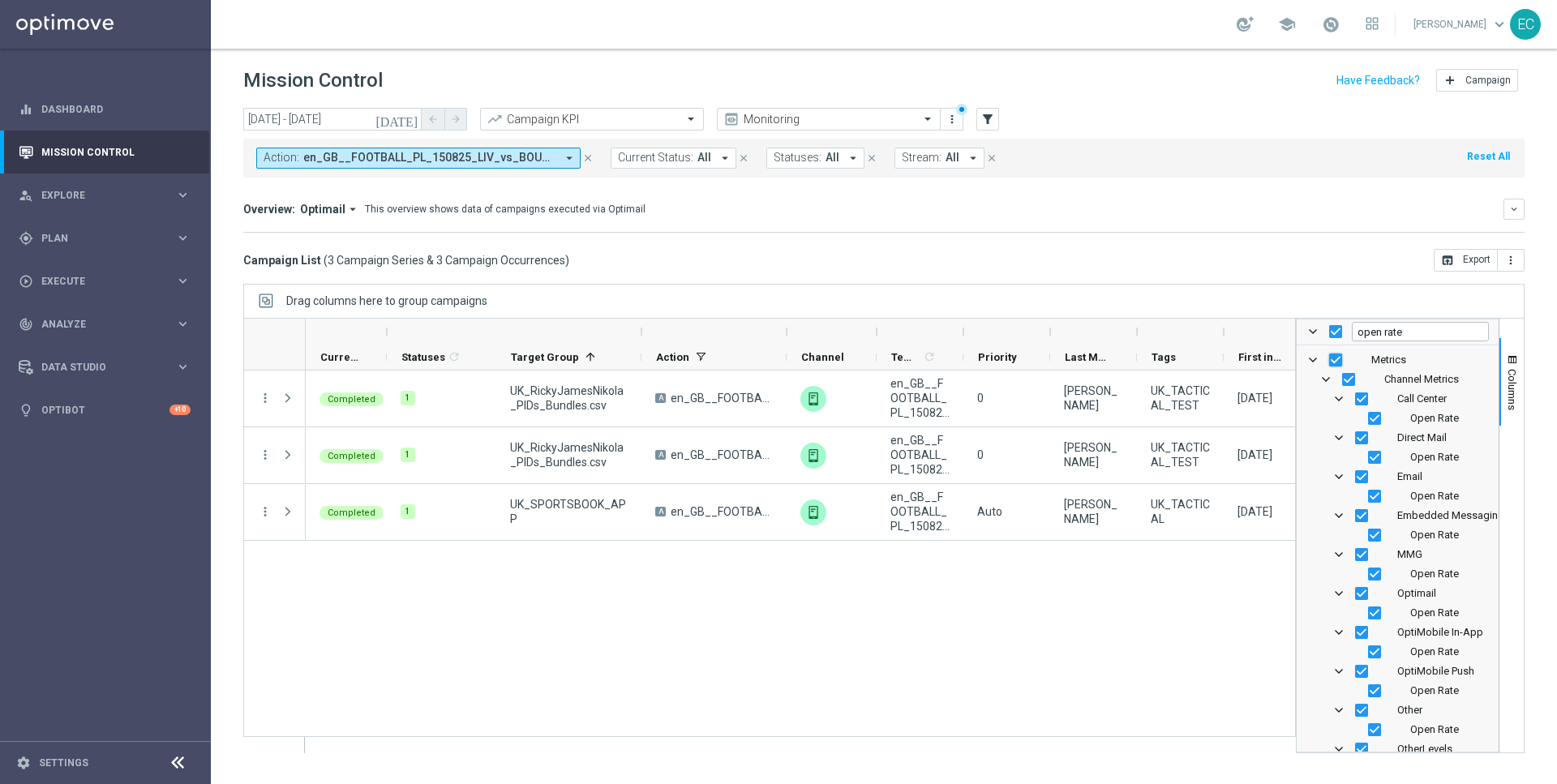
checkbox input "false"
click at [1404, 329] on input "open rate" at bounding box center [1420, 332] width 137 height 20
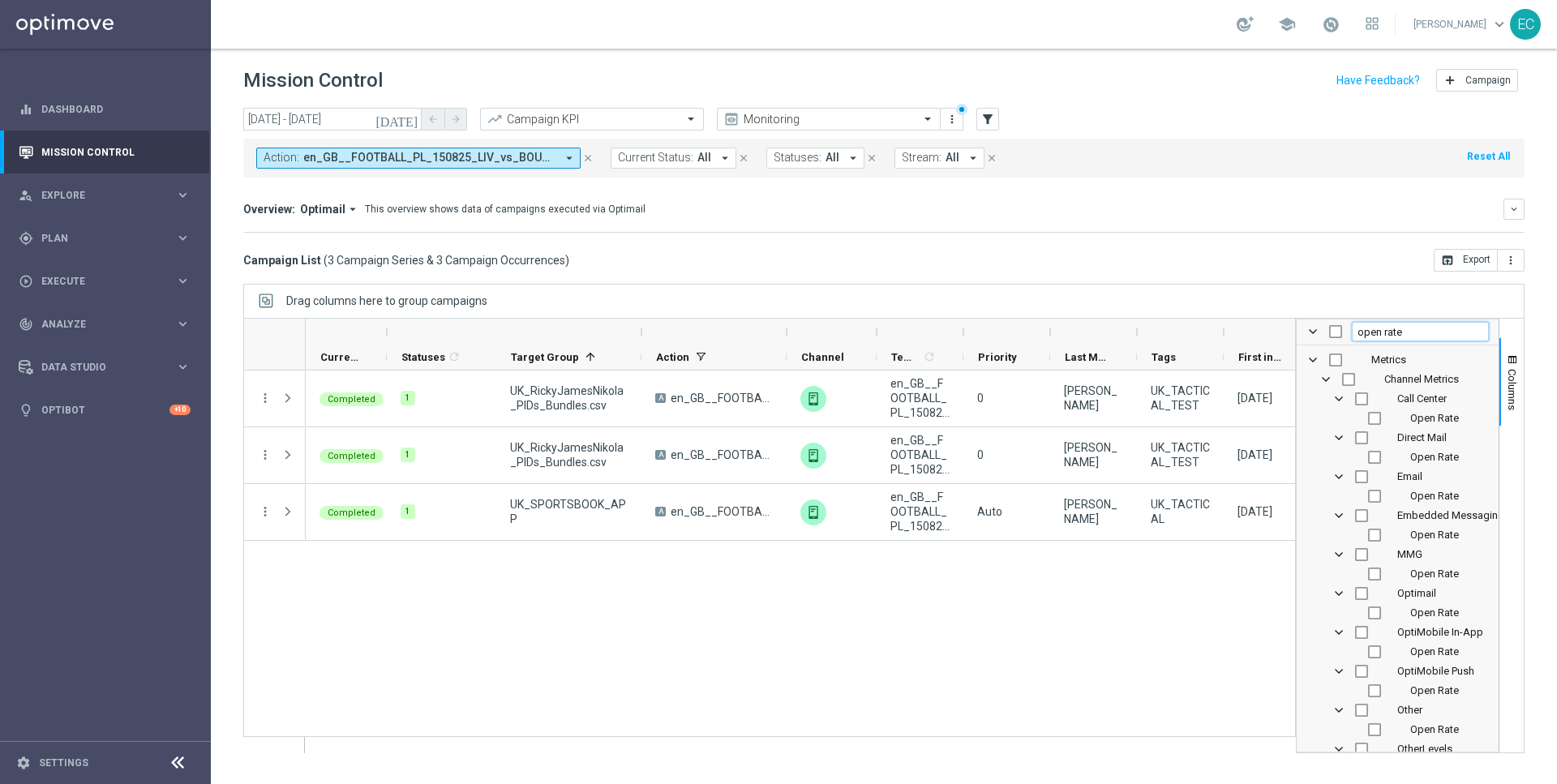
click at [1404, 329] on input "open rate" at bounding box center [1420, 332] width 137 height 20
click at [1376, 454] on input "Press SPACE to toggle visibility (hidden)" at bounding box center [1374, 457] width 13 height 13
checkbox input "true"
checkbox input "false"
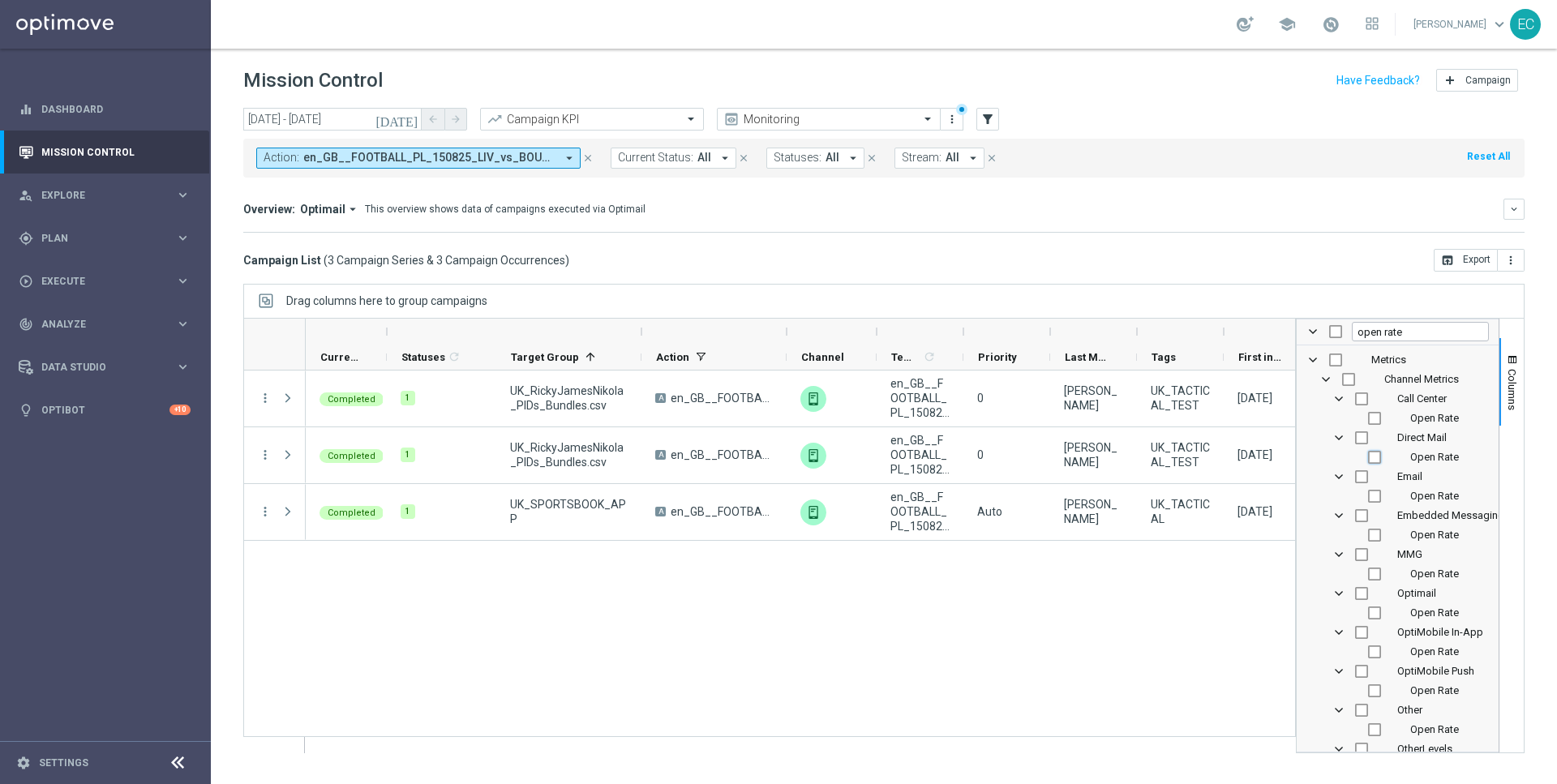
checkbox input "false"
checkbox input "true"
click at [1418, 338] on input "open rate" at bounding box center [1420, 332] width 137 height 20
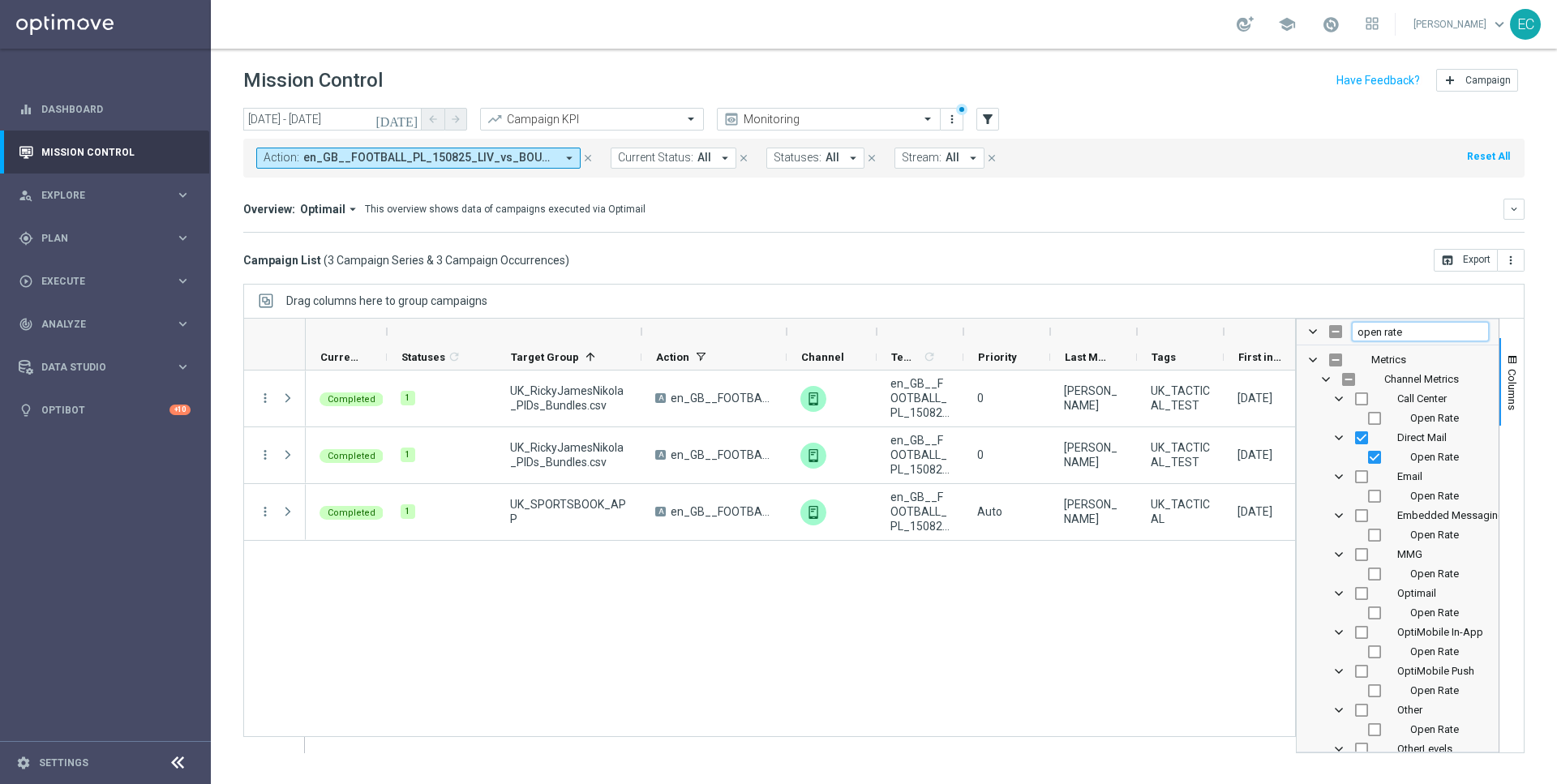
click at [1418, 338] on input "open rate" at bounding box center [1420, 332] width 137 height 20
type input "deliver"
click at [1404, 296] on div "Drag columns here to group campaigns" at bounding box center [884, 301] width 1281 height 34
click at [1506, 371] on span "Columns" at bounding box center [1512, 389] width 13 height 42
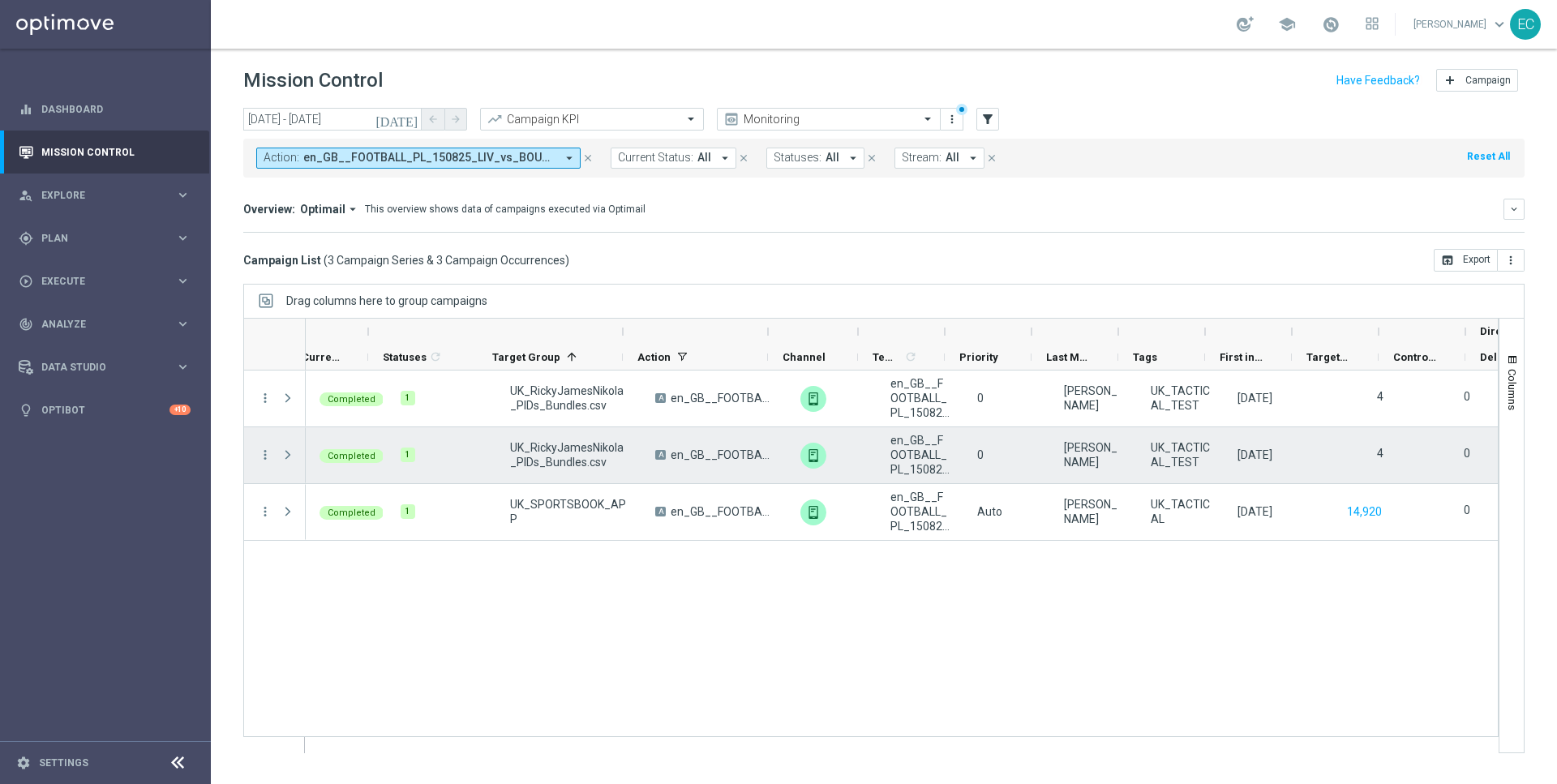
scroll to position [0, 308]
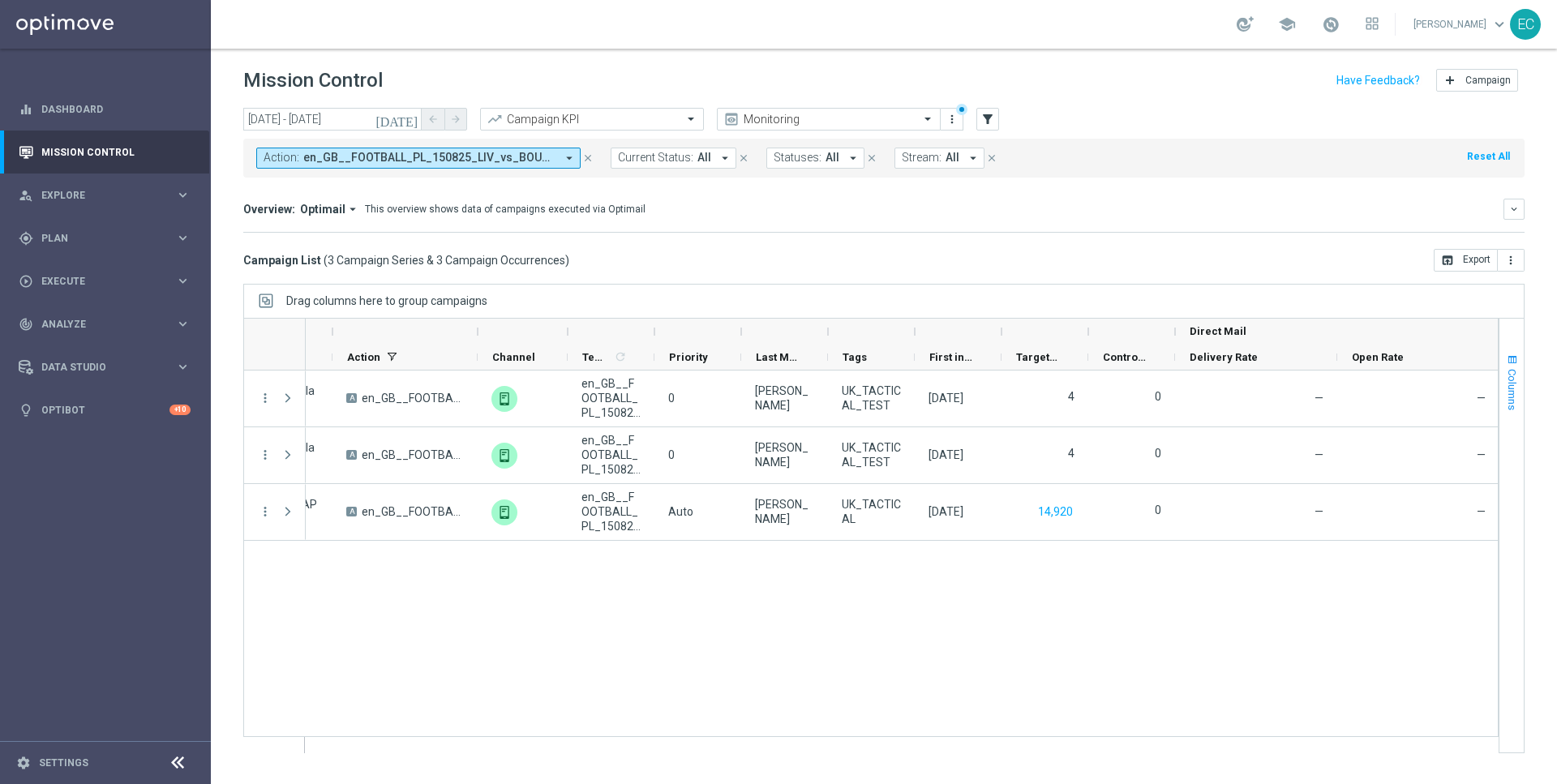
click at [1524, 351] on button "Columns" at bounding box center [1512, 382] width 25 height 88
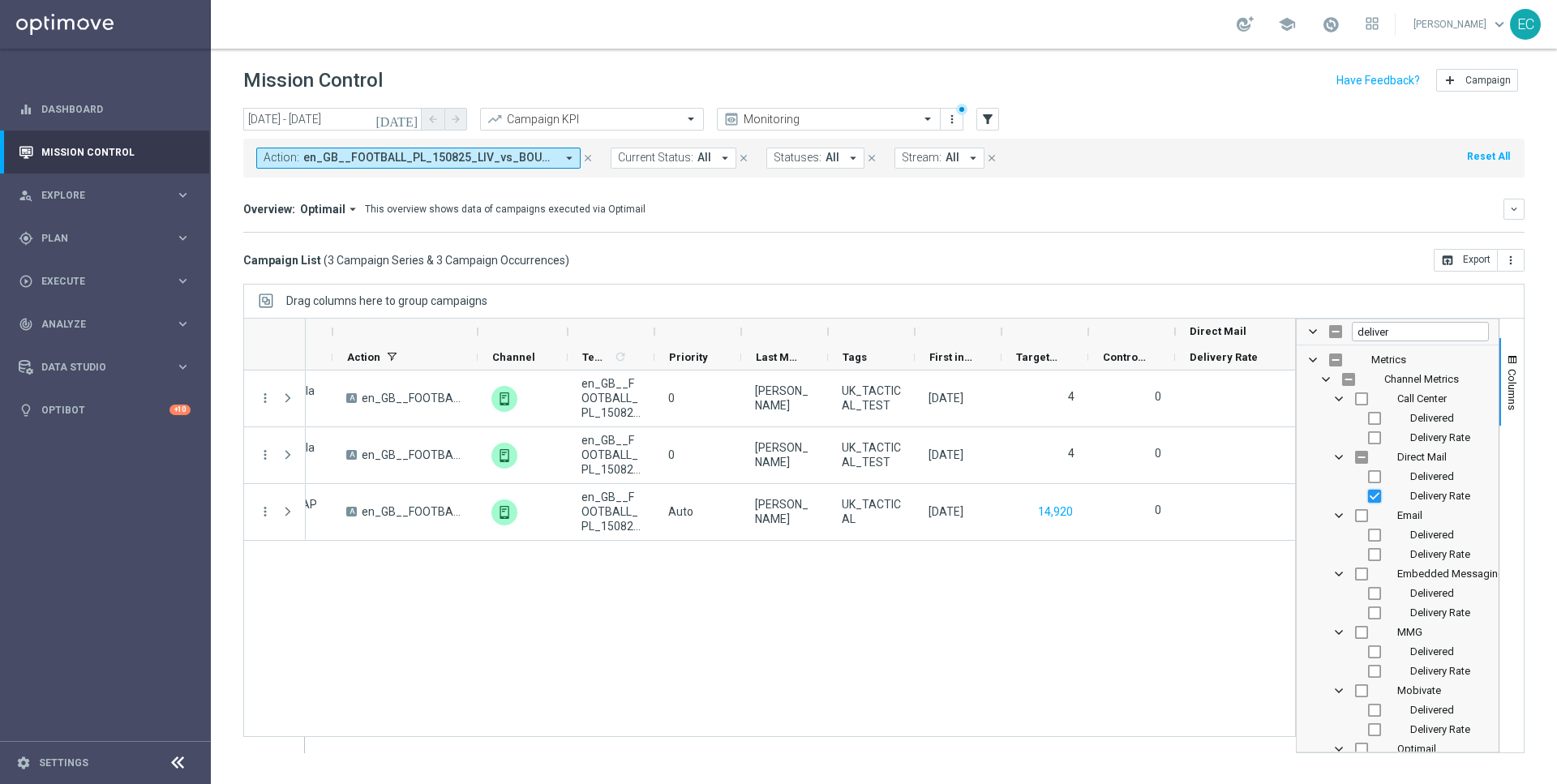
click at [1375, 493] on input "Press SPACE to toggle visibility (visible)" at bounding box center [1374, 496] width 13 height 13
checkbox input "false"
click at [1400, 333] on input "deliver" at bounding box center [1420, 332] width 137 height 20
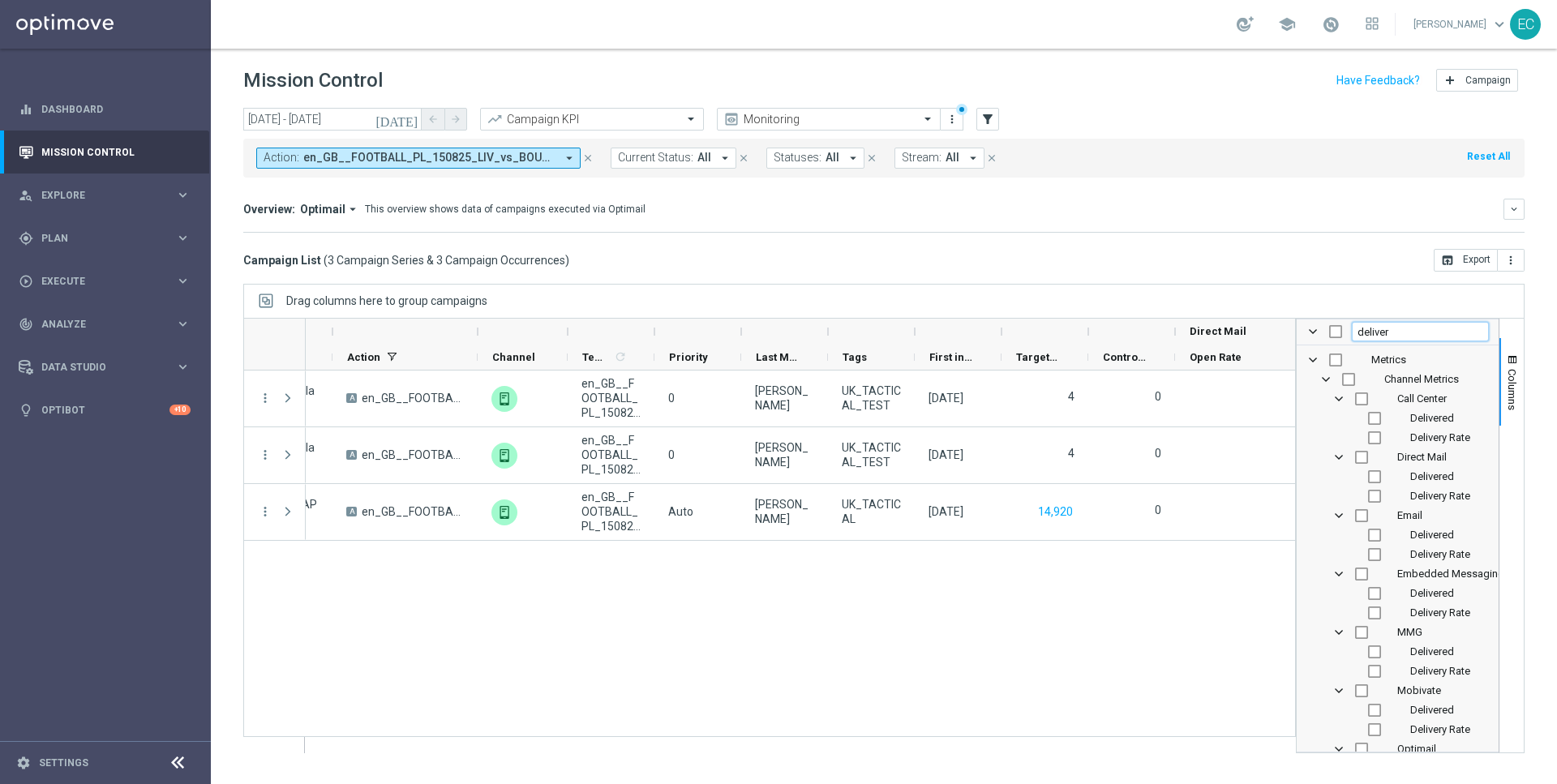
type input "o"
checkbox input "false"
type input "open"
click at [1372, 494] on input "Press SPACE to toggle visibility (visible)" at bounding box center [1374, 496] width 13 height 13
checkbox input "false"
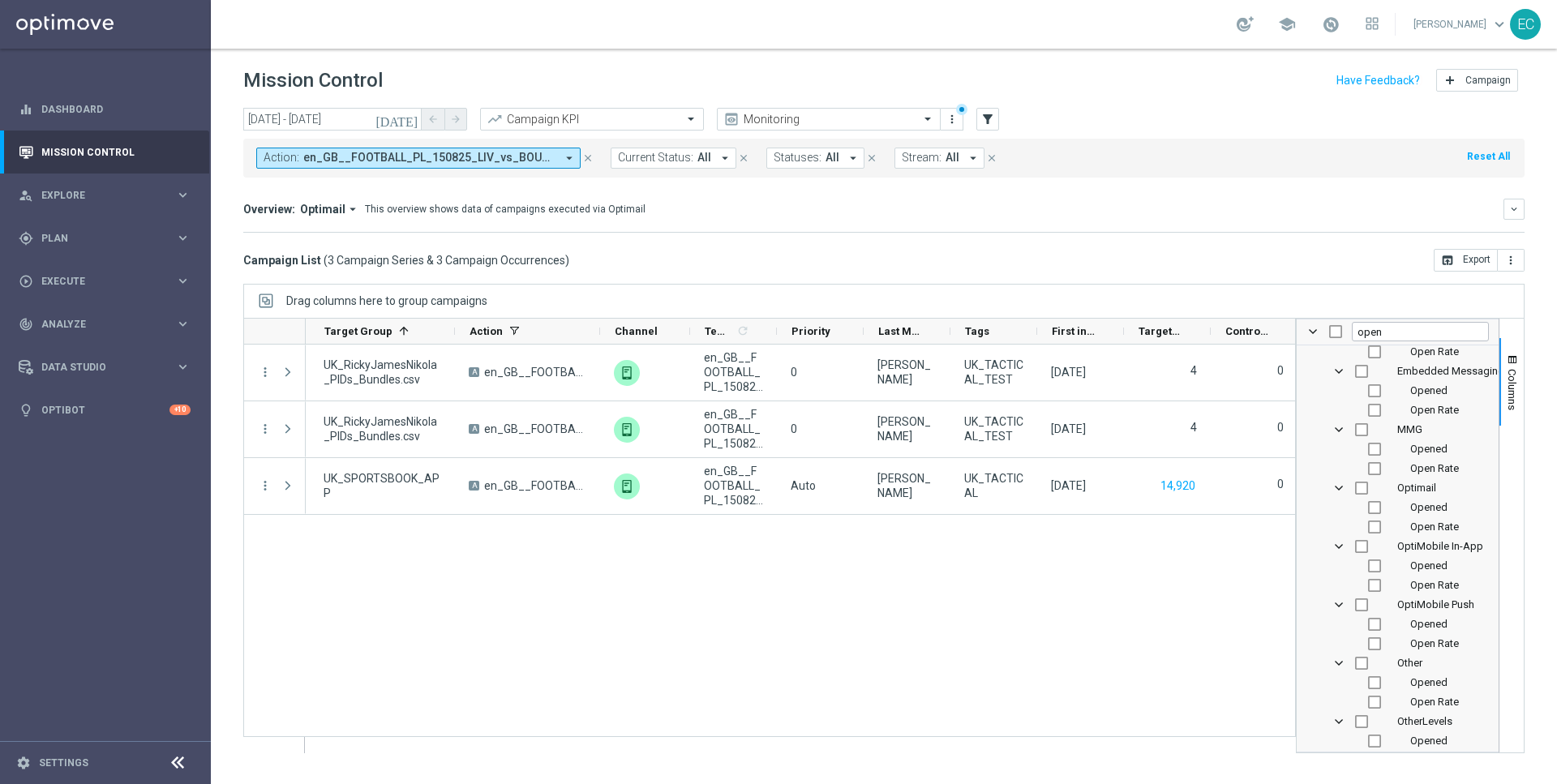
scroll to position [208, 0]
click at [1378, 639] on input "Press SPACE to toggle visibility (hidden)" at bounding box center [1374, 638] width 13 height 13
checkbox input "true"
checkbox input "false"
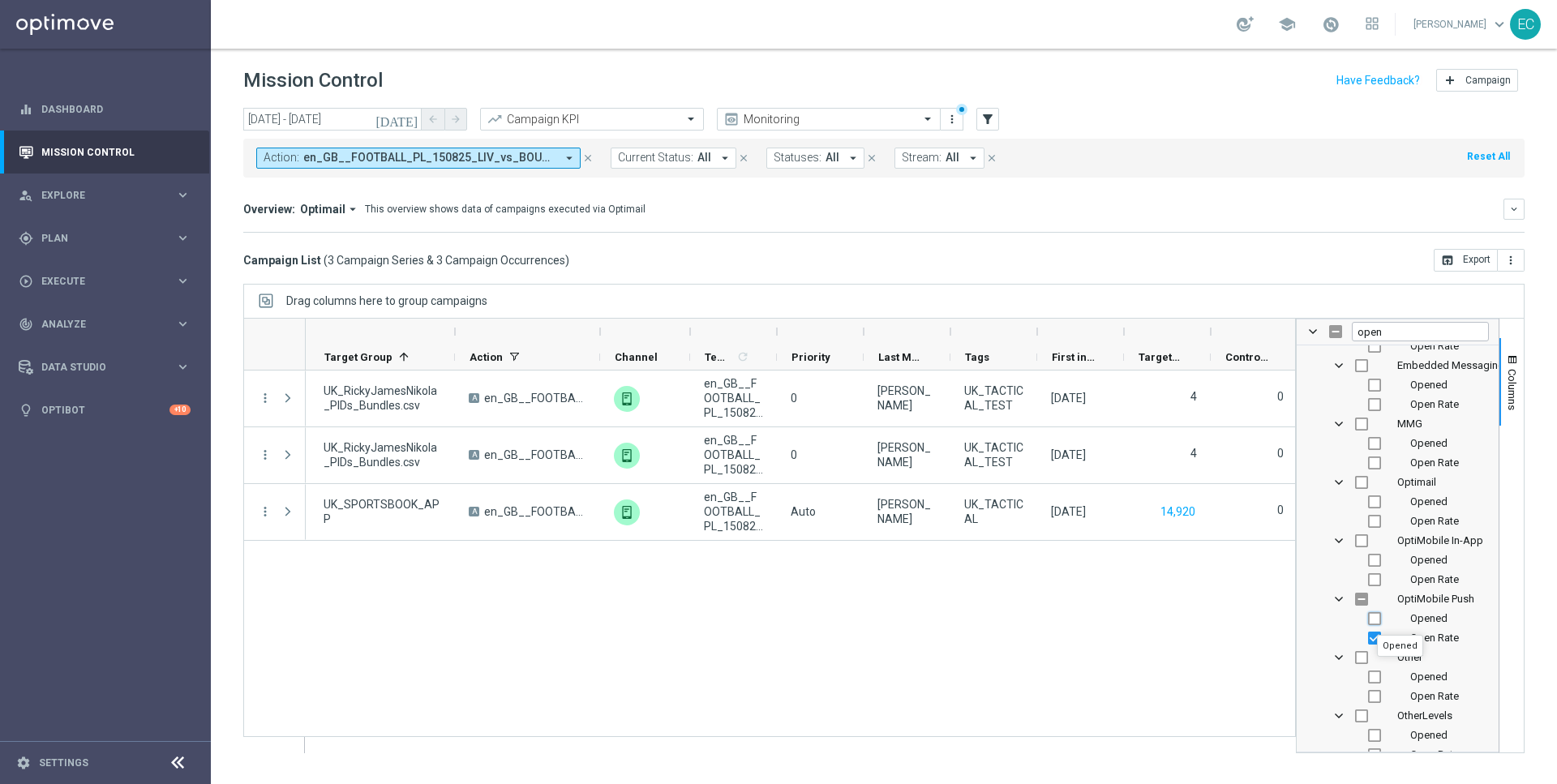
click at [1378, 616] on input "Press SPACE to toggle visibility (hidden)" at bounding box center [1374, 618] width 13 height 13
checkbox input "true"
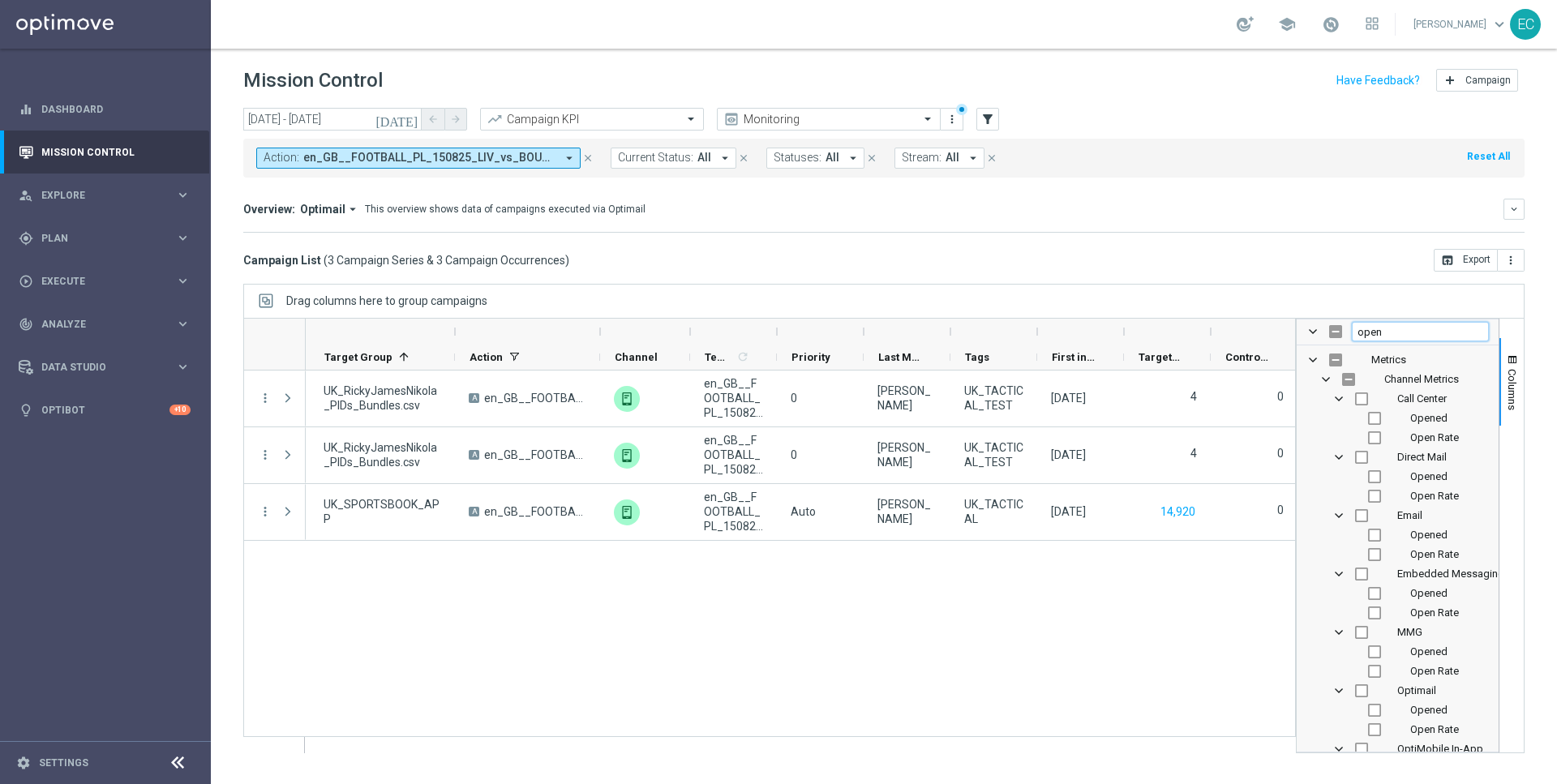
click at [1389, 322] on input "open" at bounding box center [1420, 332] width 137 height 20
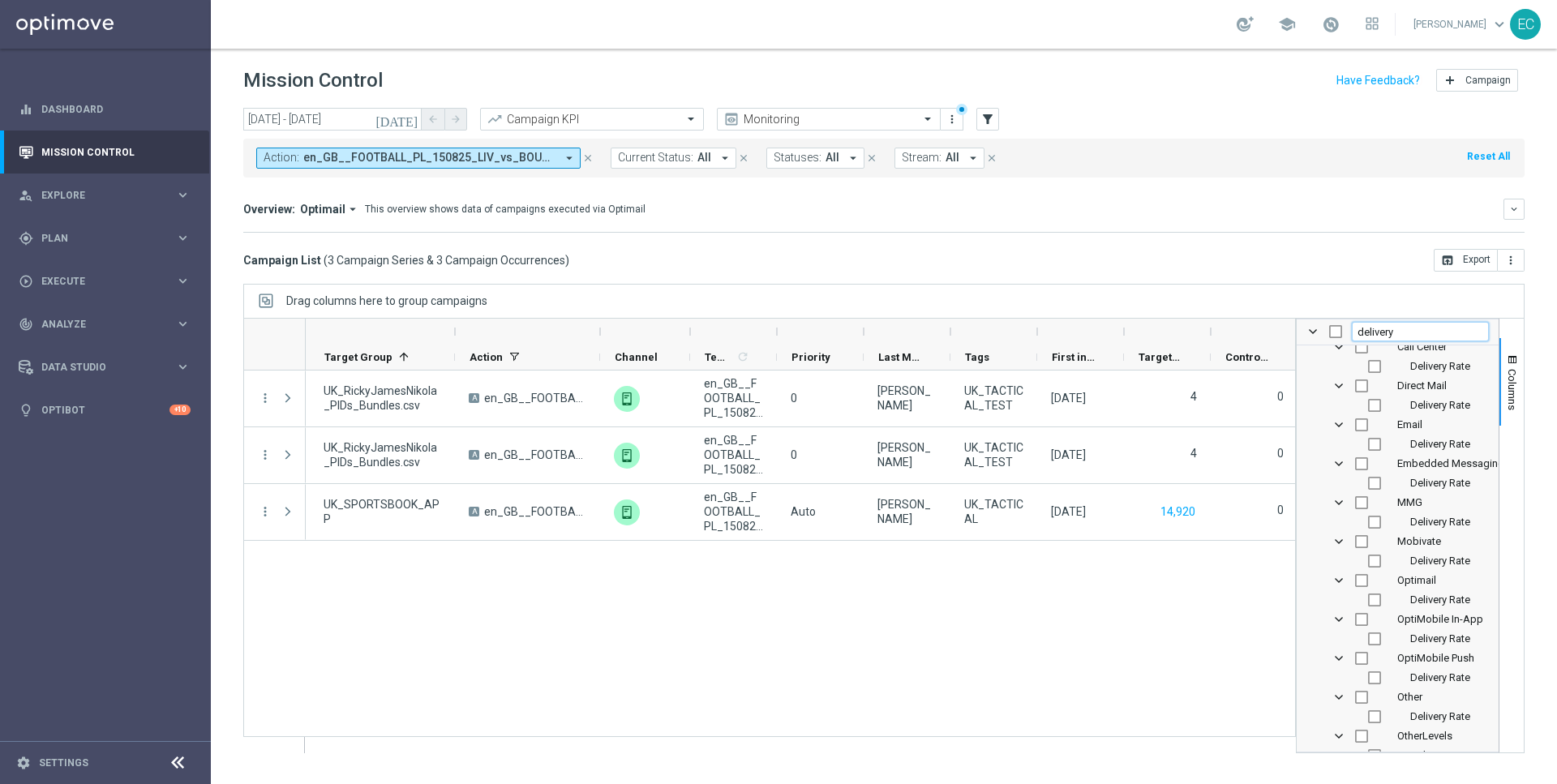
scroll to position [54, 0]
type input "delivery"
click at [1372, 678] on input "Press SPACE to toggle visibility (hidden)" at bounding box center [1374, 676] width 13 height 13
checkbox input "true"
checkbox input "false"
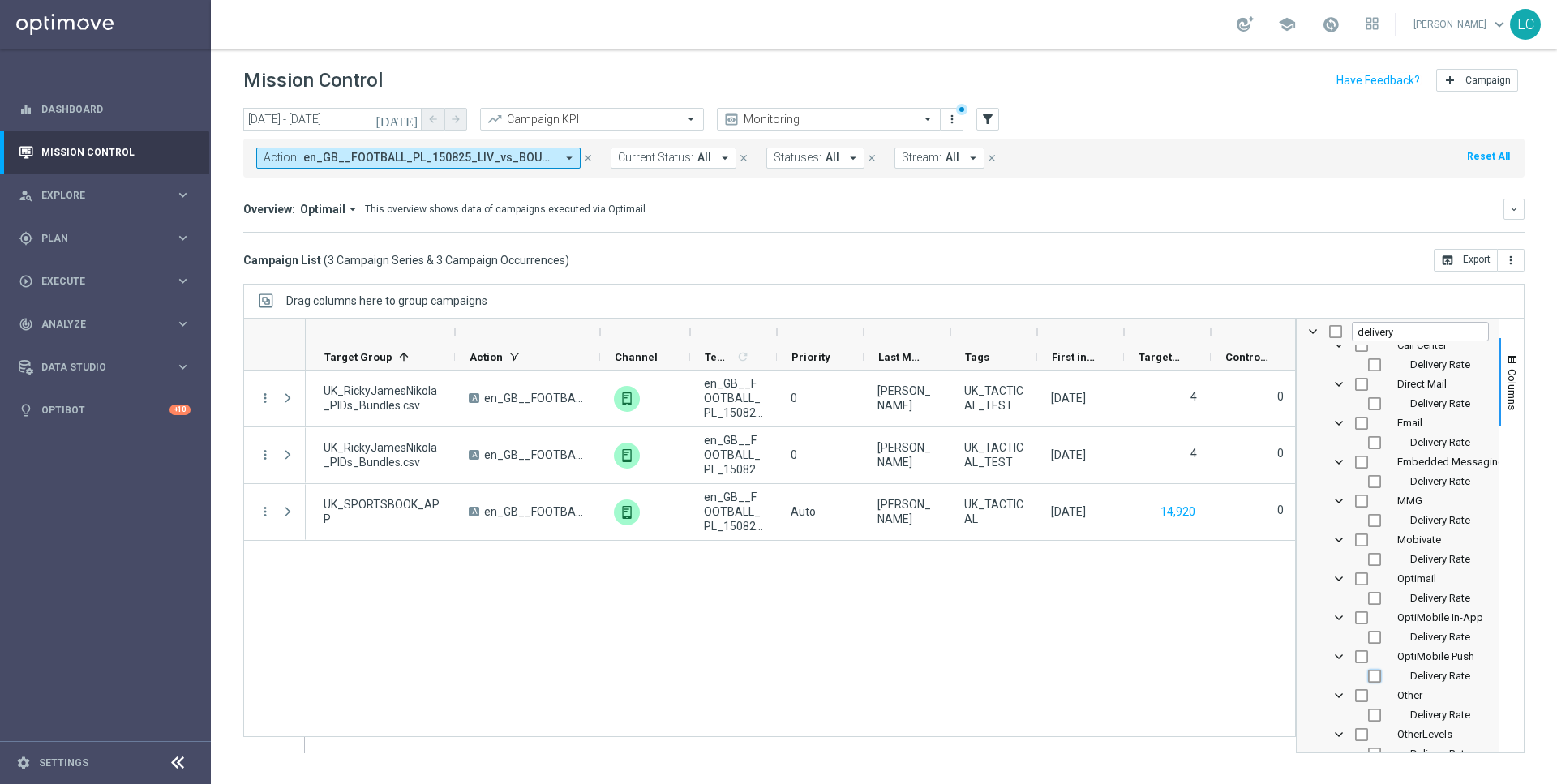
checkbox input "true"
click at [1173, 656] on div "1 UK_RickyJamesNikola_PIDs_Bundles.csv A en_GB__FOOTBALL_PL_150825_LIV_vs_BOU__…" at bounding box center [801, 561] width 990 height 382
click at [1172, 653] on div "1 UK_RickyJamesNikola_PIDs_Bundles.csv A en_GB__FOOTBALL_PL_150825_LIV_vs_BOU__…" at bounding box center [801, 561] width 990 height 382
click at [1510, 369] on span "Columns" at bounding box center [1512, 389] width 13 height 42
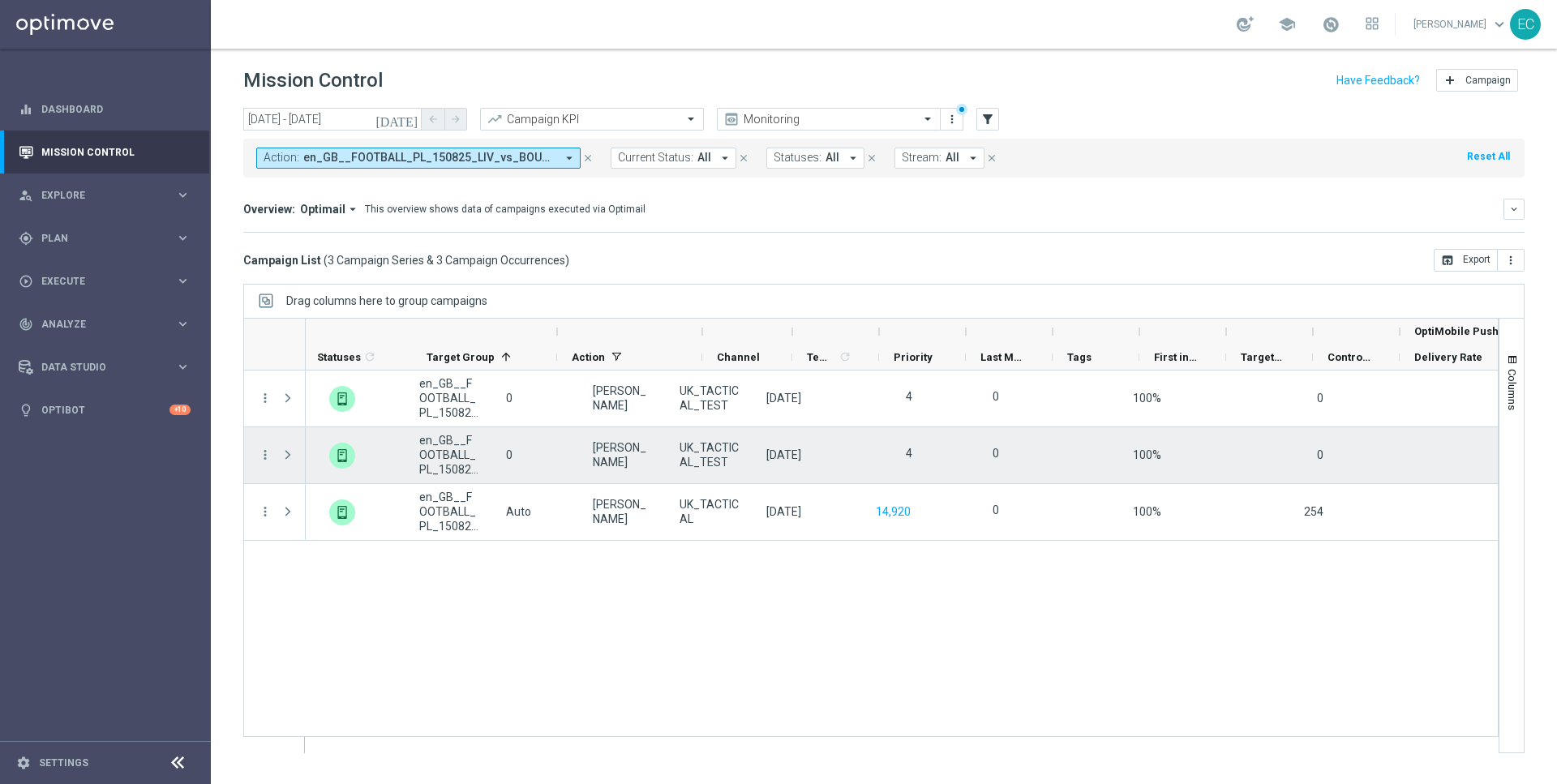
scroll to position [0, 0]
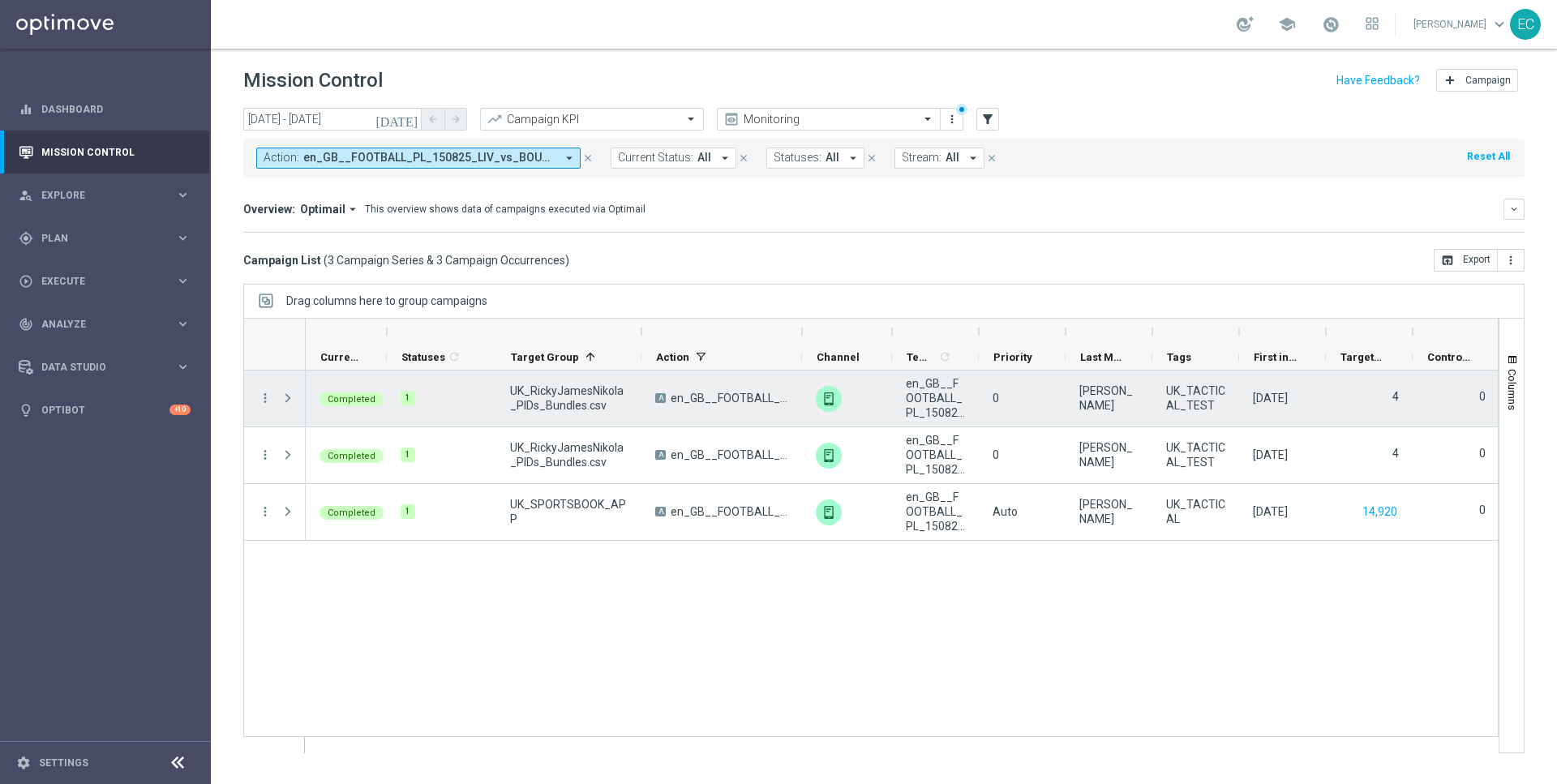
drag, startPoint x: 785, startPoint y: 349, endPoint x: 717, endPoint y: 384, distance: 76.5
click at [717, 384] on div "1" at bounding box center [871, 536] width 1256 height 435
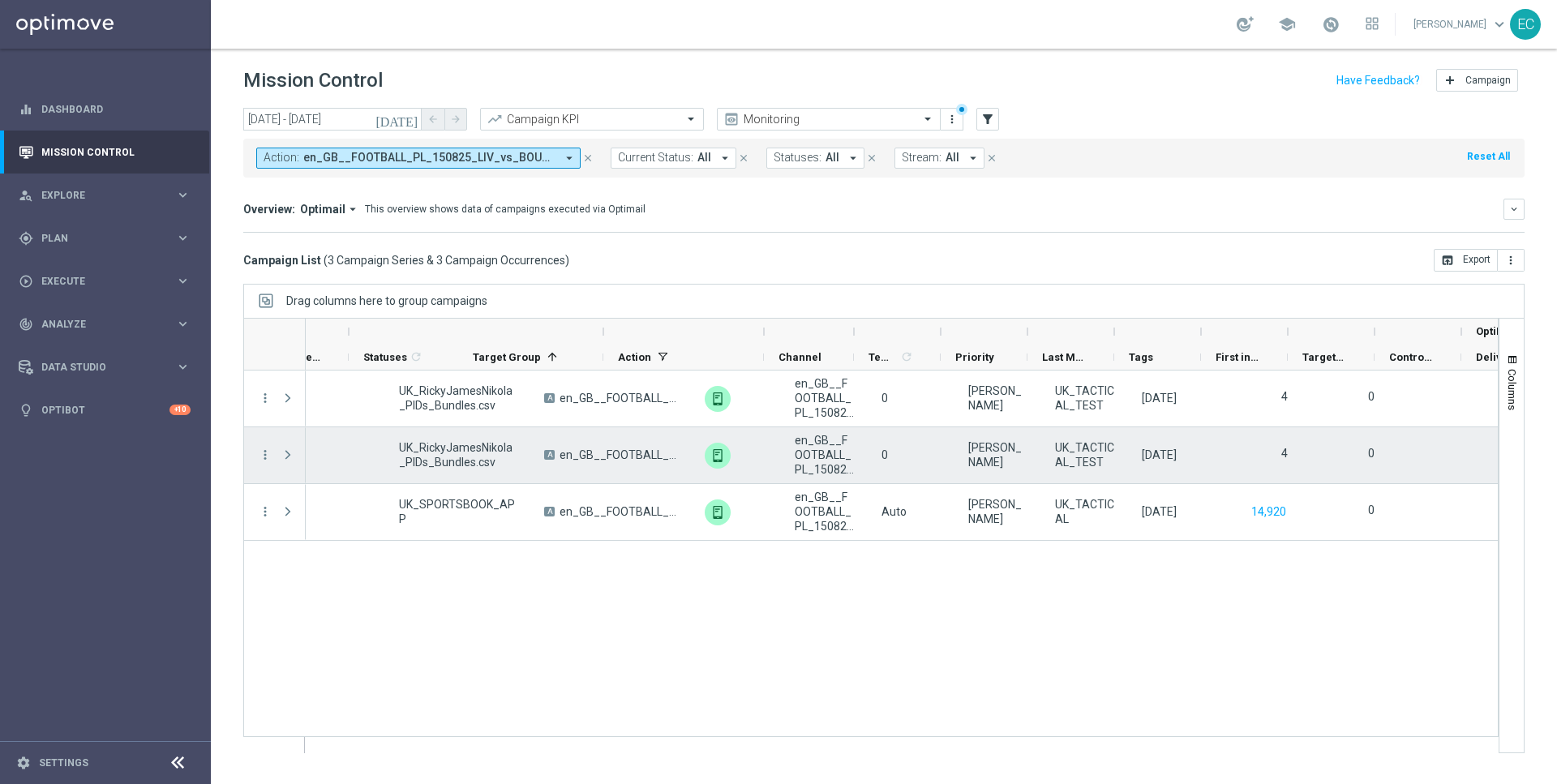
scroll to position [0, 486]
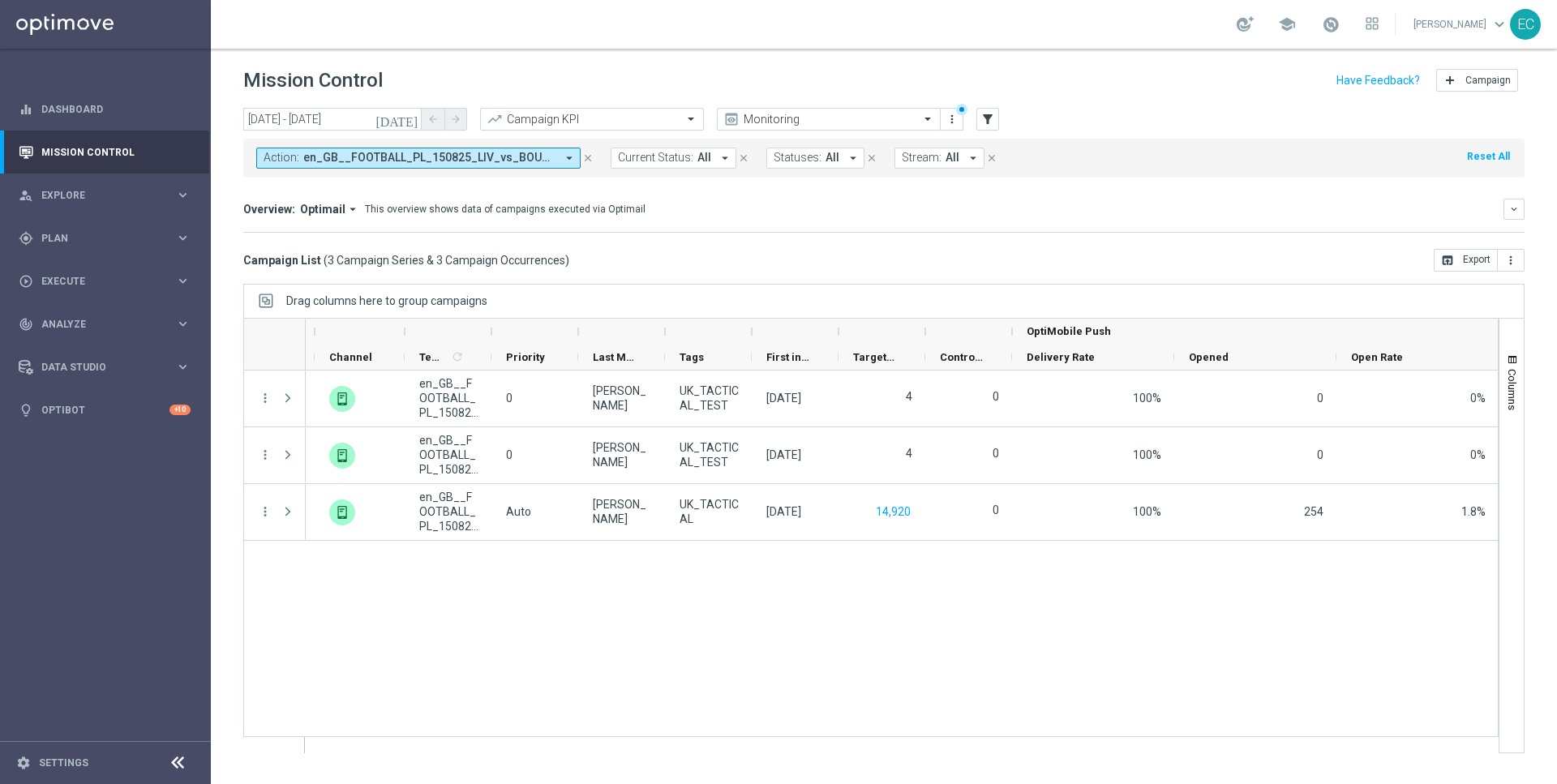
click at [590, 160] on icon "close" at bounding box center [588, 157] width 11 height 11
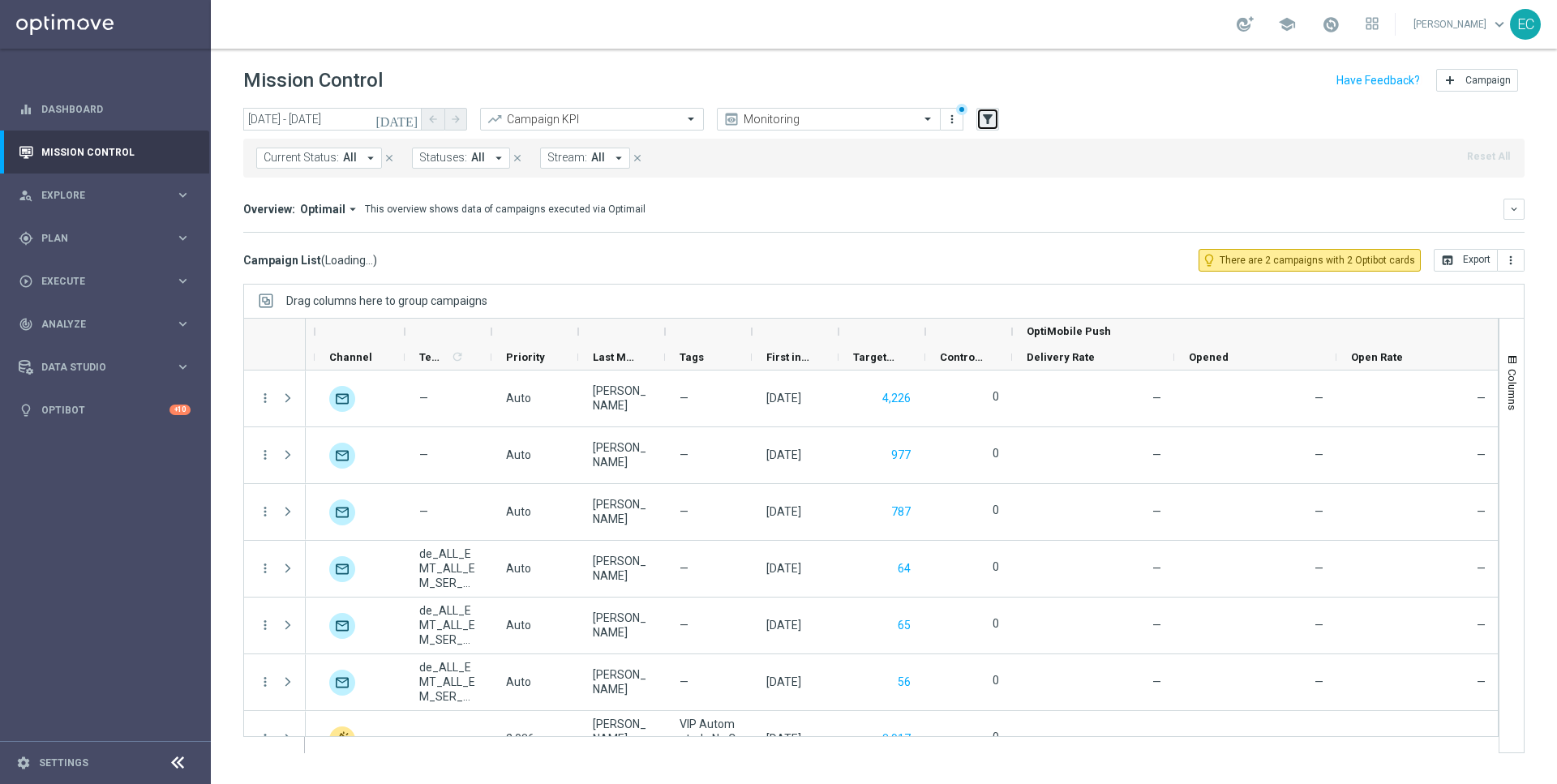
click at [988, 118] on icon "filter_alt" at bounding box center [987, 119] width 14 height 14
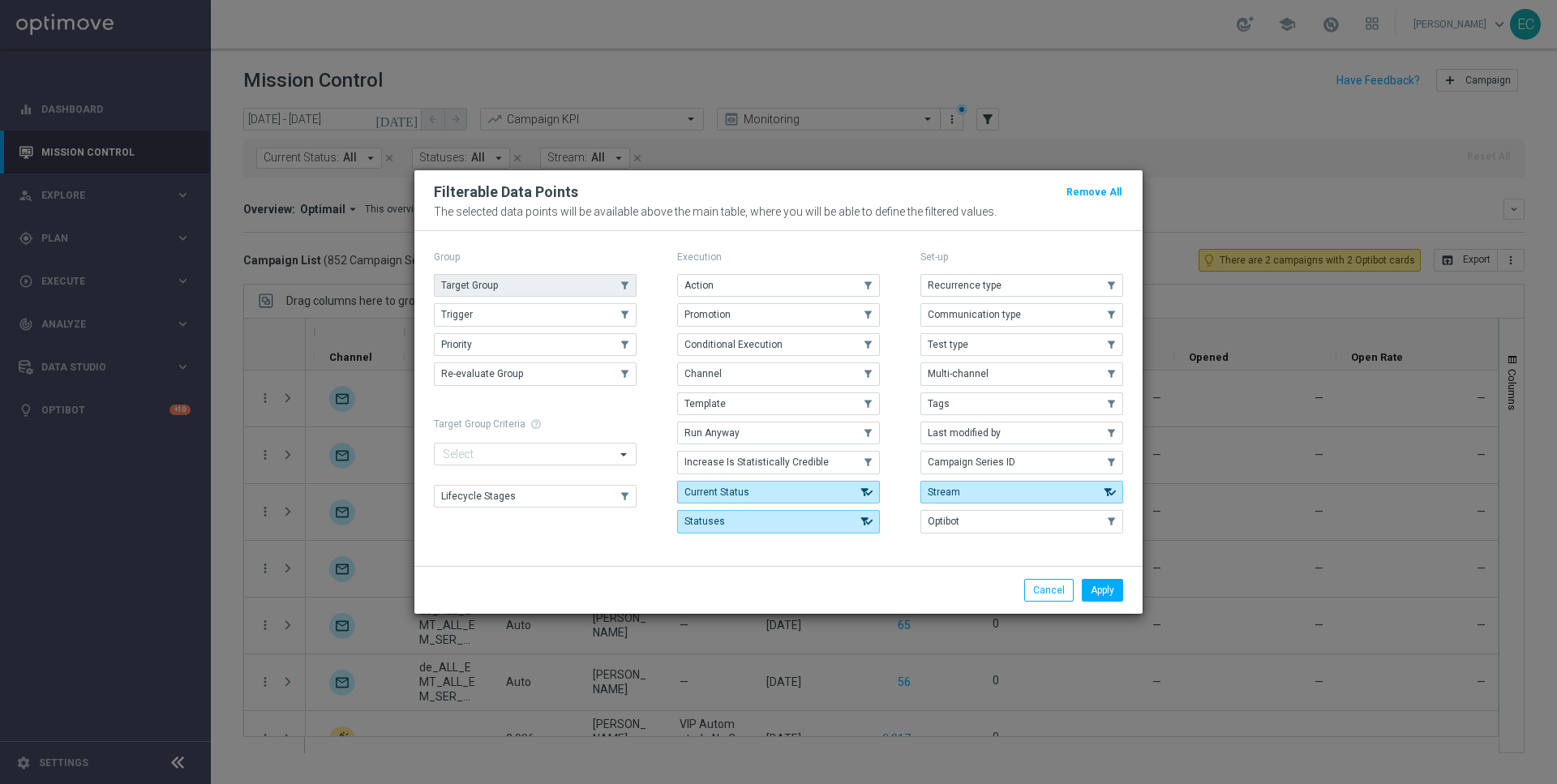
scroll to position [0, 487]
click at [497, 284] on button "Target Group" at bounding box center [535, 285] width 202 height 23
click at [1104, 590] on button "Apply" at bounding box center [1102, 590] width 42 height 23
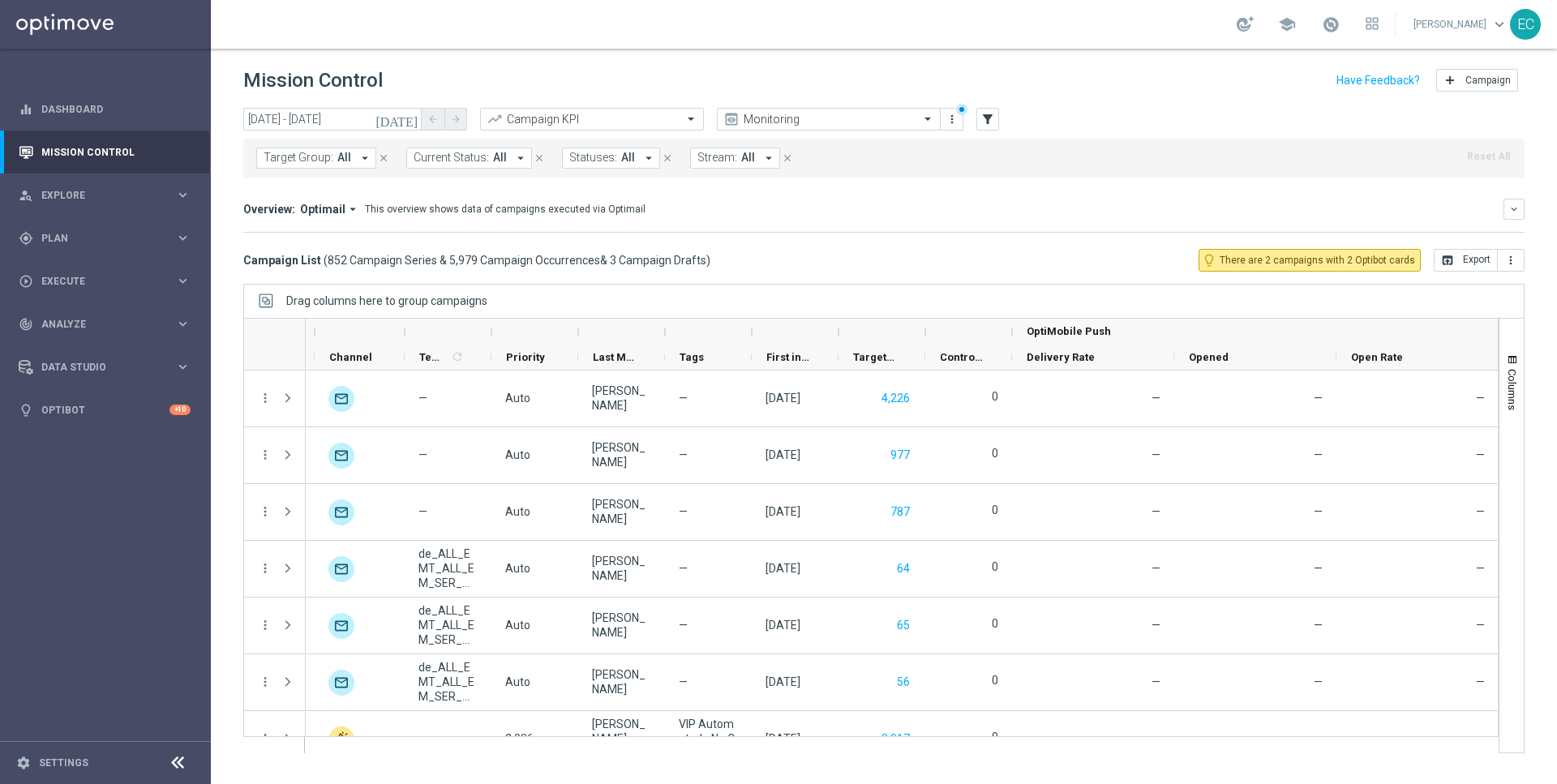
click at [293, 159] on span "Target Group:" at bounding box center [298, 157] width 70 height 14
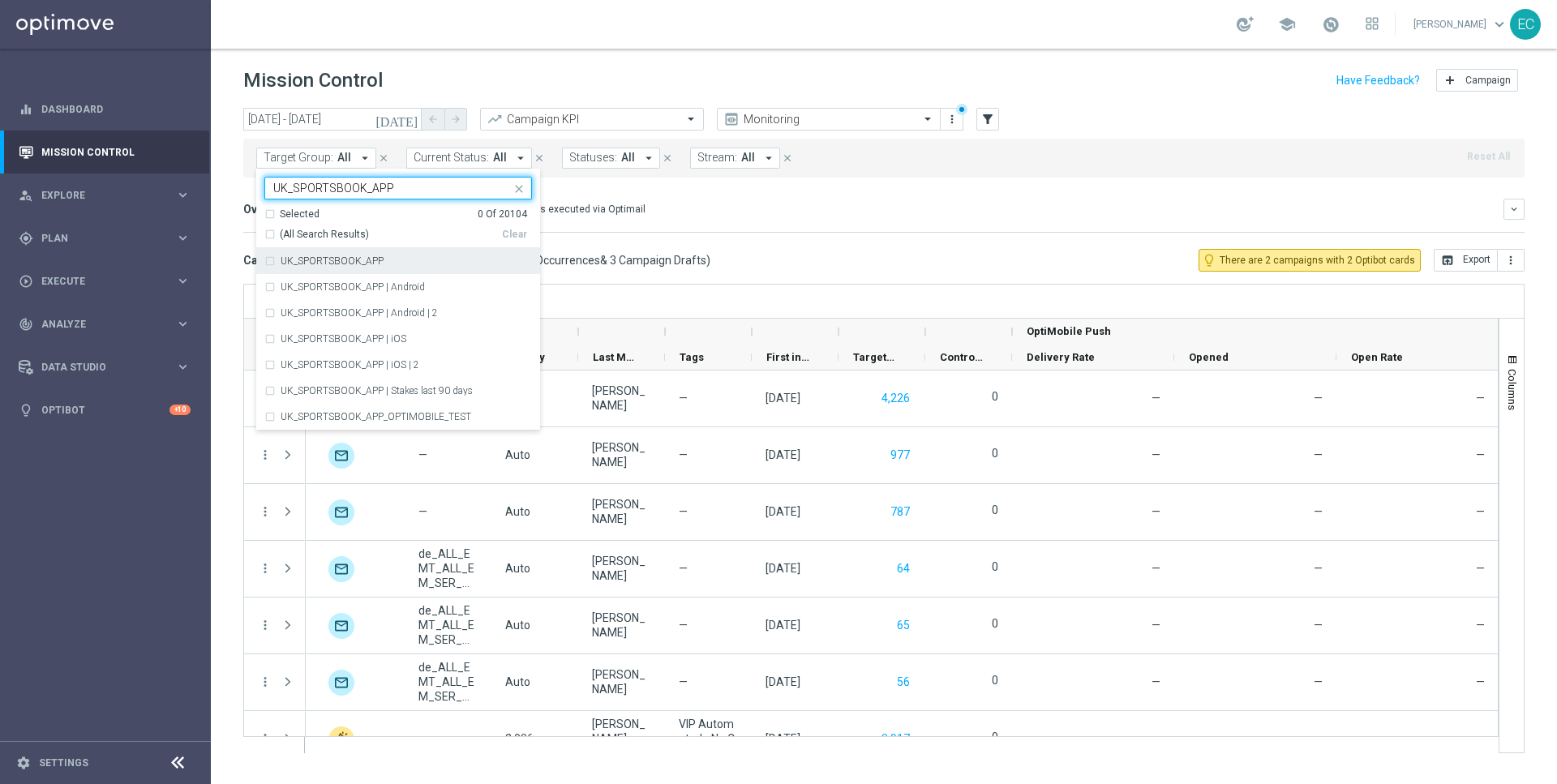
click at [406, 261] on div "UK_SPORTSBOOK_APP" at bounding box center [406, 260] width 252 height 9
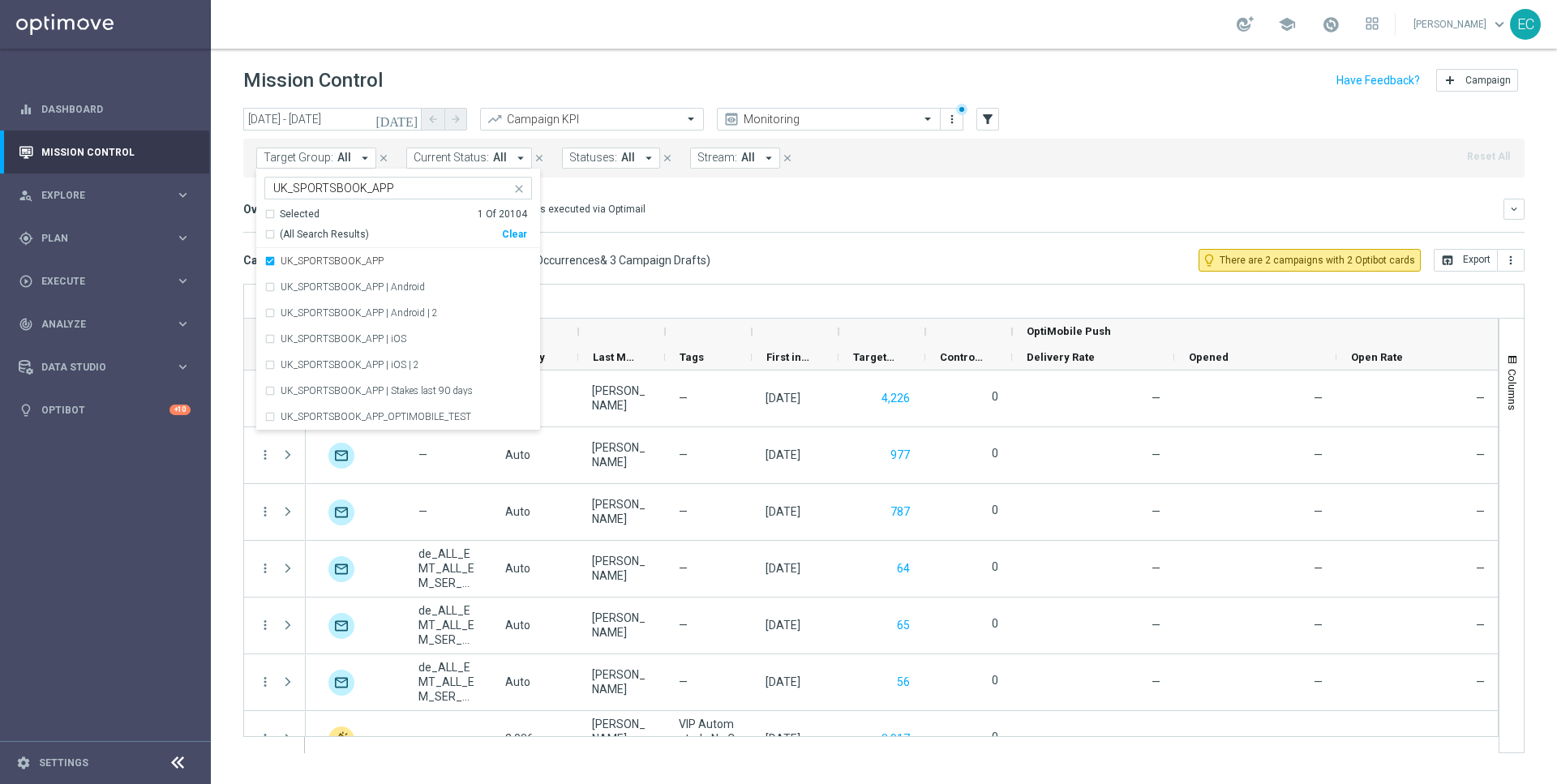
click at [361, 192] on input "UK_SPORTSBOOK_APP" at bounding box center [391, 189] width 237 height 14
drag, startPoint x: 293, startPoint y: 186, endPoint x: 360, endPoint y: 185, distance: 67.0
click at [361, 187] on input "UK_SPORTSBOOK_APP" at bounding box center [391, 189] width 237 height 14
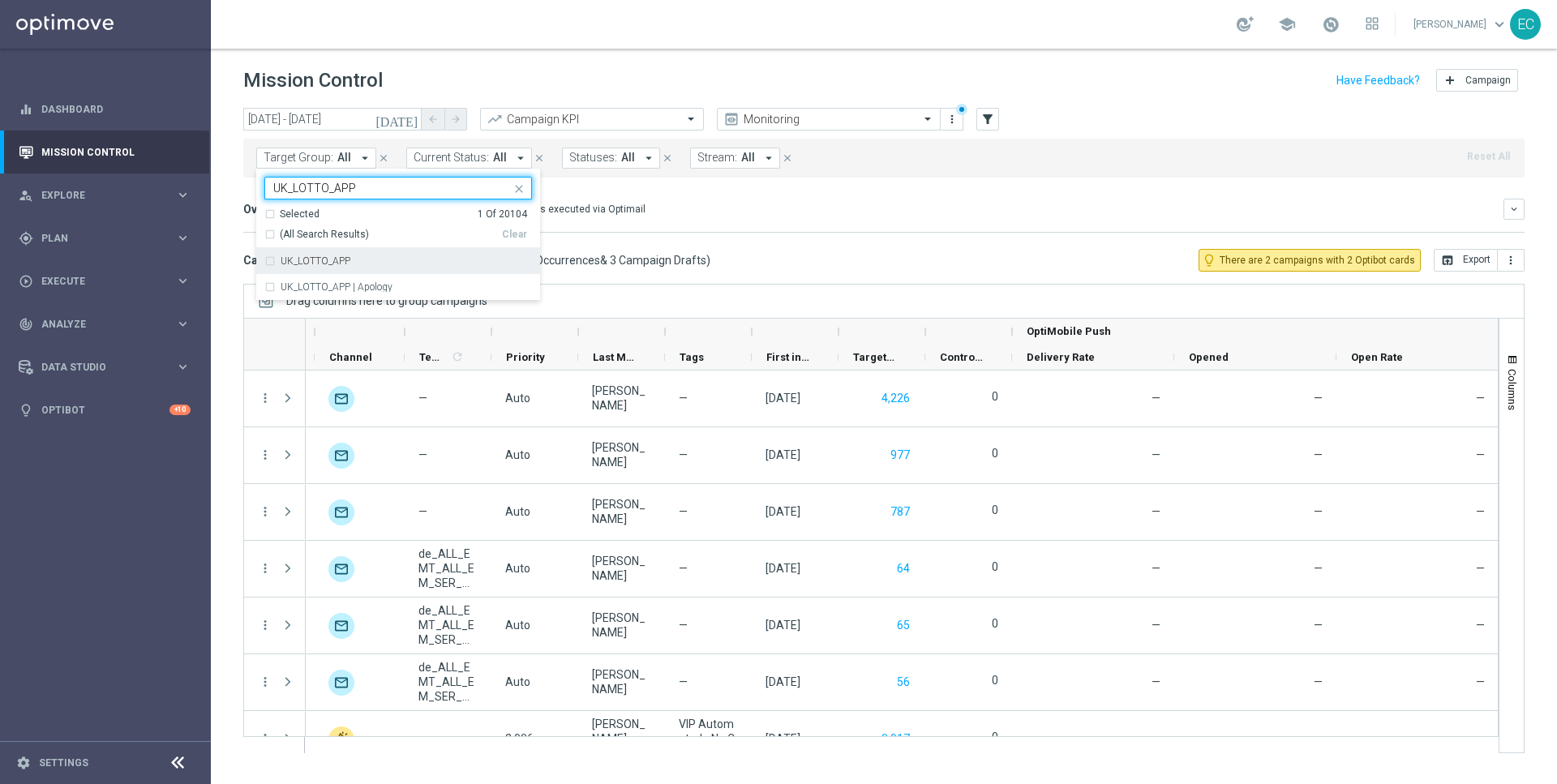
click at [372, 262] on div "UK_LOTTO_APP" at bounding box center [406, 260] width 252 height 9
drag, startPoint x: 359, startPoint y: 190, endPoint x: 292, endPoint y: 189, distance: 67.0
click at [292, 189] on input "UK_LOTTO_APP" at bounding box center [391, 189] width 237 height 14
click at [348, 263] on label "UK_CASINO_APP" at bounding box center [318, 260] width 75 height 9
type input "UK_CASINO_APP"
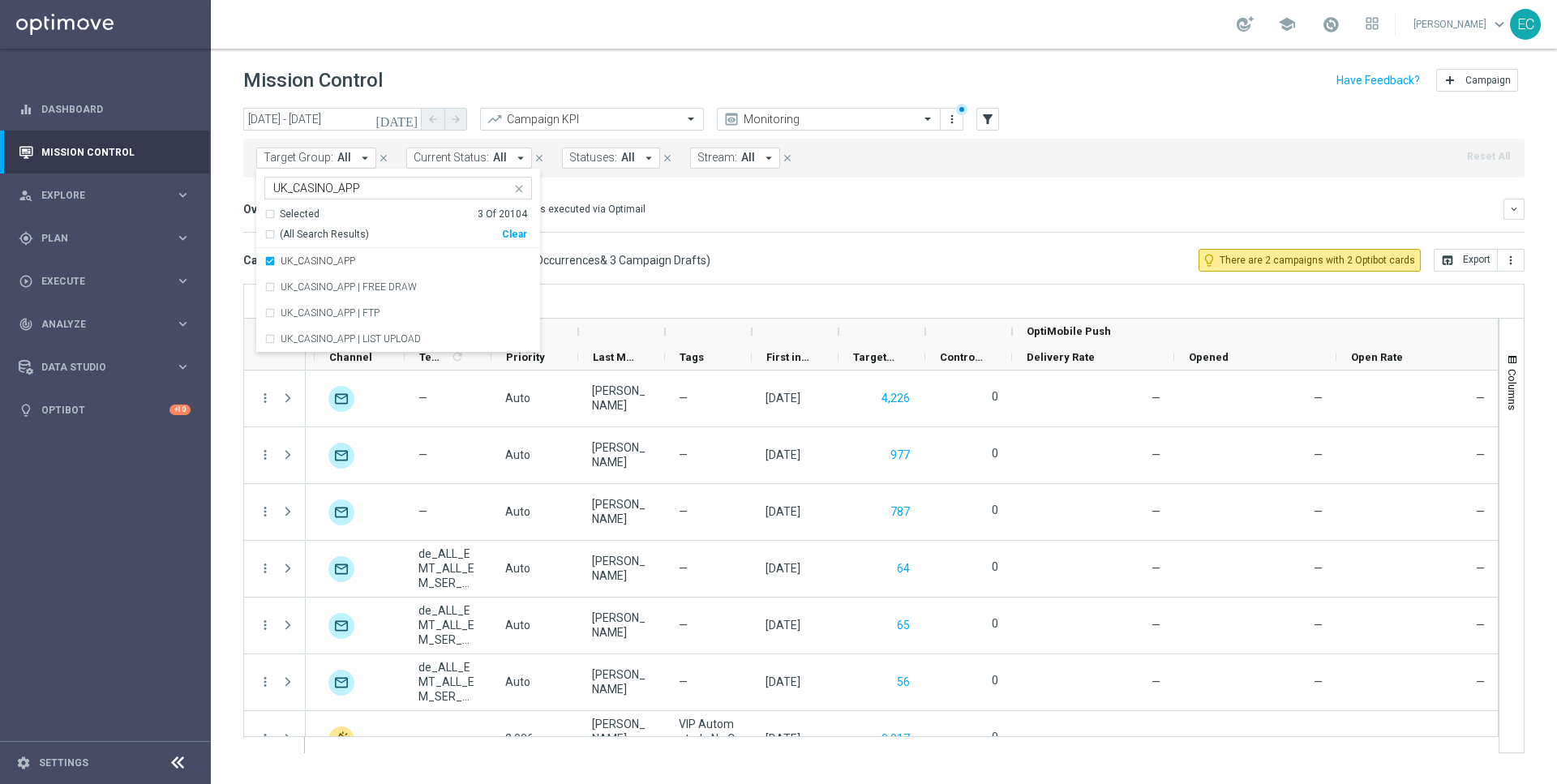
click at [506, 77] on div "Mission Control add Campaign" at bounding box center [884, 80] width 1281 height 31
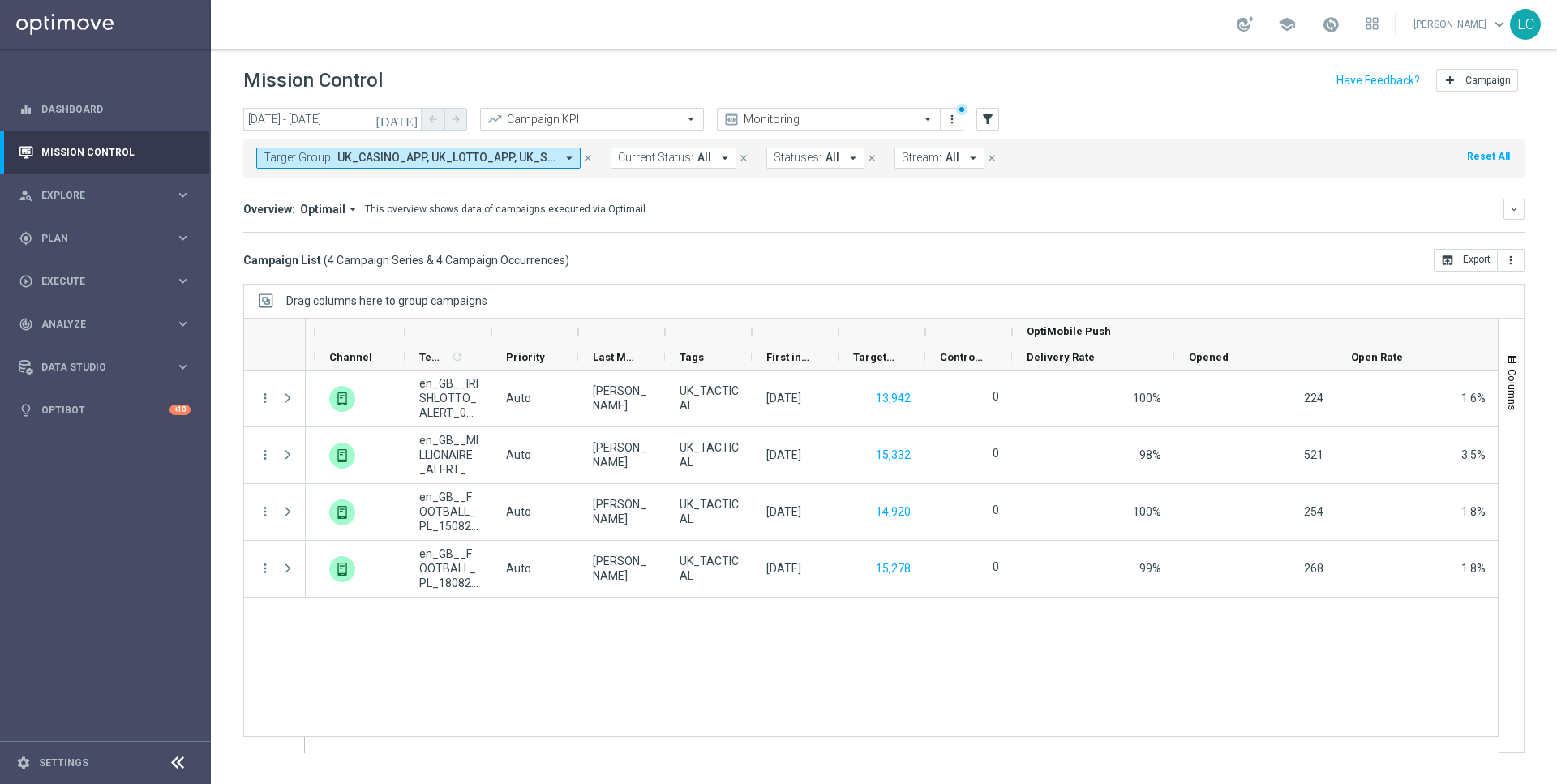
scroll to position [0, 486]
click at [440, 159] on span "UK_CASINO_APP, UK_LOTTO_APP, UK_SPORTSBOOK_APP" at bounding box center [446, 157] width 219 height 14
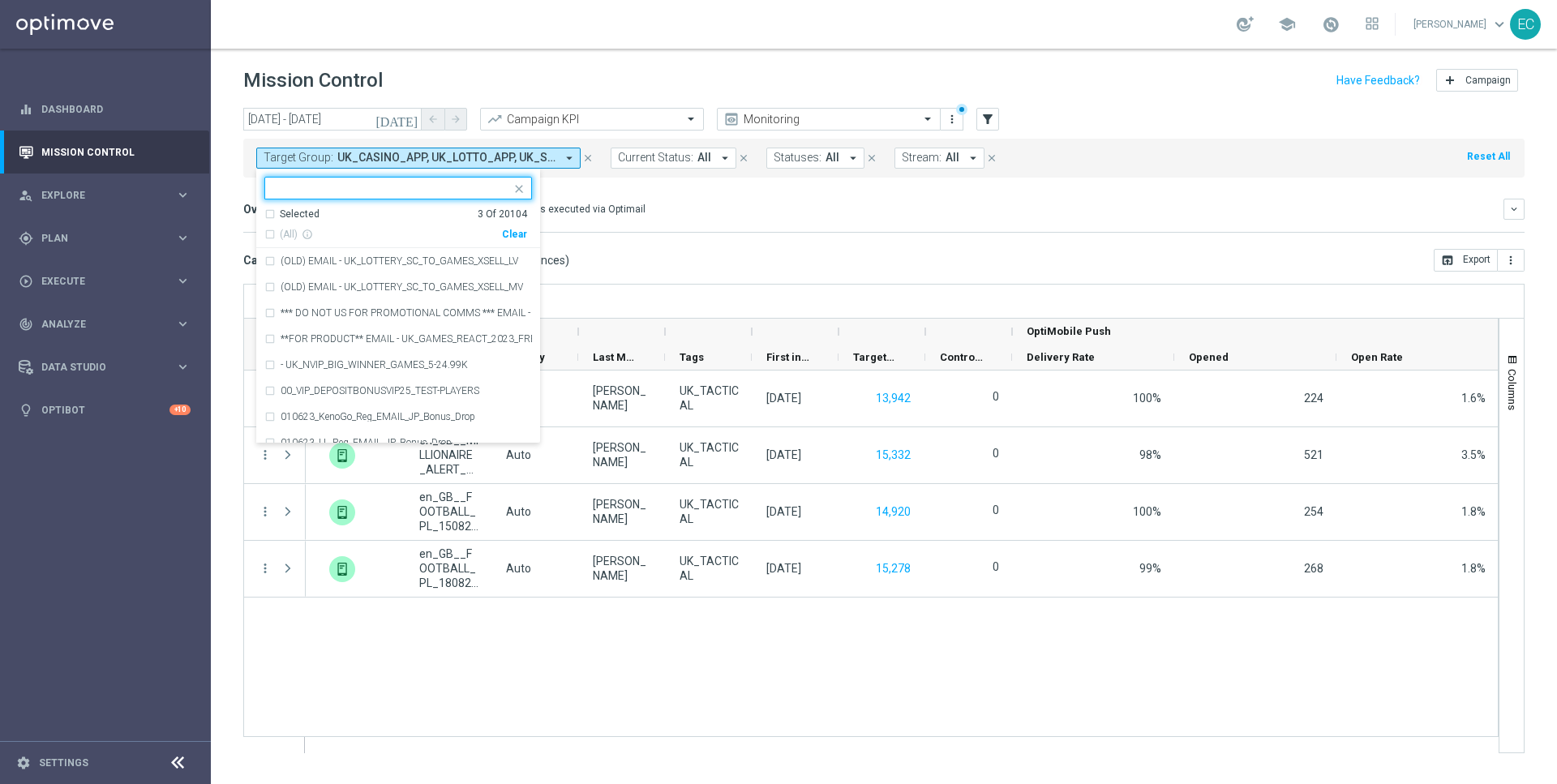
click at [431, 188] on input "text" at bounding box center [391, 189] width 237 height 14
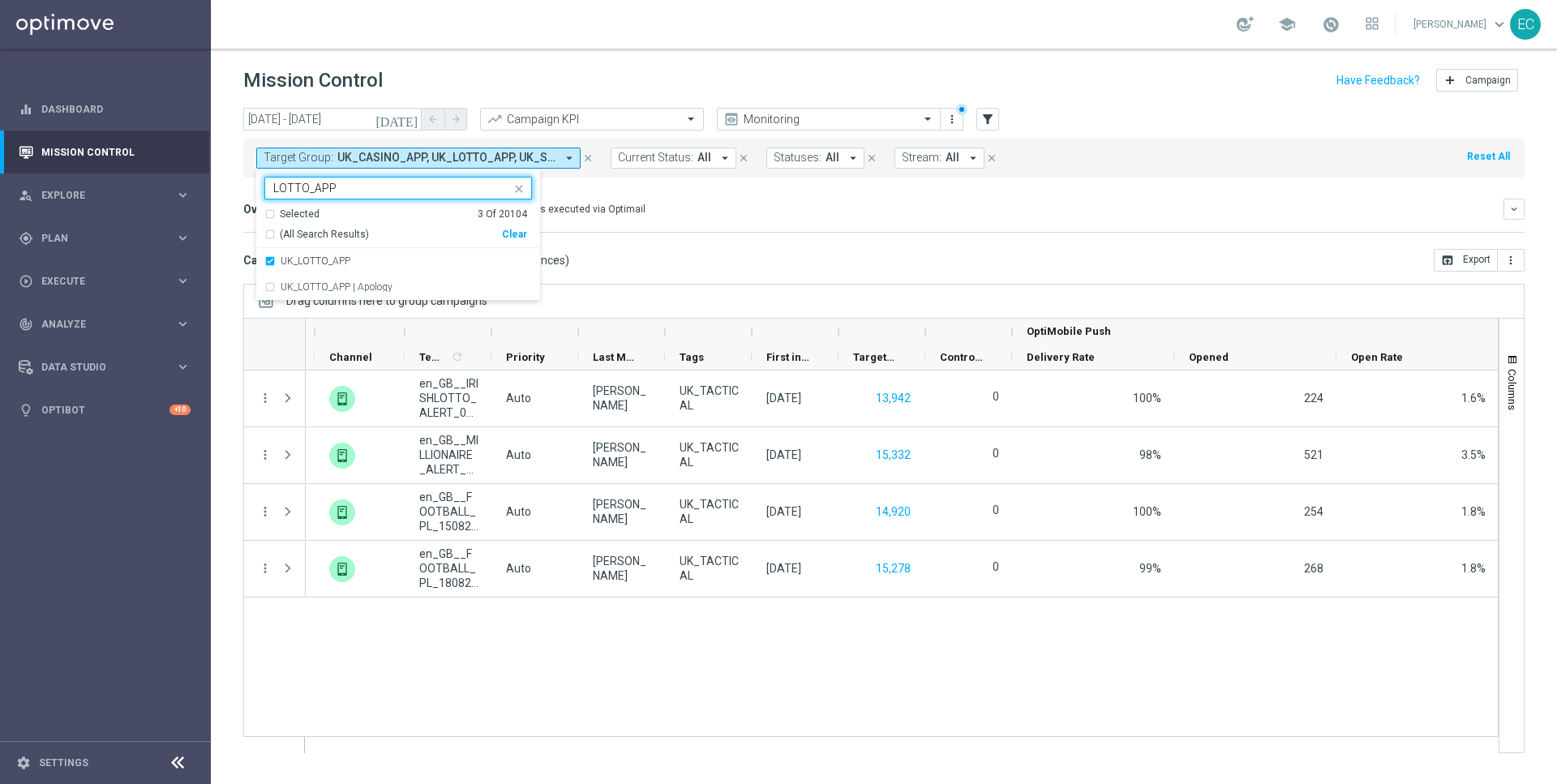
type input "LOTTO_APP"
click at [371, 301] on span "Drag columns here to group campaigns" at bounding box center [387, 300] width 202 height 13
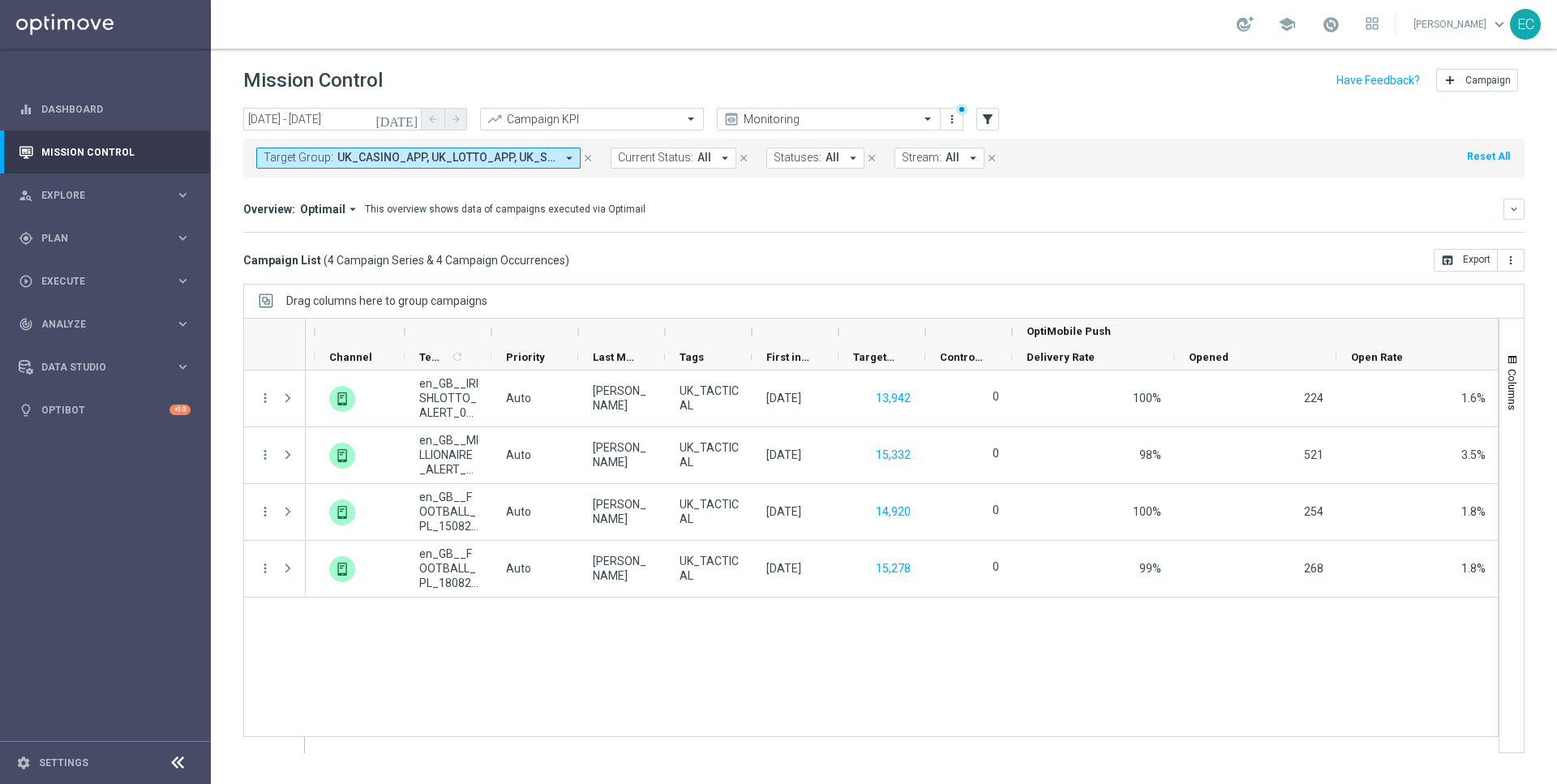
click at [397, 164] on span "UK_CASINO_APP, UK_LOTTO_APP, UK_SPORTSBOOK_APP" at bounding box center [446, 157] width 219 height 14
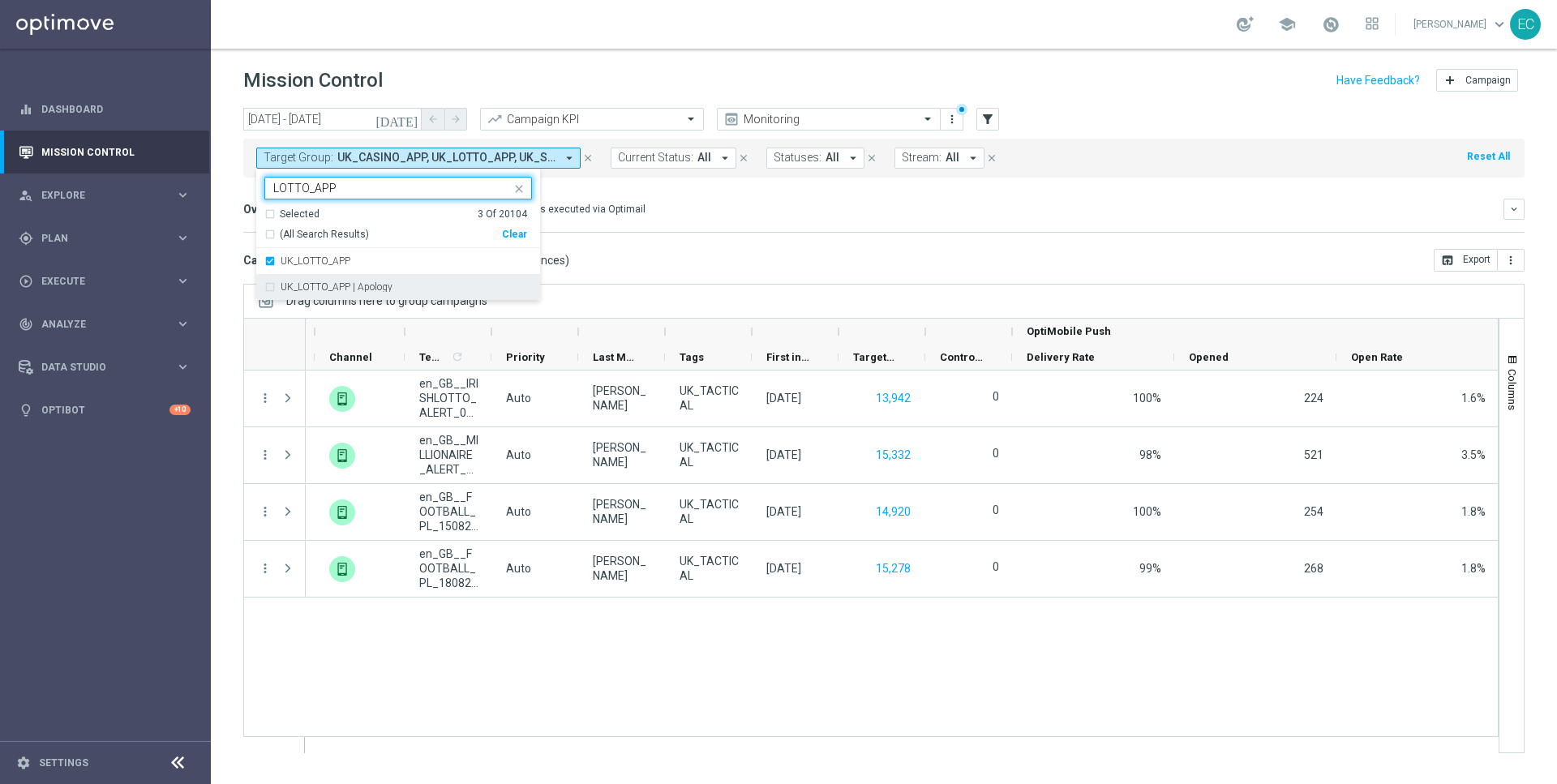
click at [307, 287] on label "UK_LOTTO_APP | Apology" at bounding box center [337, 287] width 112 height 9
type input "LOTTO_APP"
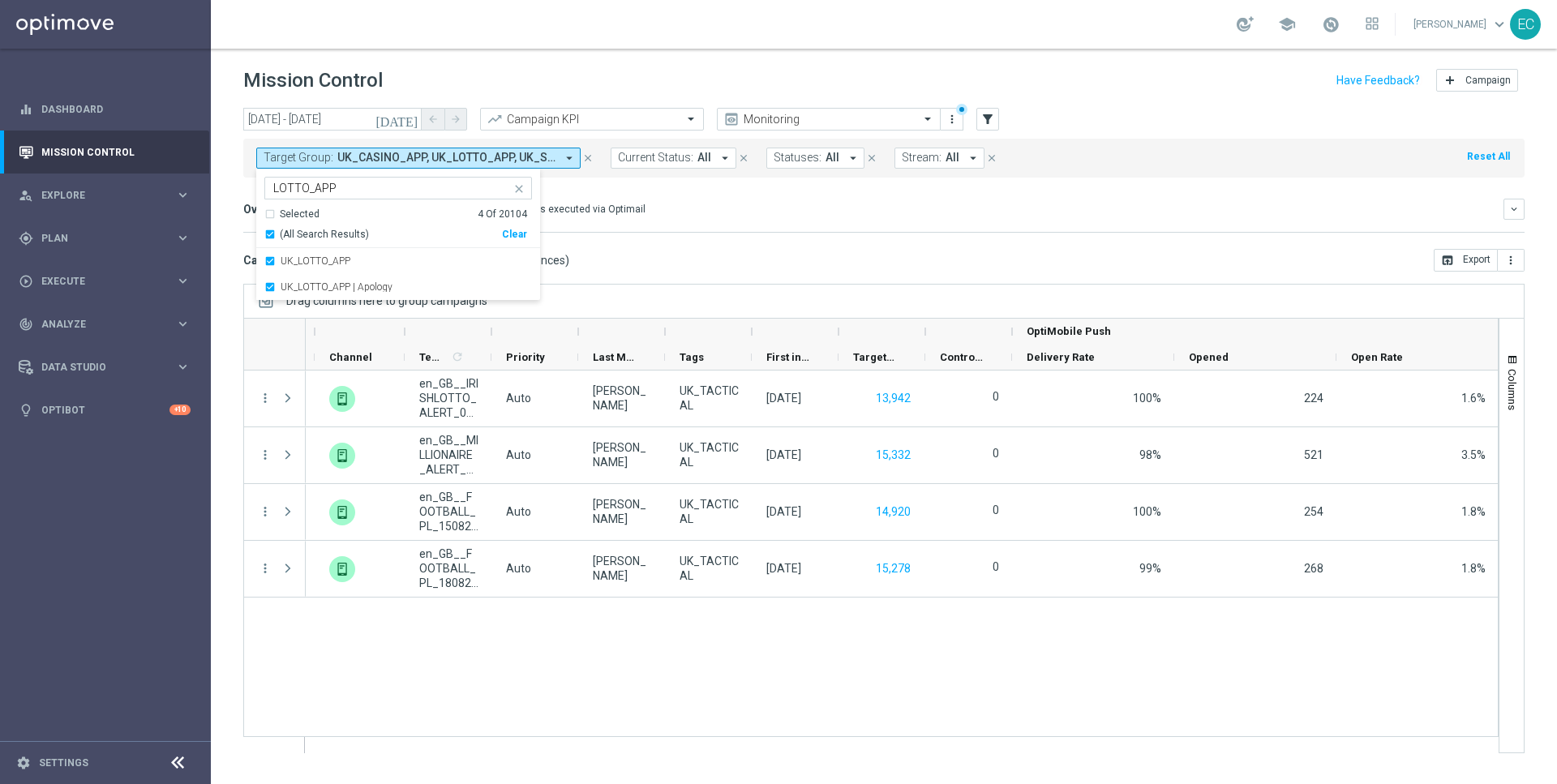
click at [484, 90] on div "Mission Control add Campaign" at bounding box center [884, 80] width 1281 height 31
click at [487, 154] on span "UK_CASINO_APP, UK_LOTTO_APP, UK_LOTTO_APP | Apology, UK_SPORTSBOOK_APP" at bounding box center [446, 157] width 219 height 14
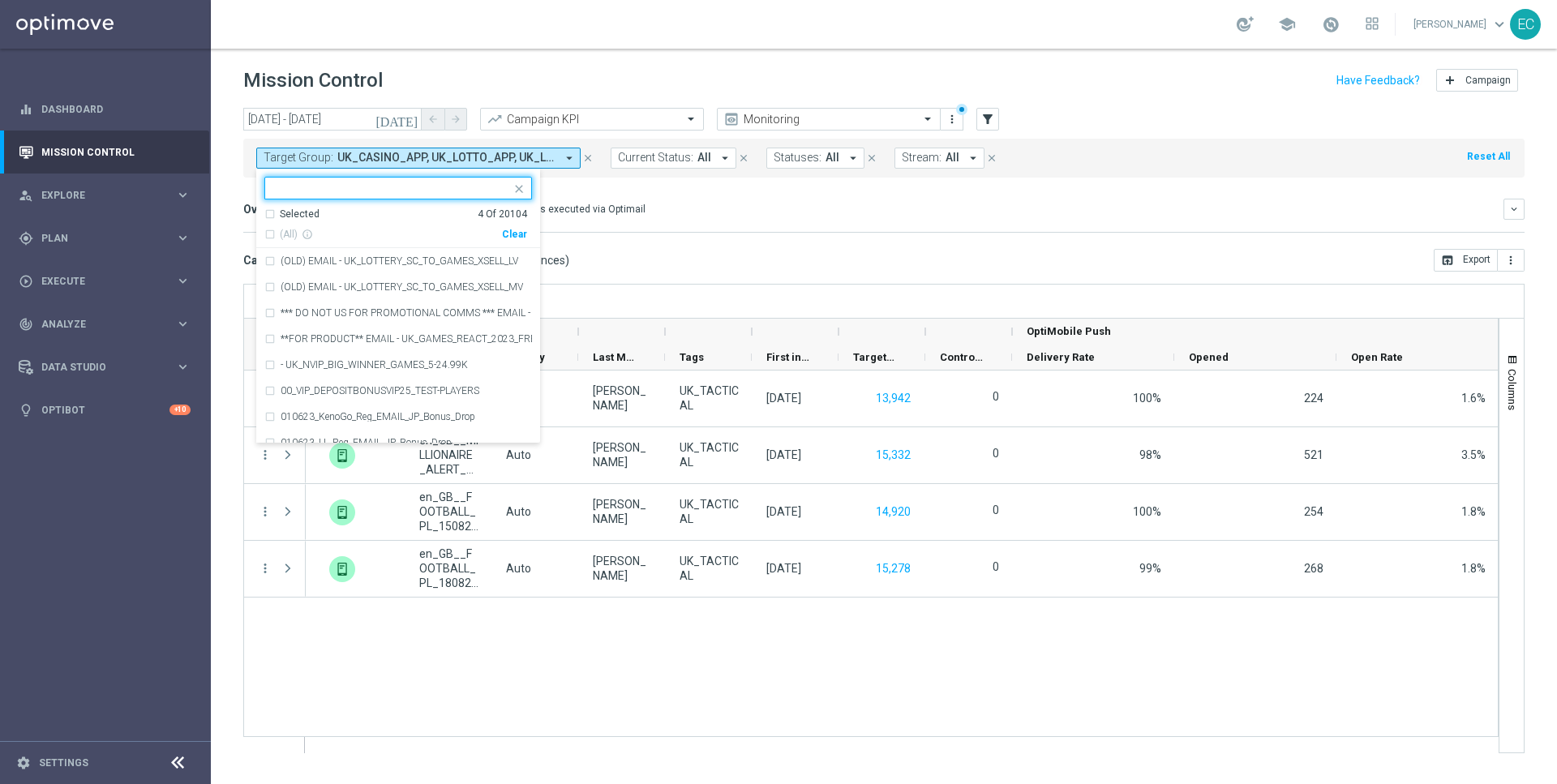
type input "s"
click at [430, 281] on div "UK_SPORTSBOOK_APP | Android" at bounding box center [398, 287] width 268 height 26
type input "SPORTSBOOK_APP"
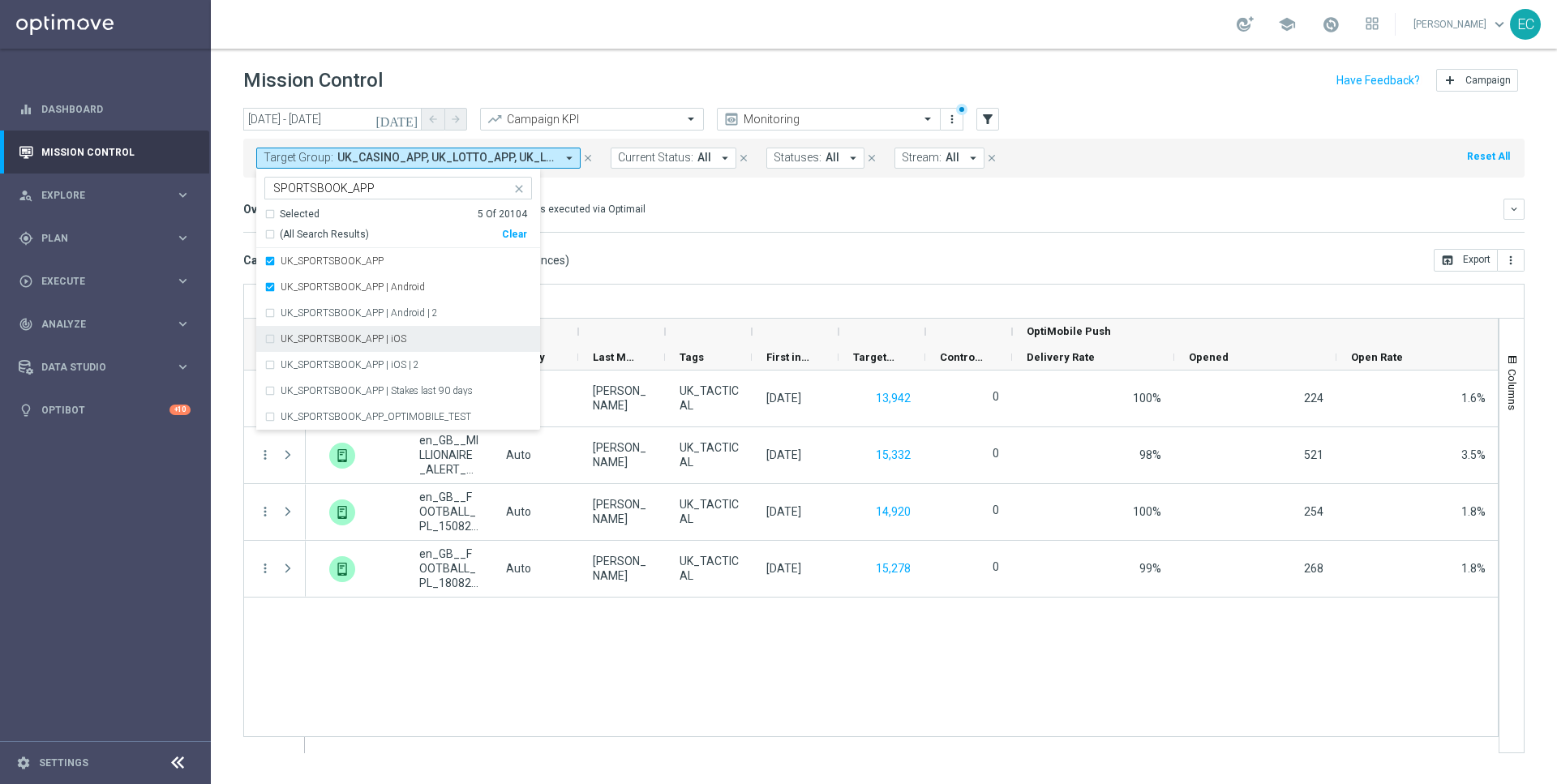
click at [420, 337] on div "UK_SPORTSBOOK_APP | iOS" at bounding box center [406, 338] width 252 height 9
click at [882, 48] on header "Mission Control add Campaign" at bounding box center [884, 78] width 1346 height 60
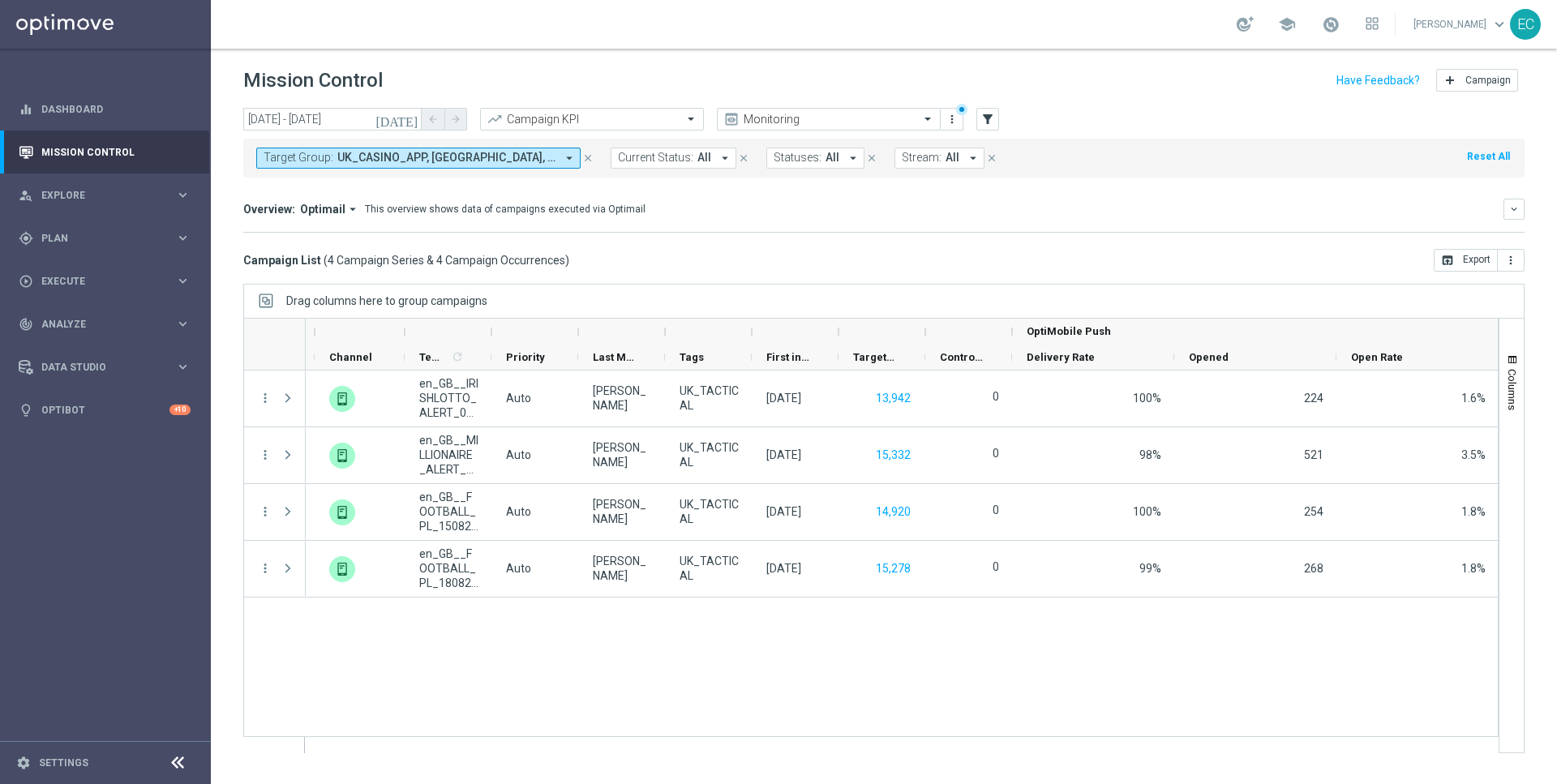
click at [411, 114] on icon "today" at bounding box center [398, 119] width 44 height 14
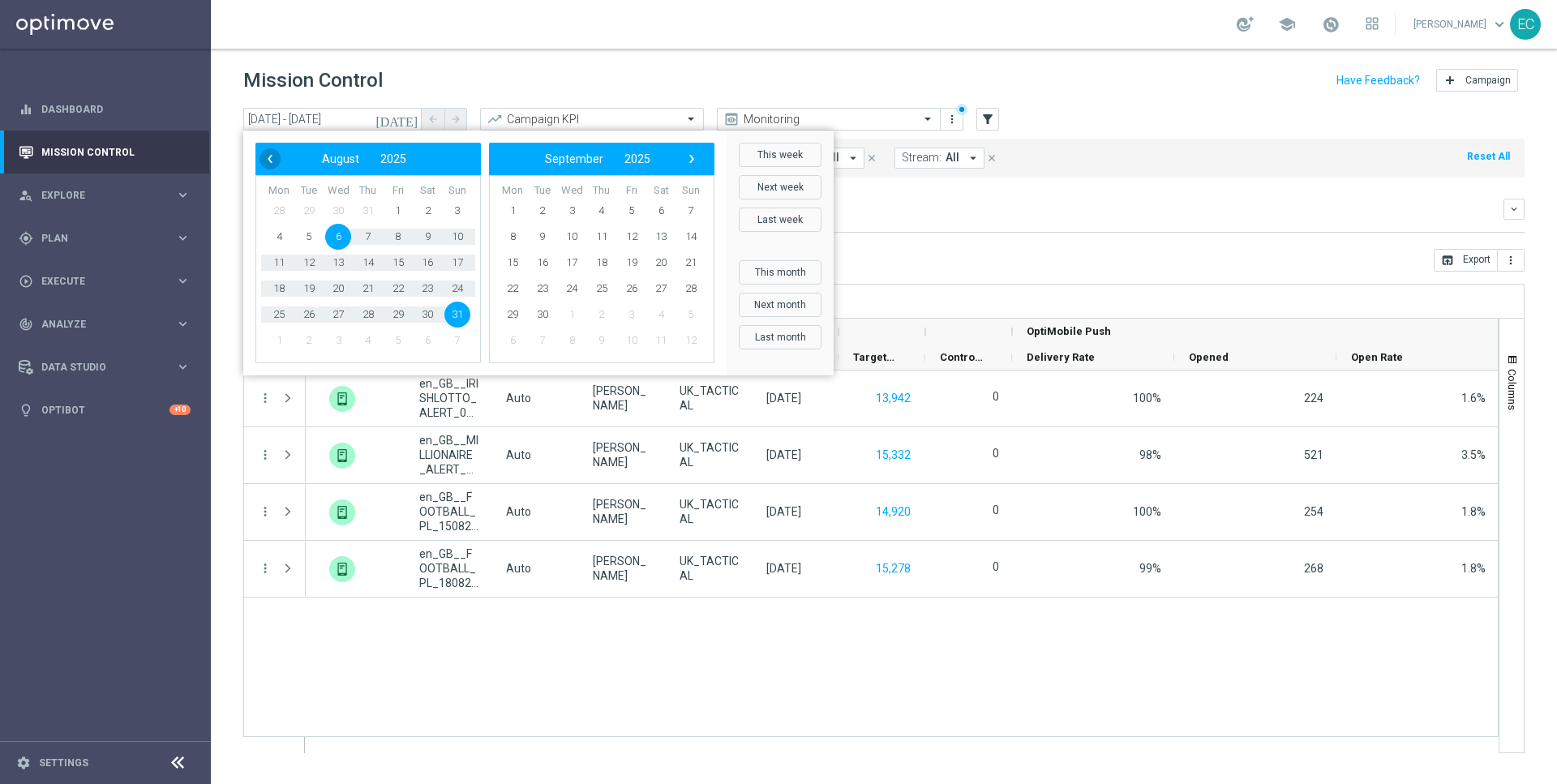
click at [267, 168] on span "‹" at bounding box center [270, 159] width 21 height 21
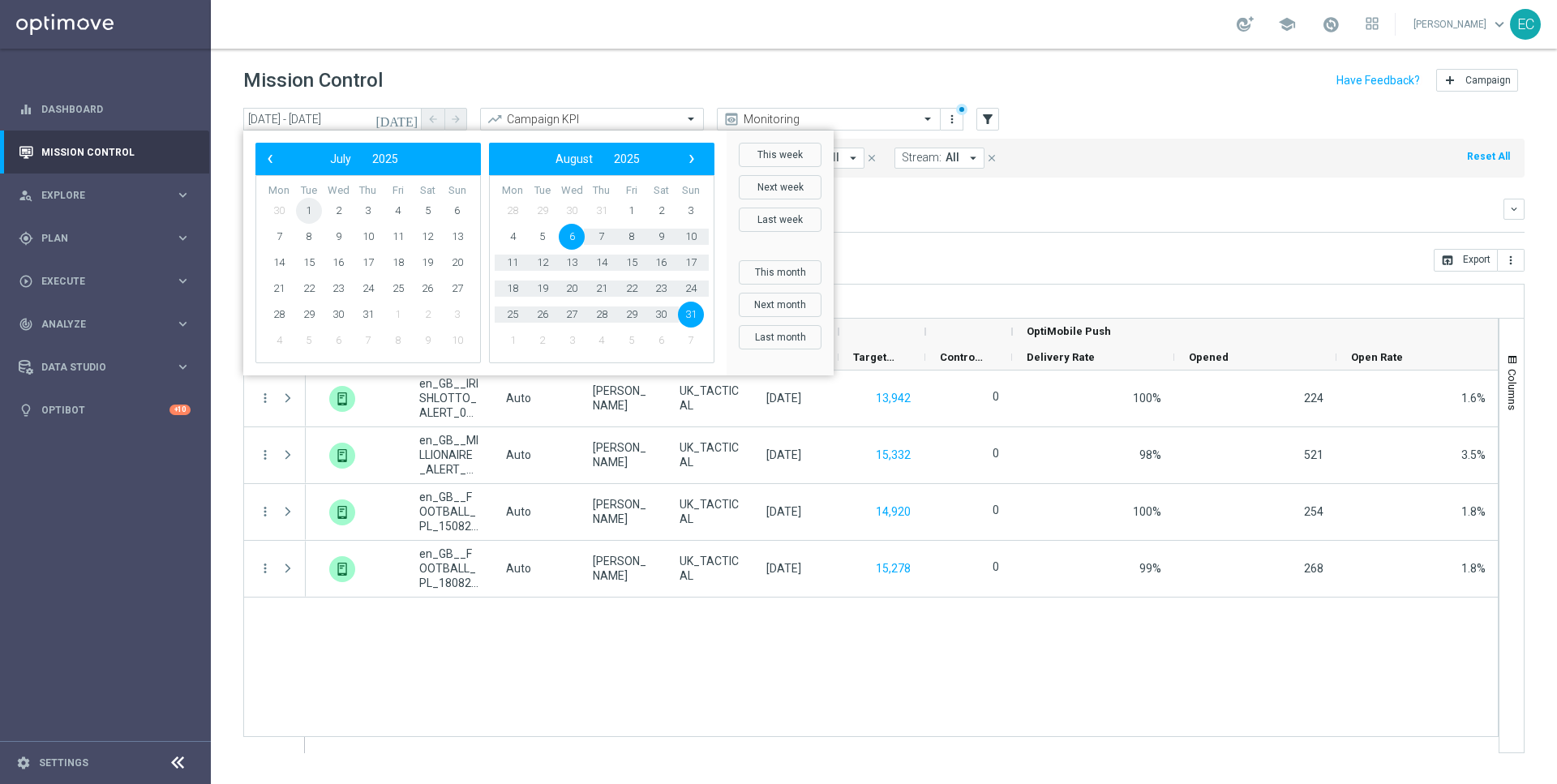
click at [312, 205] on span "1" at bounding box center [309, 211] width 26 height 26
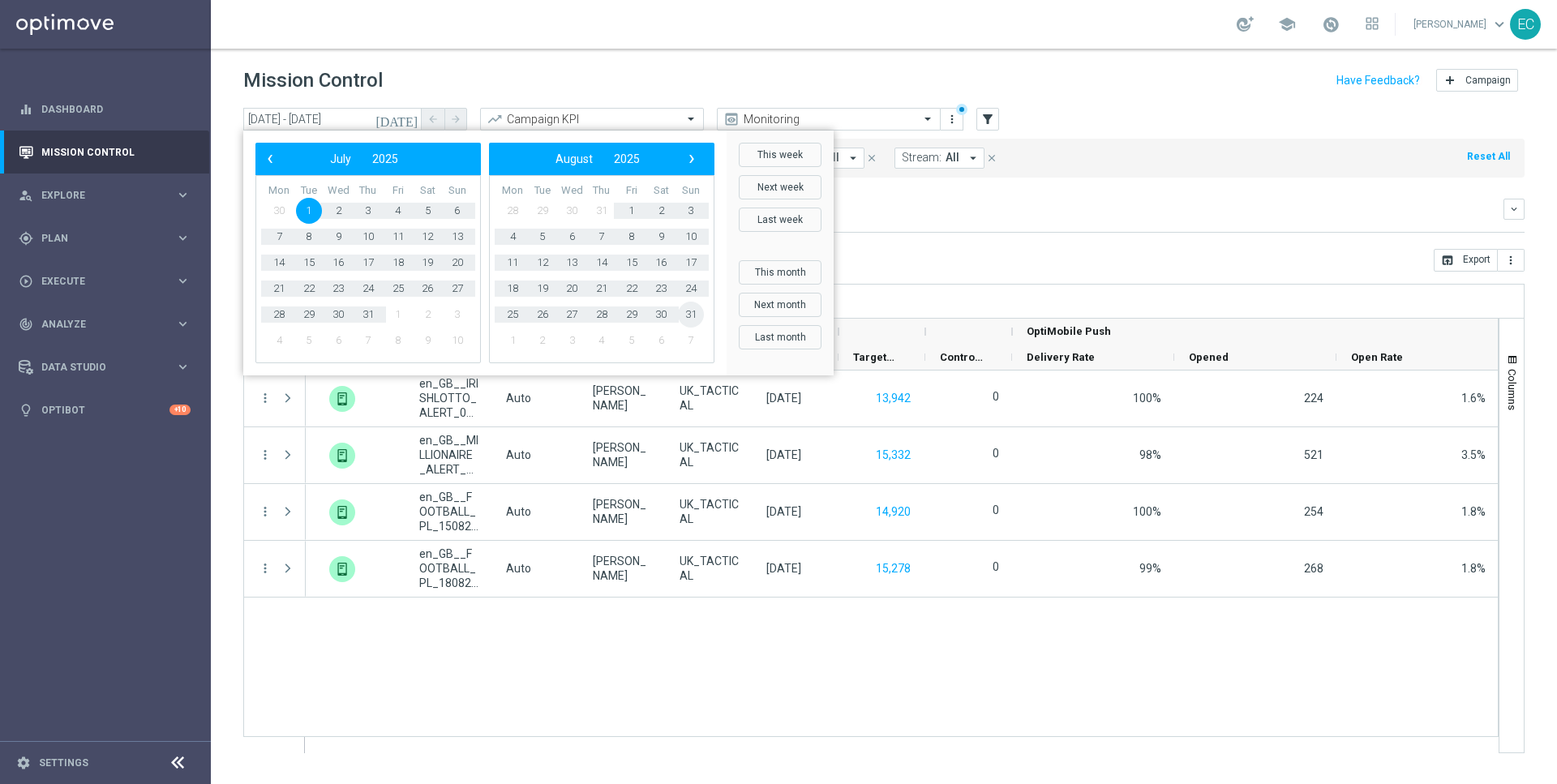
click at [693, 313] on span "31" at bounding box center [690, 315] width 26 height 26
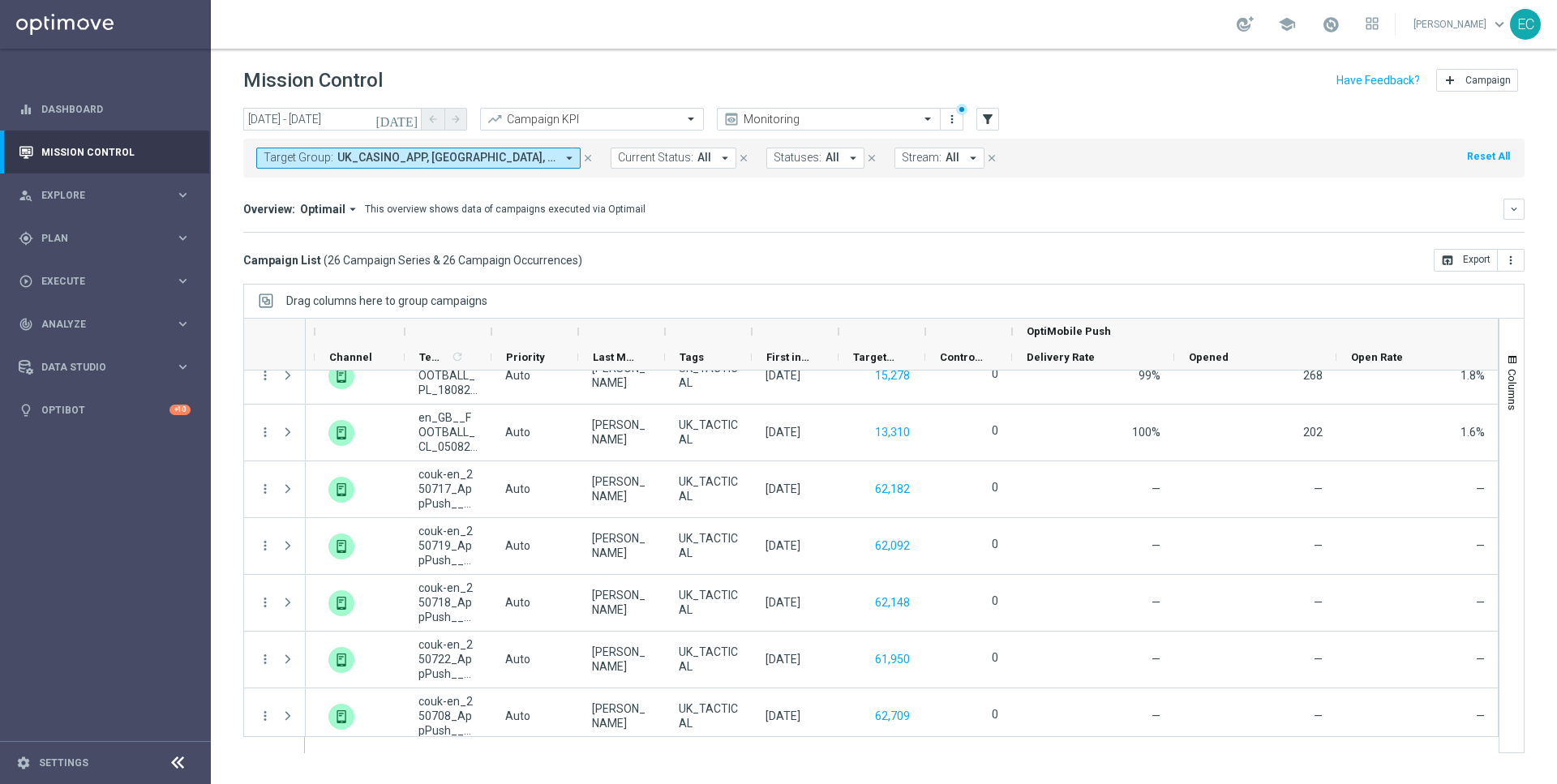
scroll to position [1109, 0]
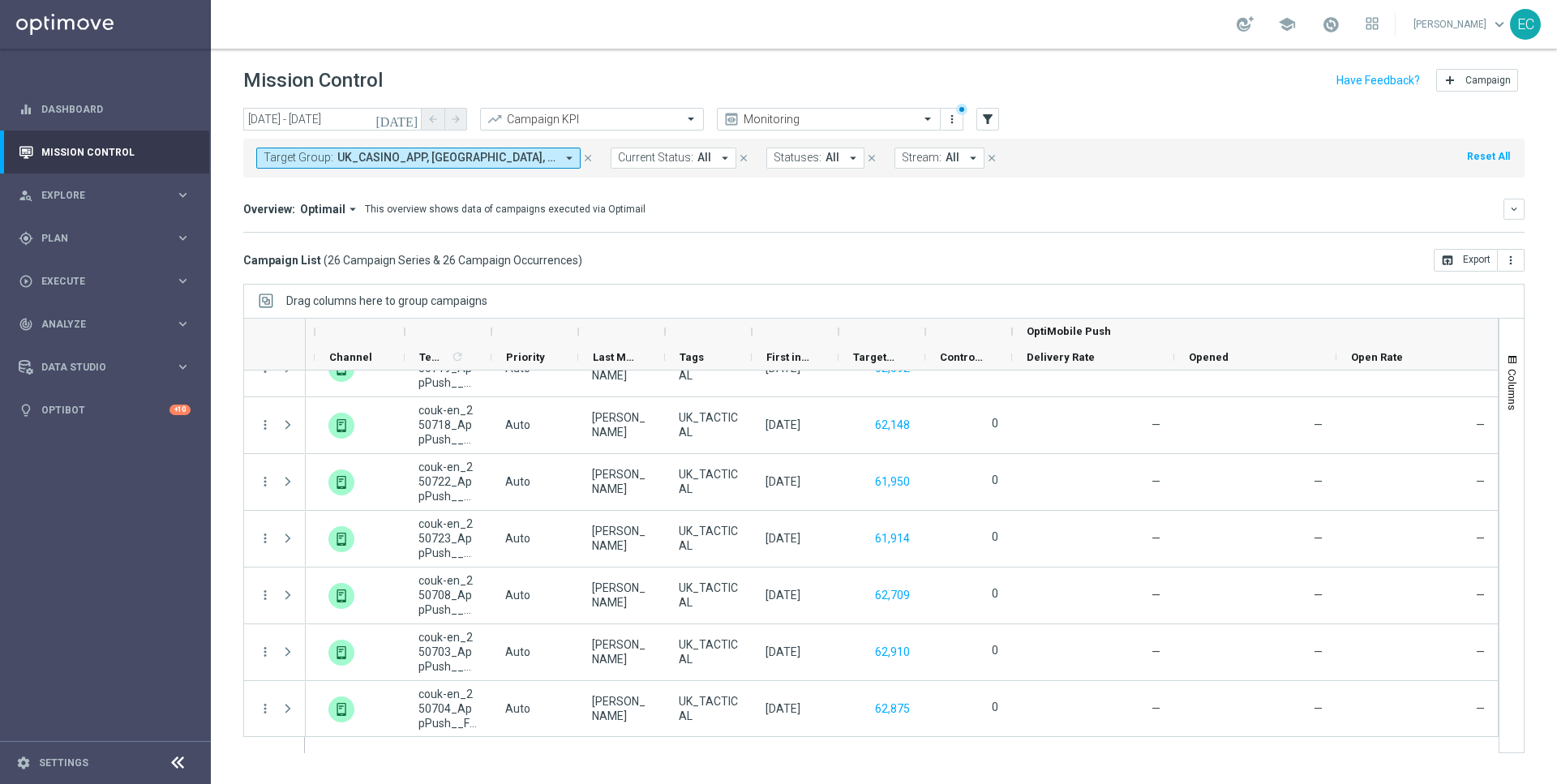
click at [407, 118] on icon "today" at bounding box center [398, 119] width 44 height 14
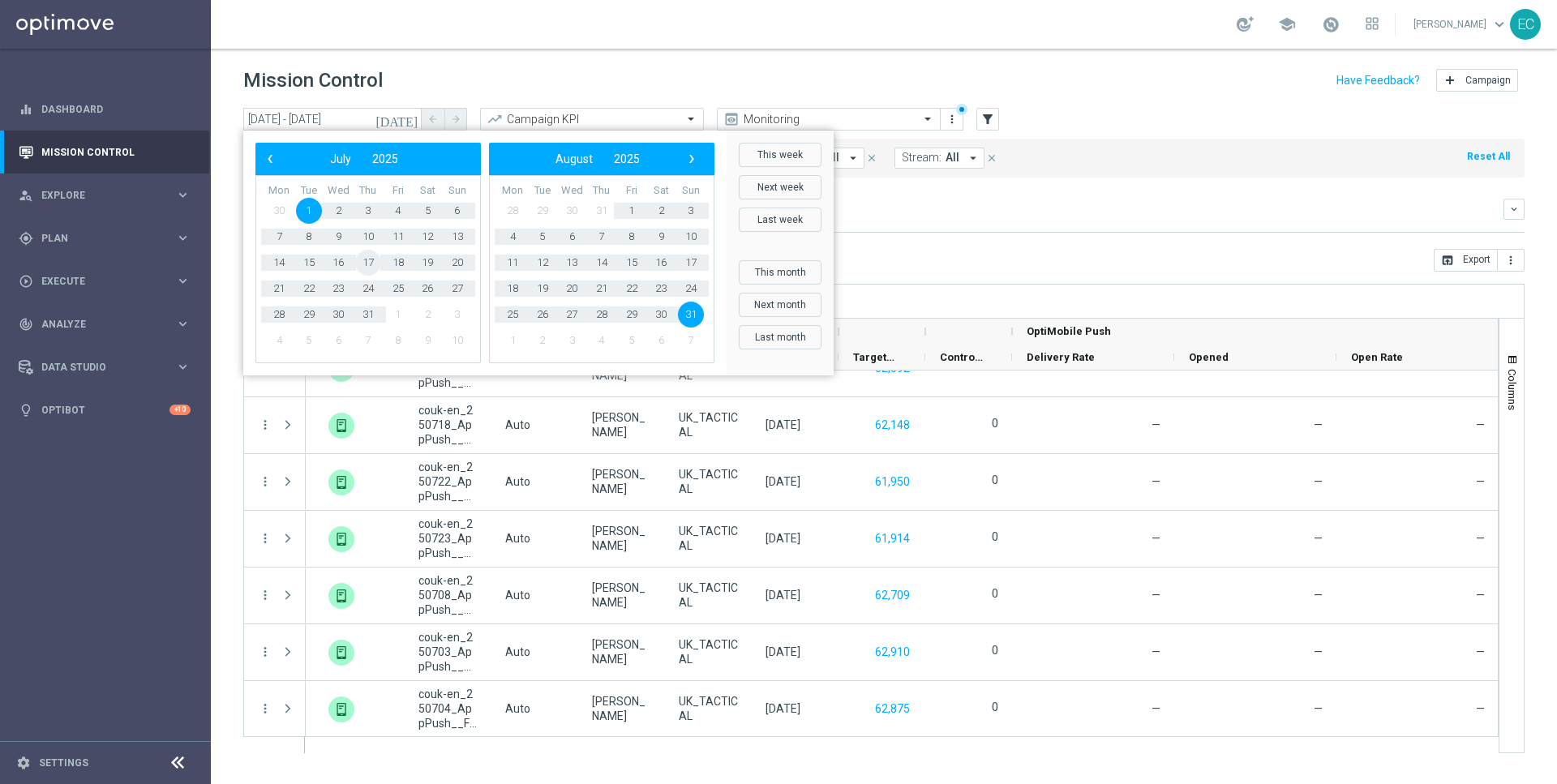
click at [372, 263] on span "17" at bounding box center [368, 263] width 26 height 26
click at [693, 315] on span "31" at bounding box center [690, 315] width 26 height 26
type input "17 Jul 2025 - 31 Aug 2025"
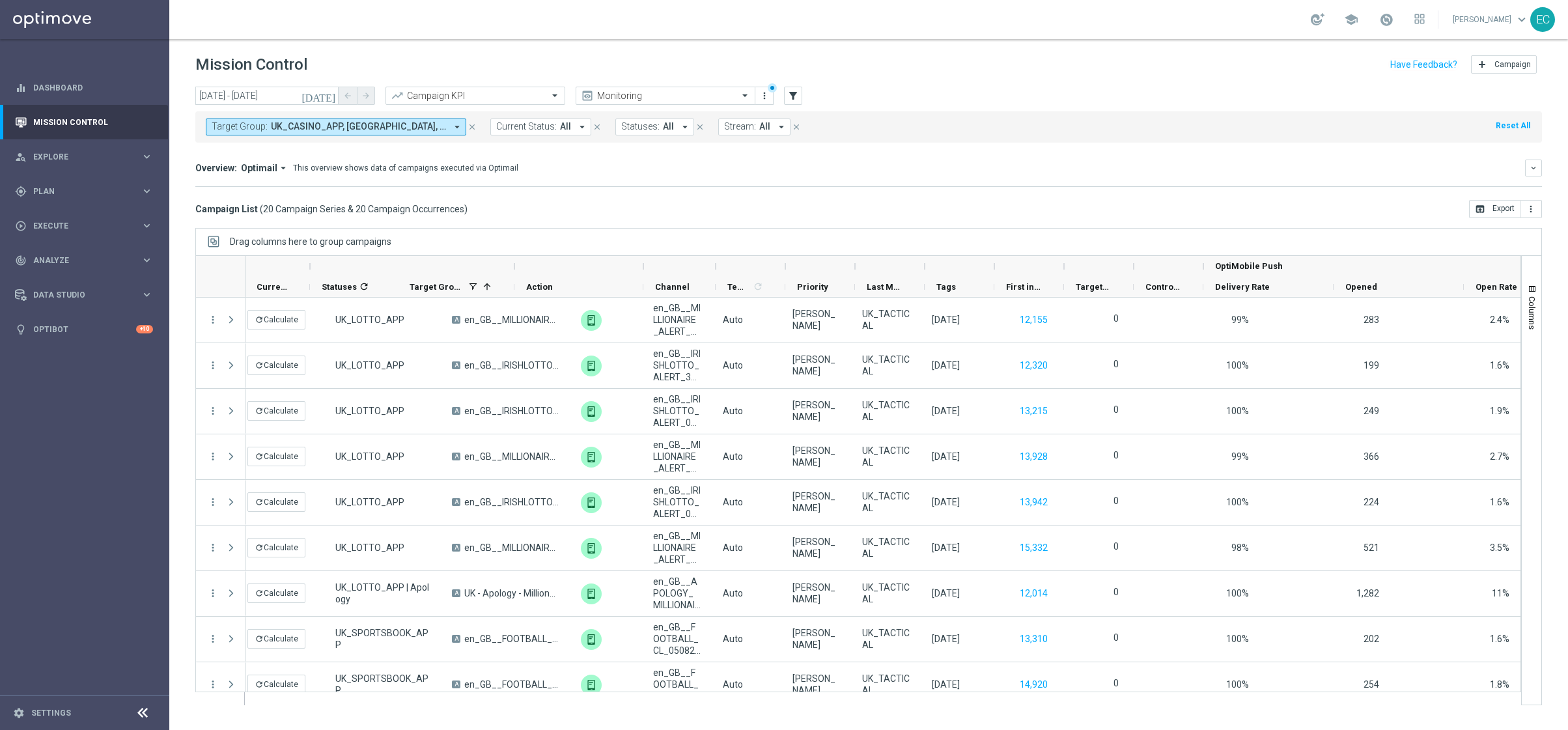
scroll to position [0, 0]
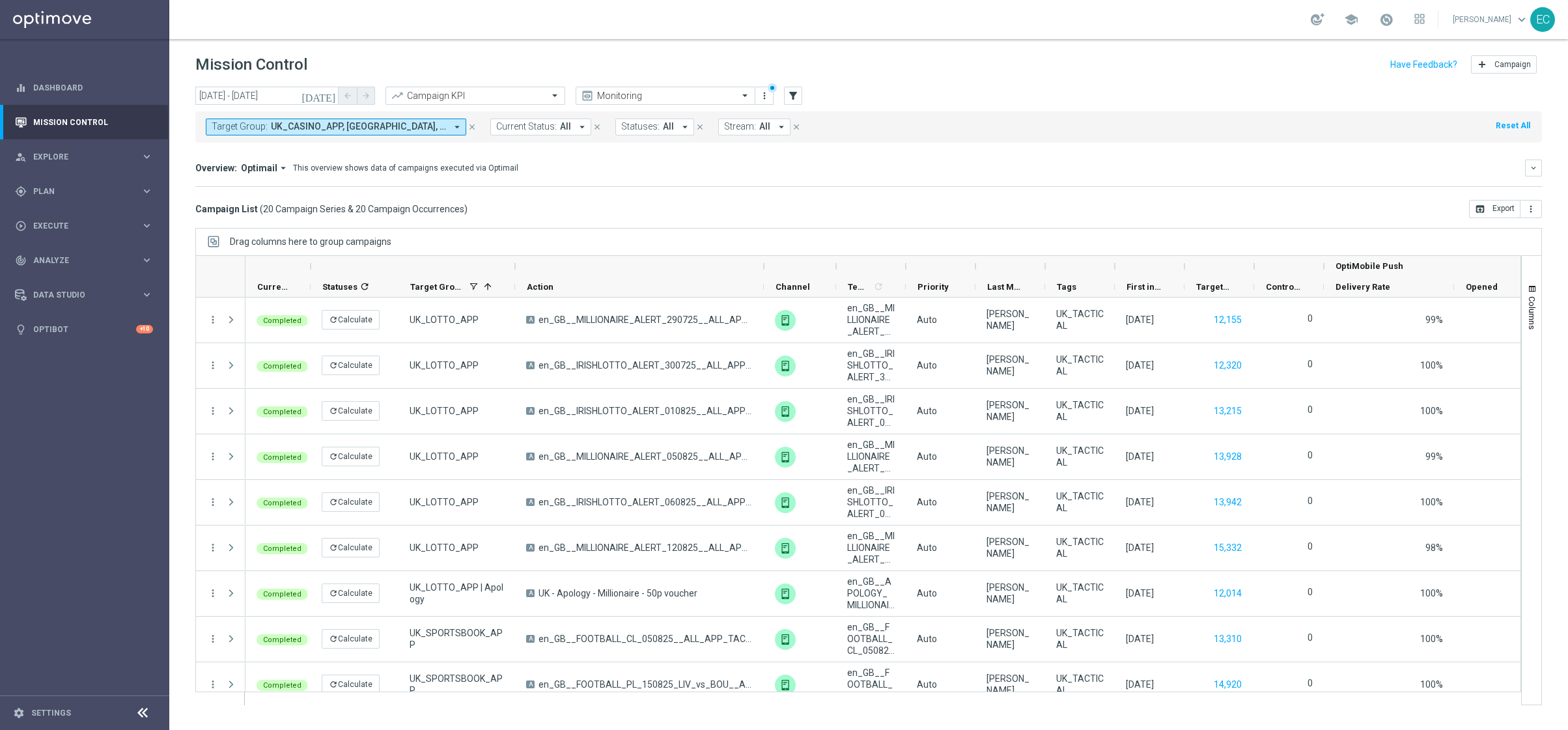
drag, startPoint x: 642, startPoint y: 272, endPoint x: 764, endPoint y: 270, distance: 122.0
click at [764, 270] on div at bounding box center [764, 266] width 5 height 21
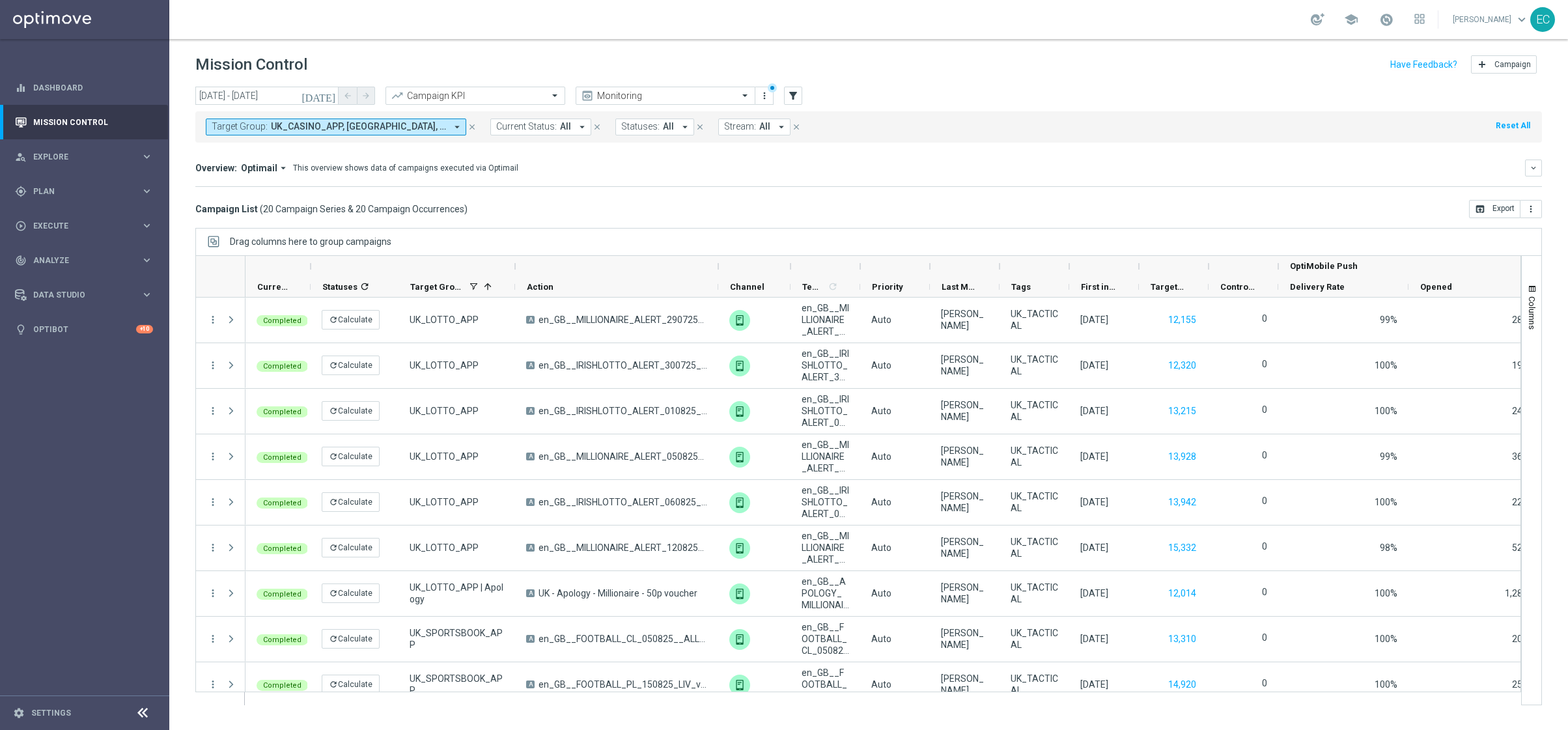
drag, startPoint x: 767, startPoint y: 268, endPoint x: 728, endPoint y: 270, distance: 39.1
click at [721, 270] on div at bounding box center [718, 266] width 5 height 21
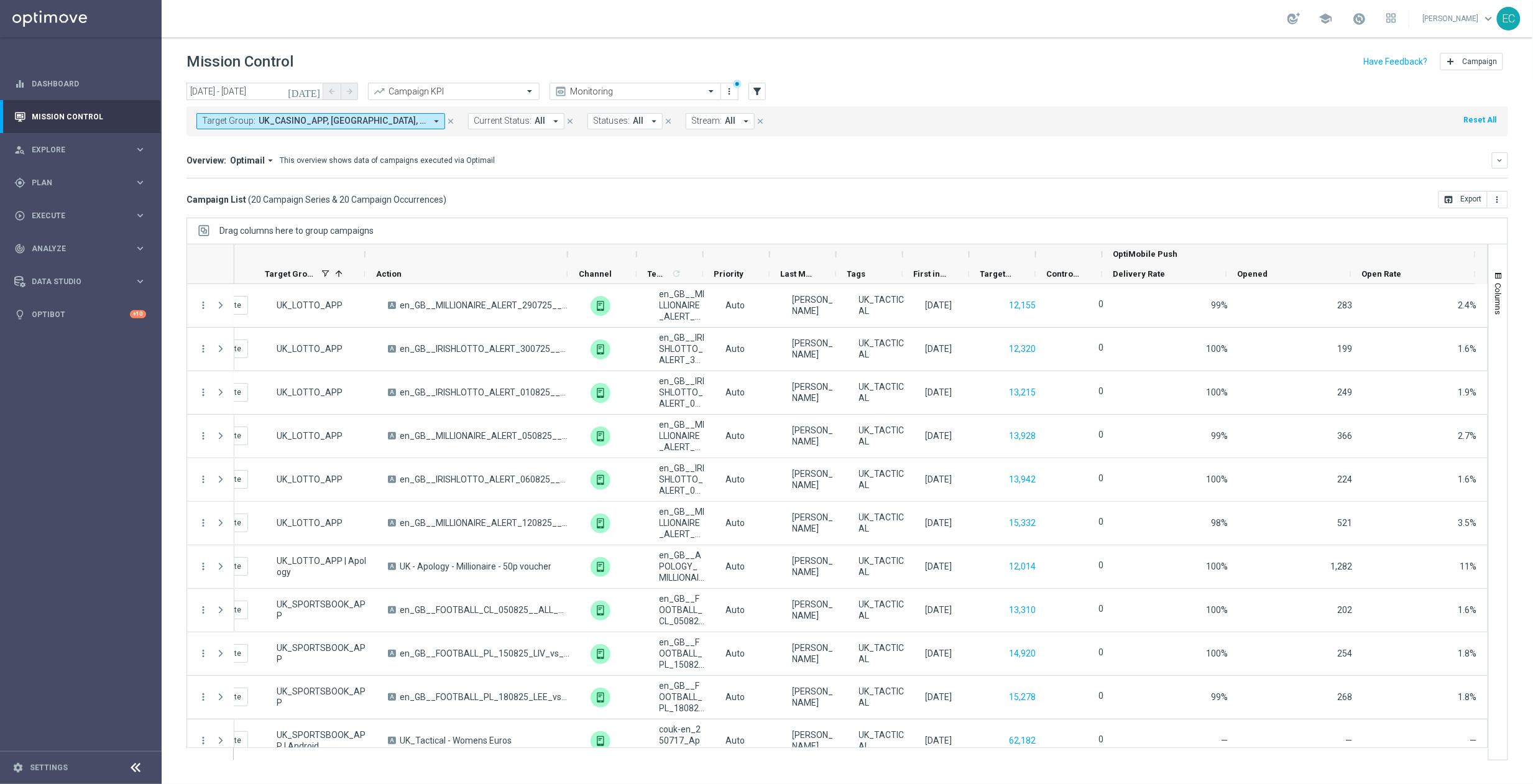
click at [402, 119] on span "UK_CASINO_APP, UK_LOTTO_APP, UK_LOTTO_APP | Apology, UK_SPORTSBOOK_APP, UK_SPOR…" at bounding box center [342, 121] width 168 height 10
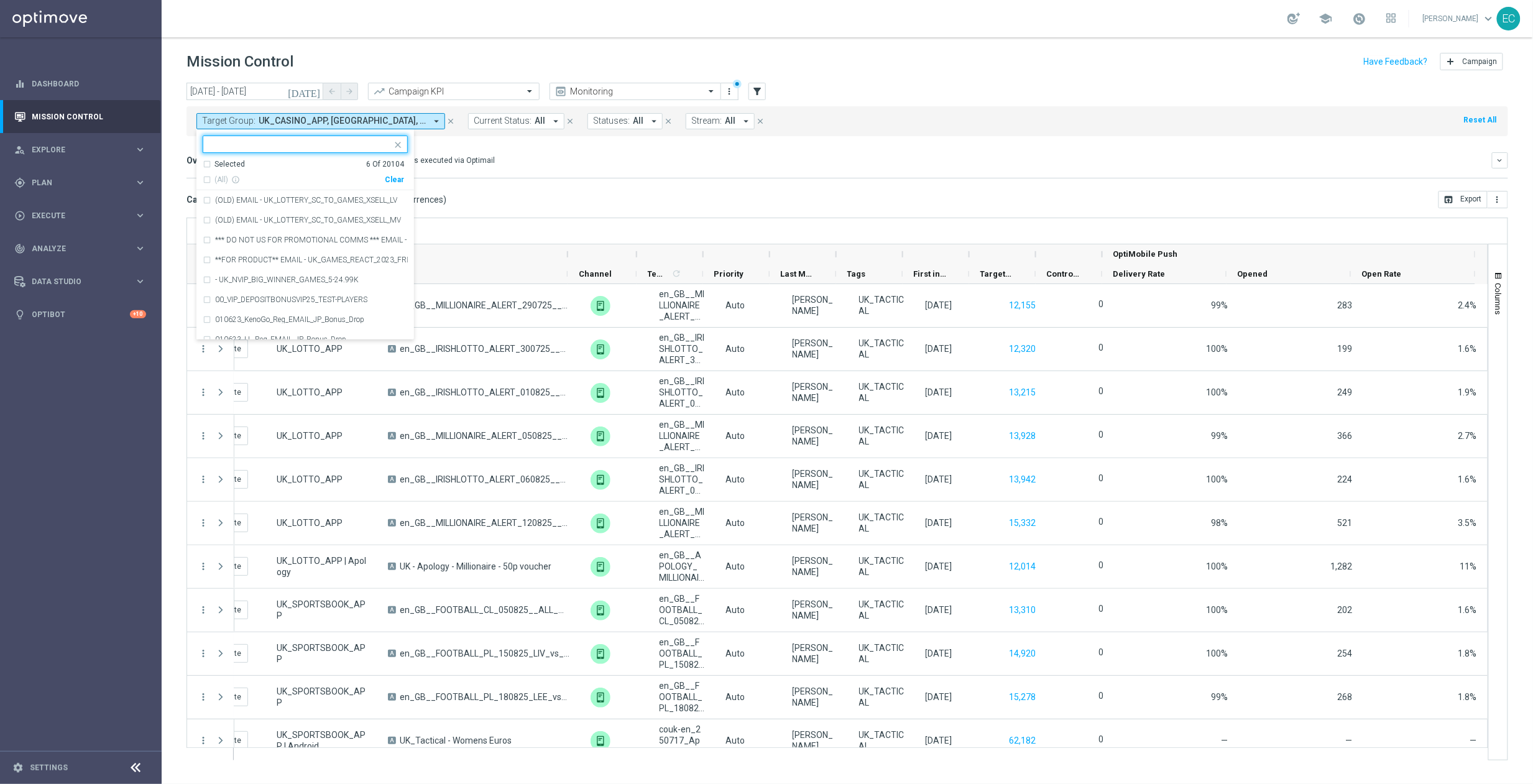
click at [0, 0] on div "Clear" at bounding box center [0, 0] width 0 height 0
click at [355, 154] on ng-select "Selected 0 Of 20104 (All) info_outline Clear (OLD) EMAIL - UK_LOTTERY_SC_TO_GAM…" at bounding box center [305, 238] width 218 height 205
click at [343, 145] on input "text" at bounding box center [300, 145] width 182 height 10
paste input "PUSH - IE_OPT | ALL"
click at [333, 194] on div "PUSH - IE_OPT | ALL" at bounding box center [305, 200] width 205 height 20
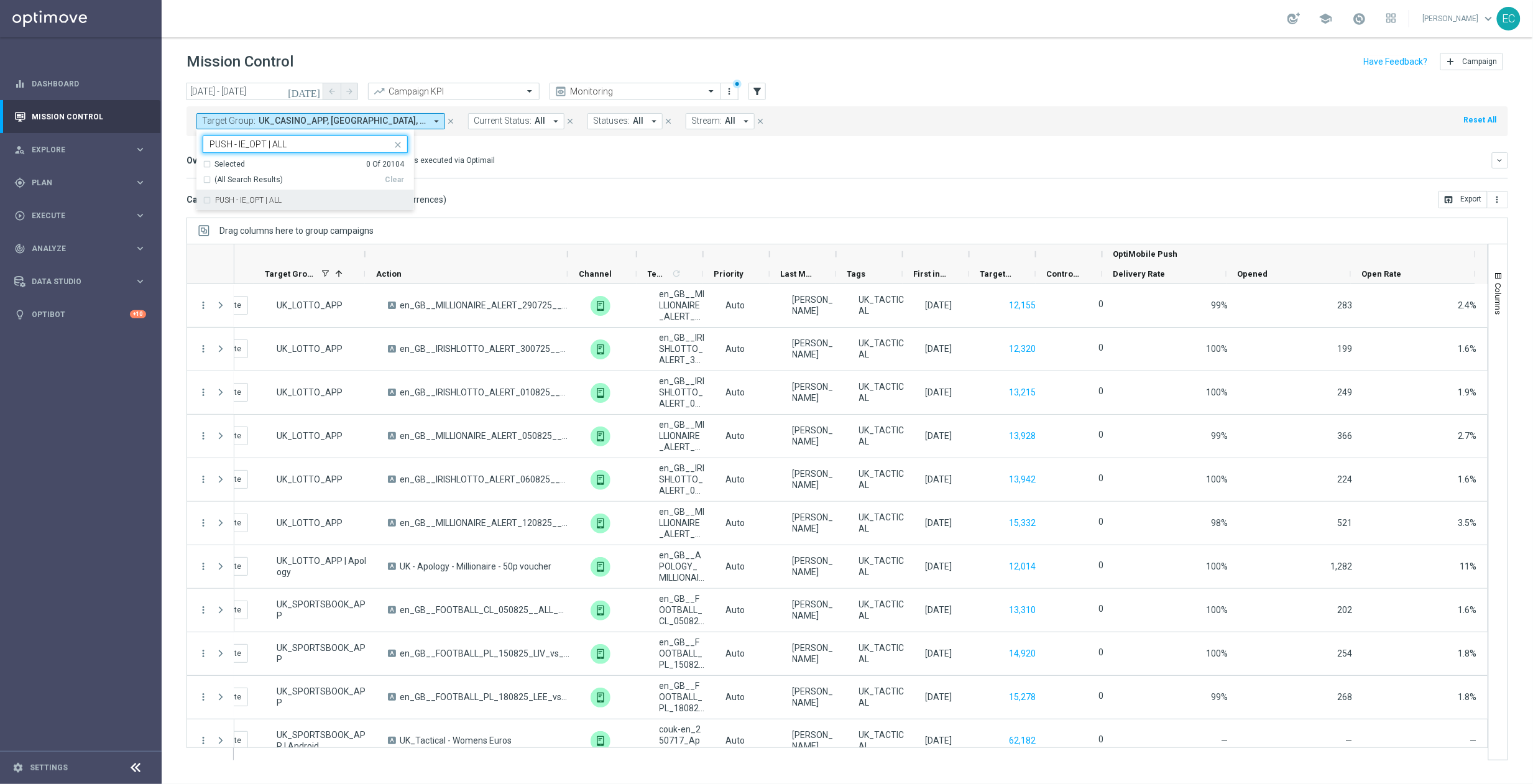
type input "PUSH - IE_OPT | ALL"
click at [434, 53] on div "Mission Control add Campaign" at bounding box center [847, 61] width 1322 height 24
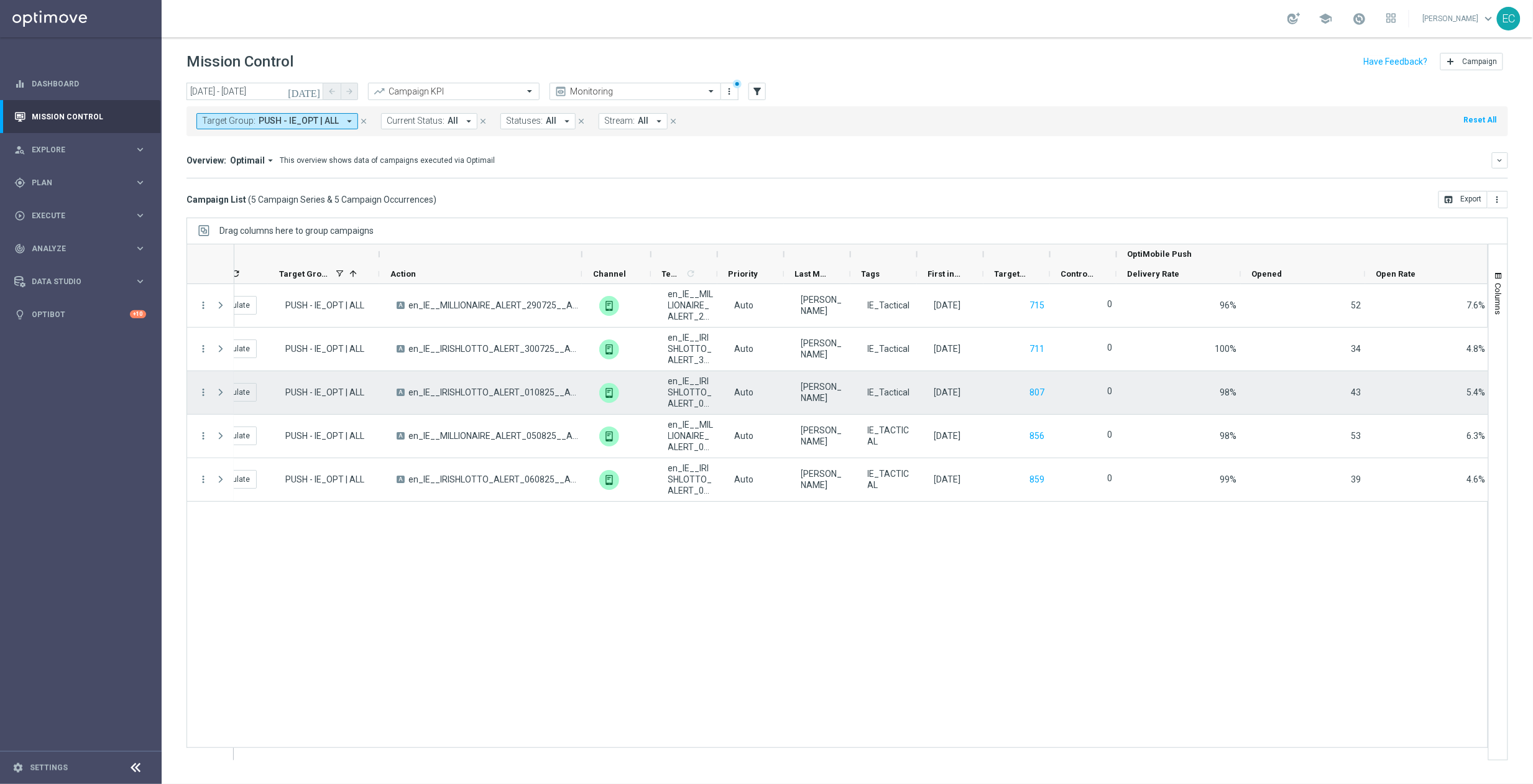
scroll to position [0, 113]
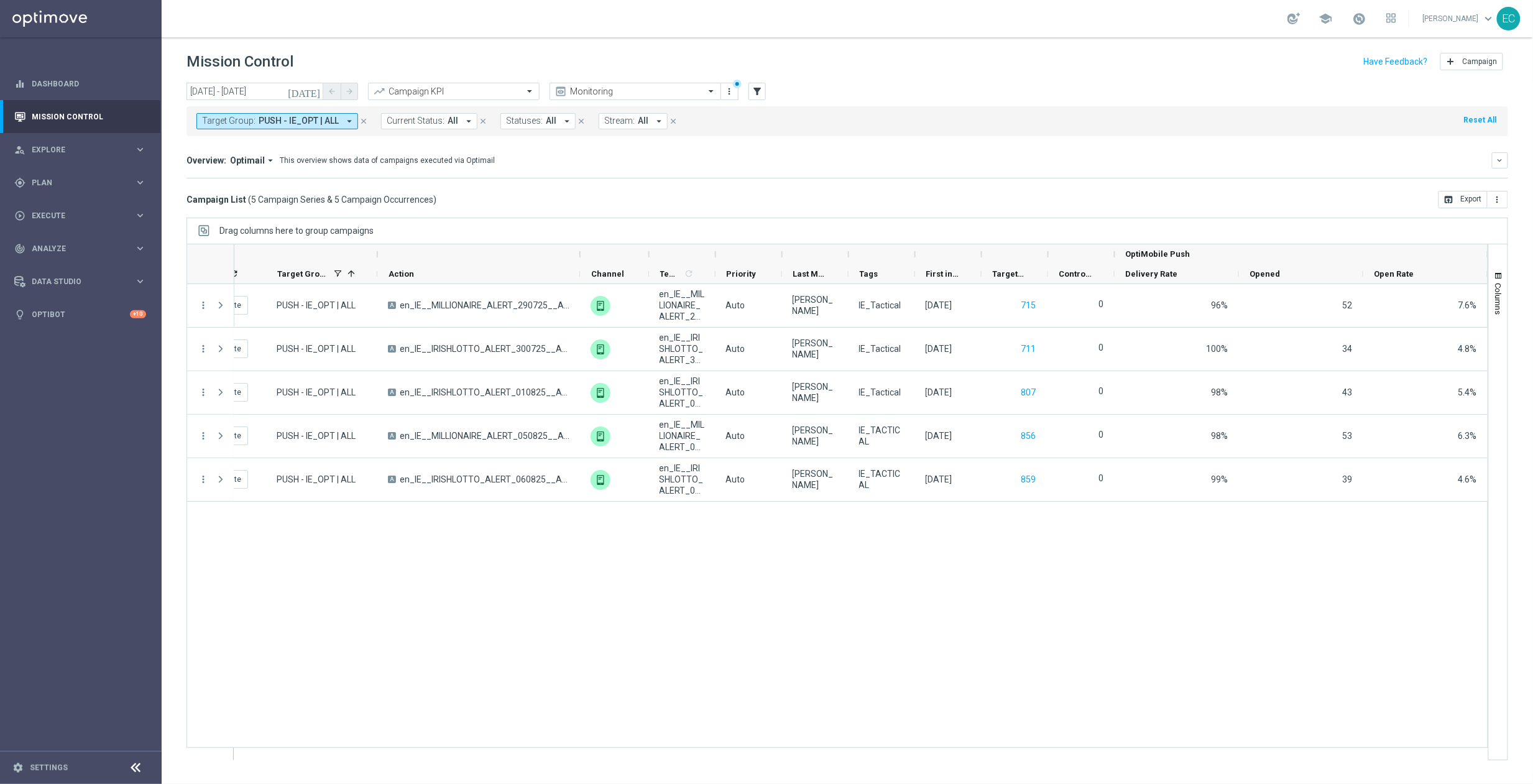
click at [312, 92] on icon "today" at bounding box center [305, 91] width 34 height 11
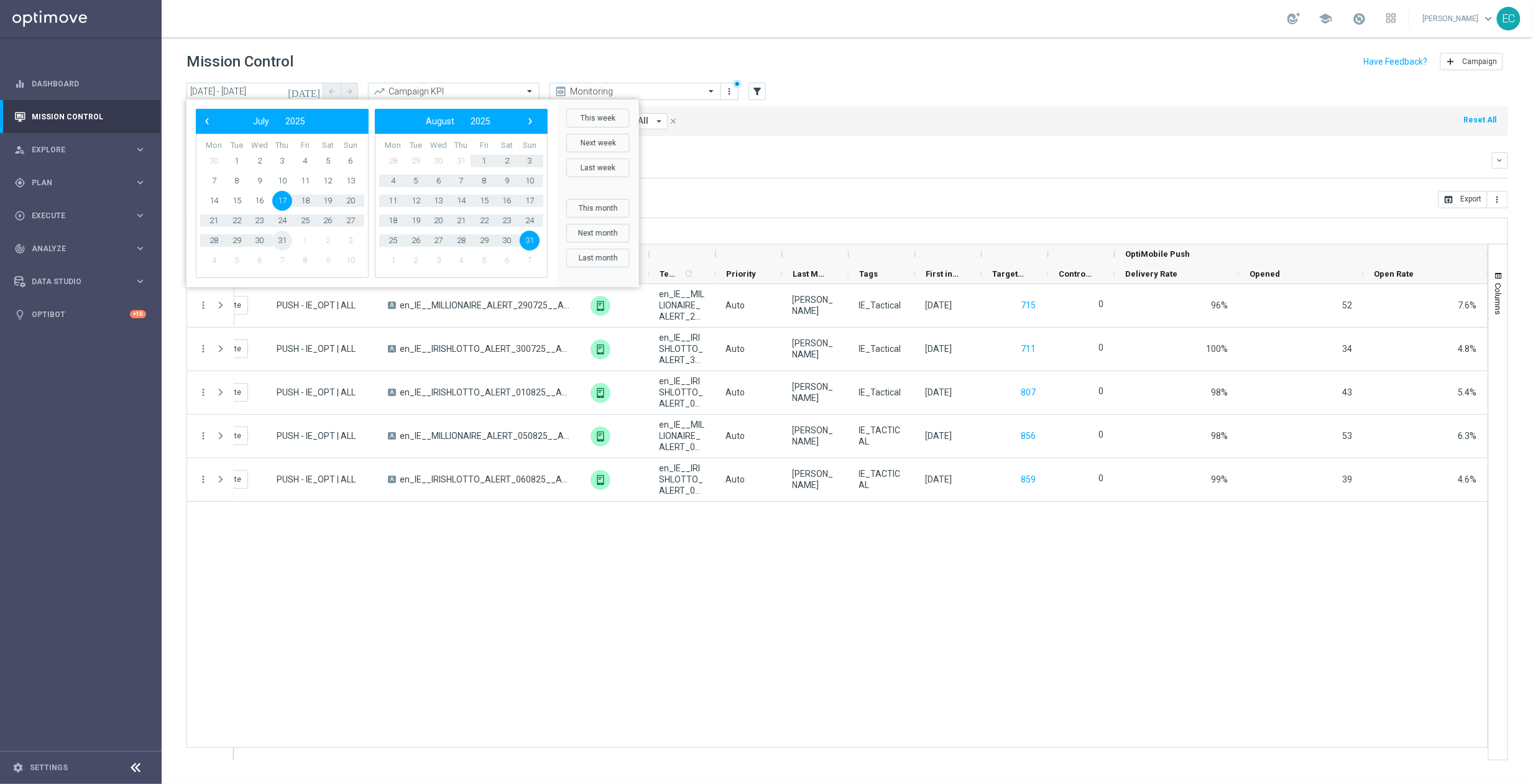
click at [282, 240] on span "31" at bounding box center [282, 240] width 20 height 20
click at [521, 239] on span "31" at bounding box center [529, 240] width 20 height 20
type input "31 Jul 2025 - 31 Aug 2025"
